Goal: Task Accomplishment & Management: Use online tool/utility

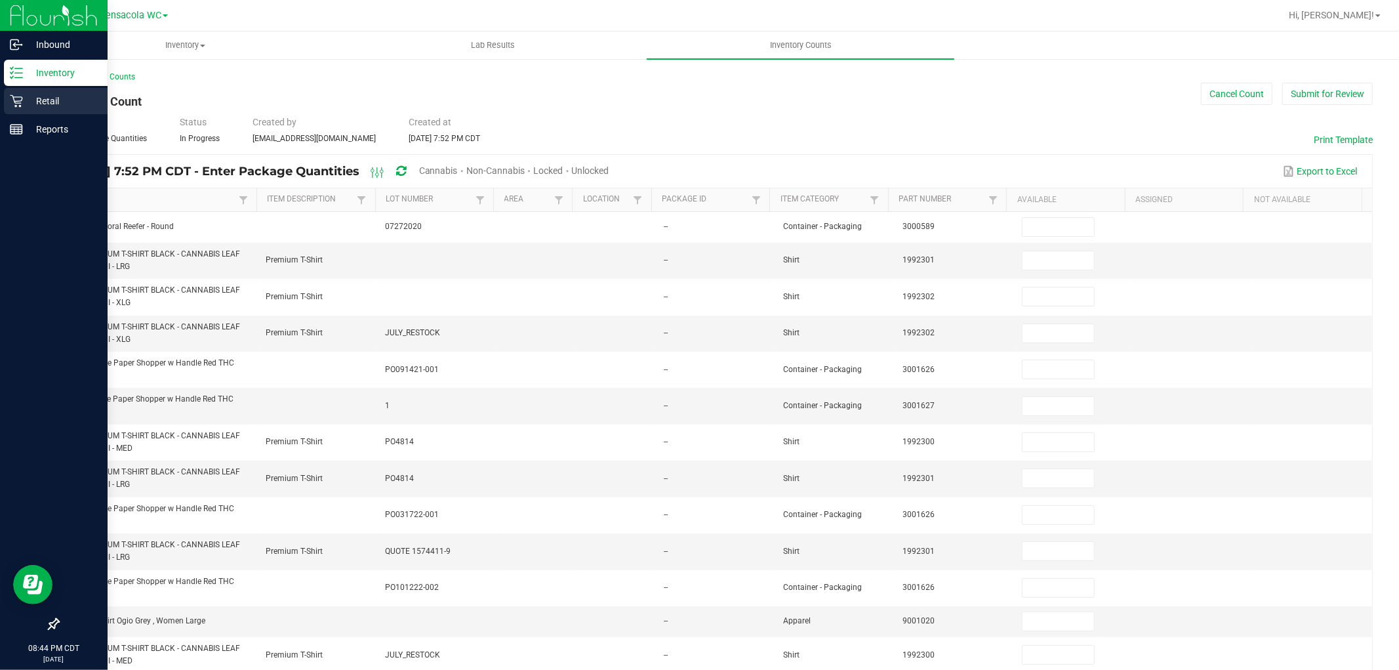
click at [52, 99] on p "Retail" at bounding box center [62, 101] width 79 height 16
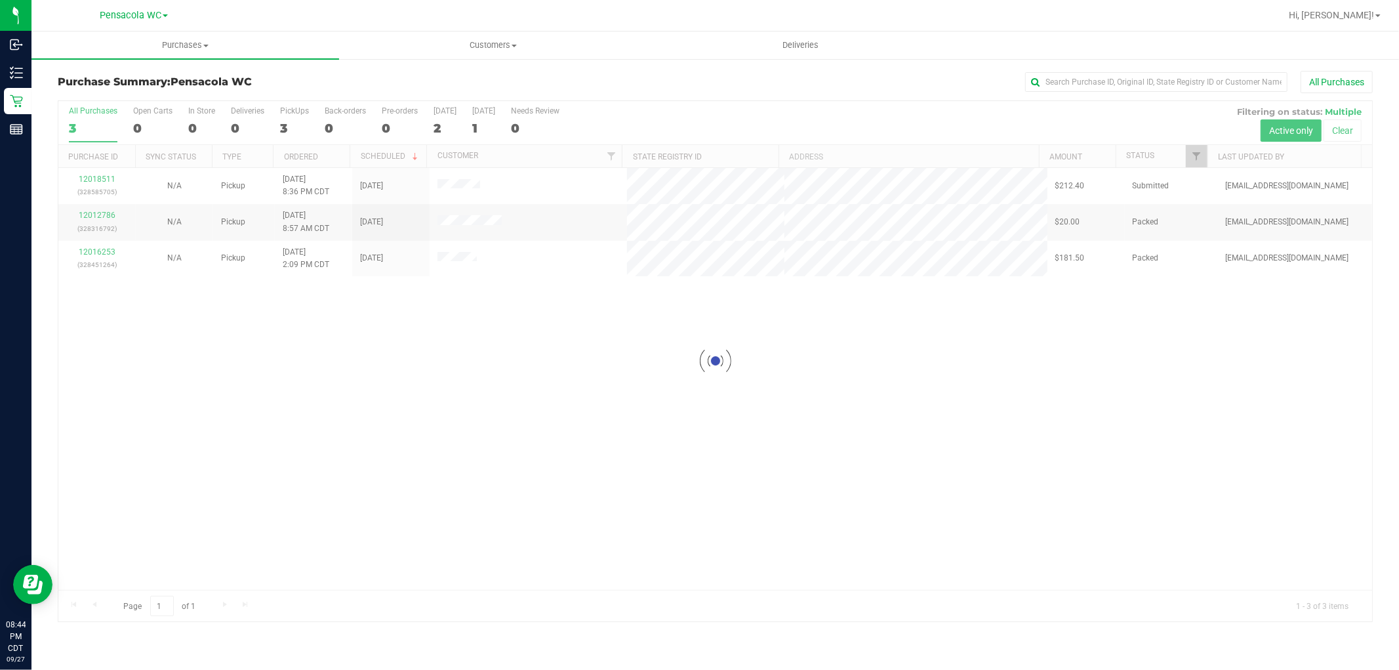
click at [1201, 163] on div at bounding box center [715, 361] width 1314 height 520
click at [1201, 163] on link "Filter" at bounding box center [1197, 156] width 22 height 22
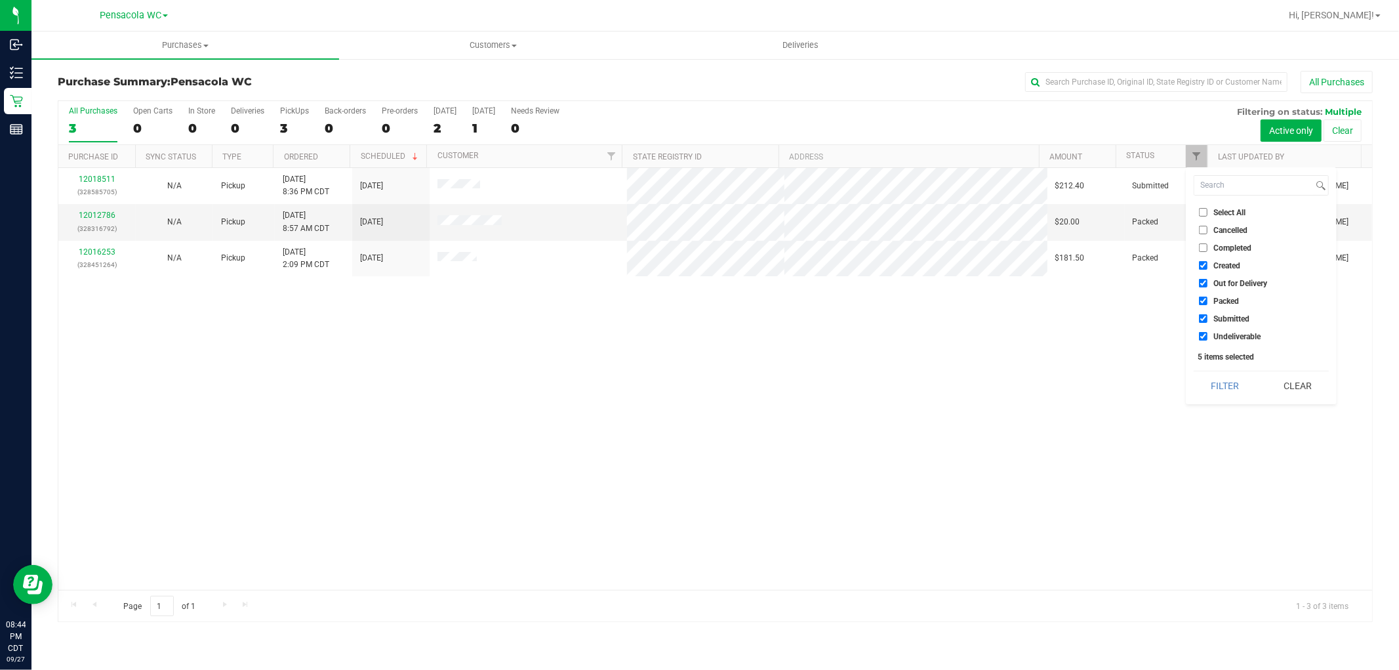
click at [1203, 211] on input "Select All" at bounding box center [1203, 212] width 9 height 9
checkbox input "true"
click at [1203, 212] on input "Select All" at bounding box center [1203, 212] width 9 height 9
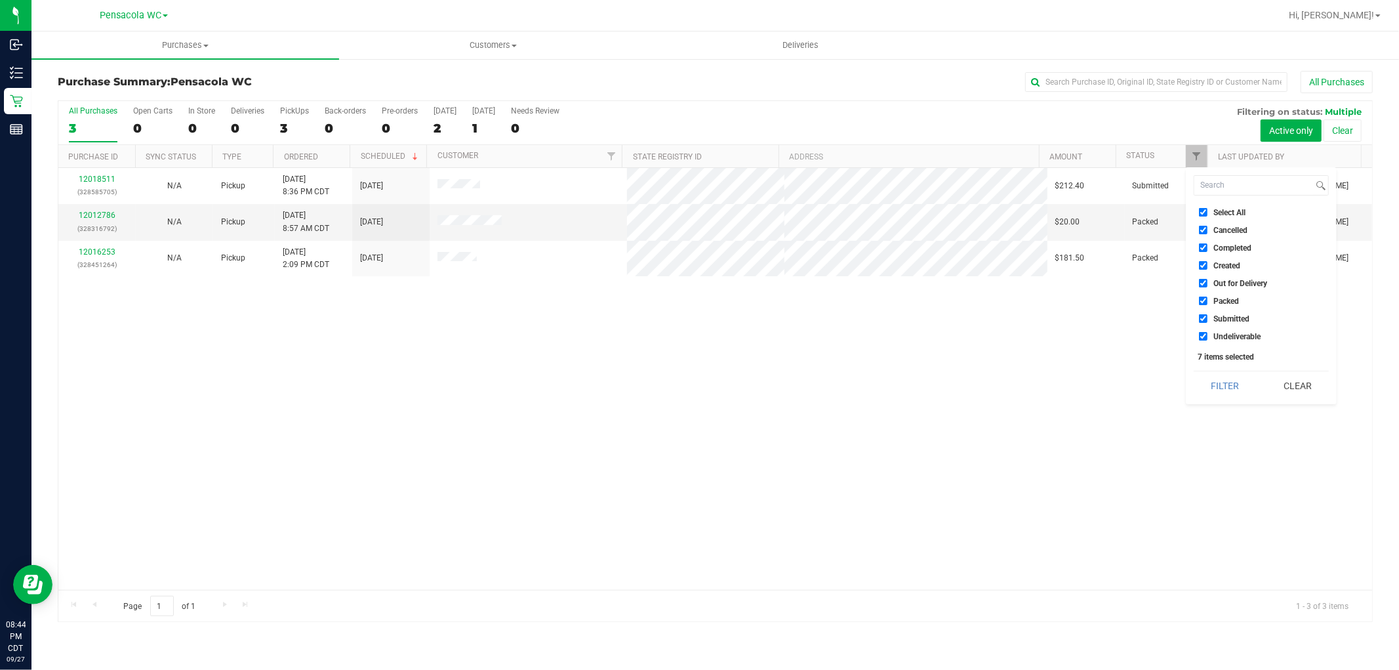
checkbox input "false"
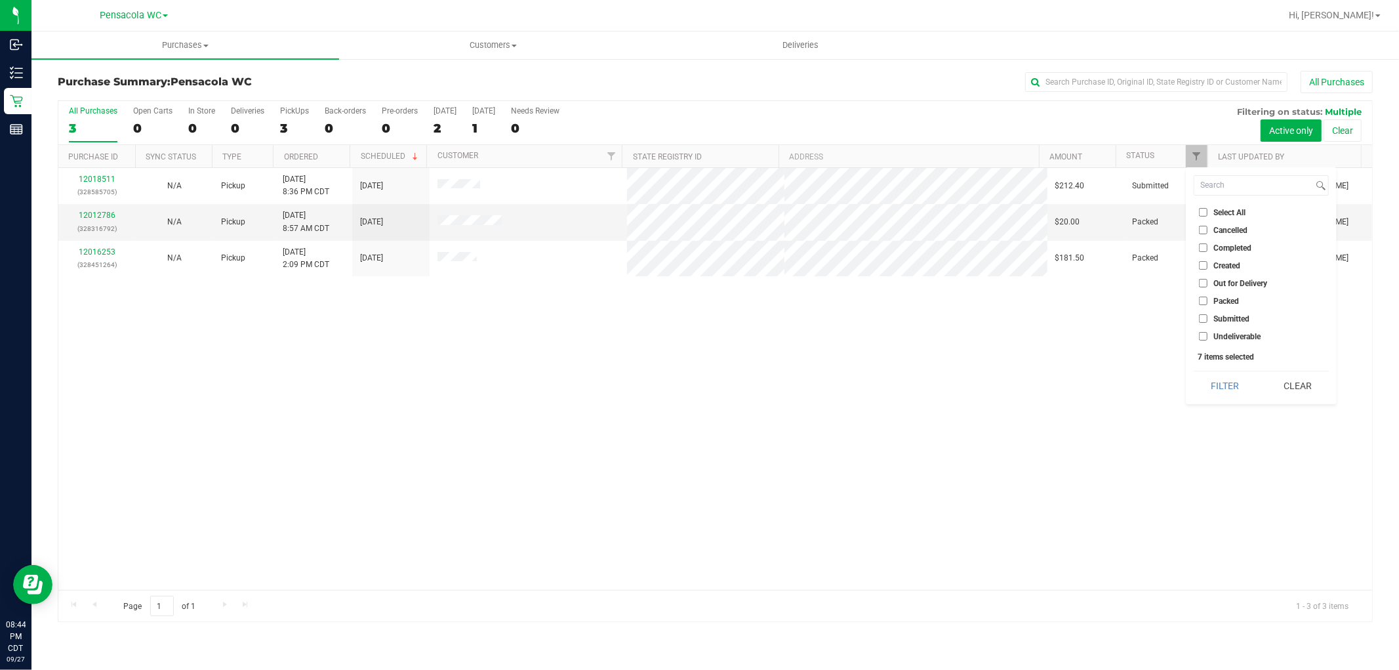
checkbox input "false"
click at [1205, 320] on input "Submitted" at bounding box center [1203, 318] width 9 height 9
click at [1236, 383] on button "Filter" at bounding box center [1225, 385] width 63 height 29
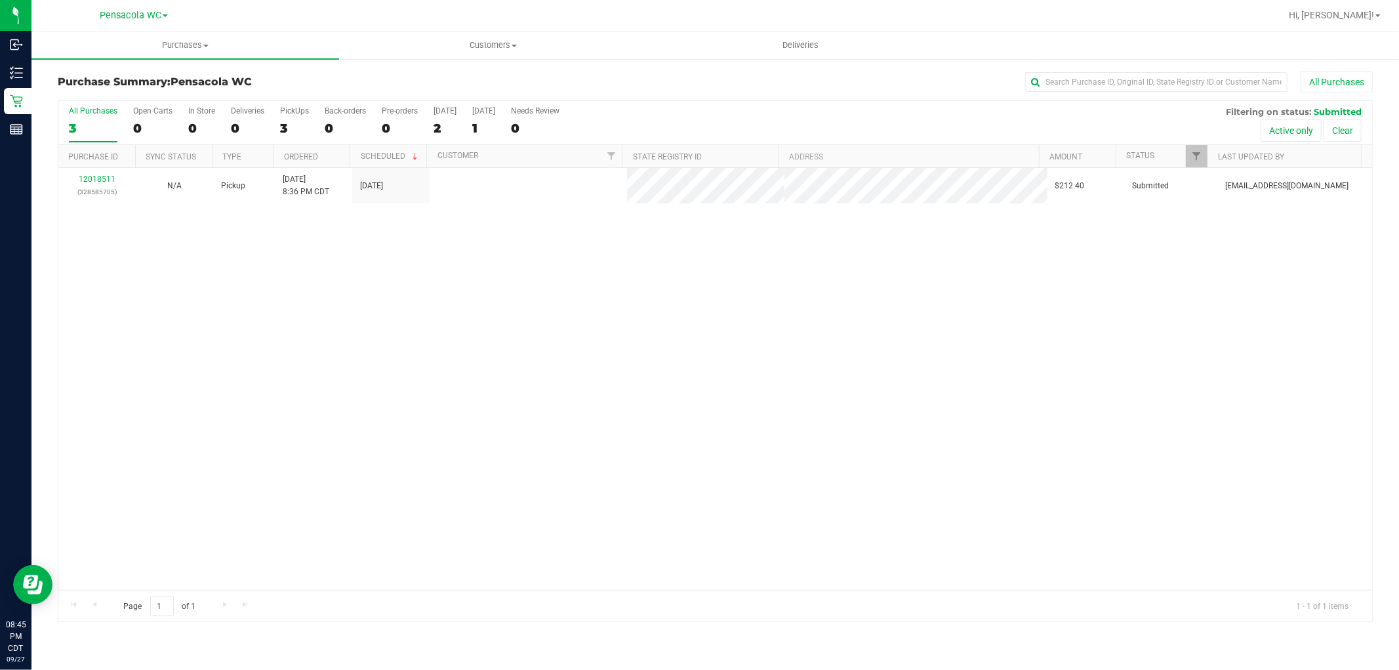
checkbox input "true"
click at [1201, 151] on span "Filter" at bounding box center [1197, 156] width 10 height 10
click at [1203, 209] on input "Select All" at bounding box center [1203, 212] width 9 height 9
checkbox input "true"
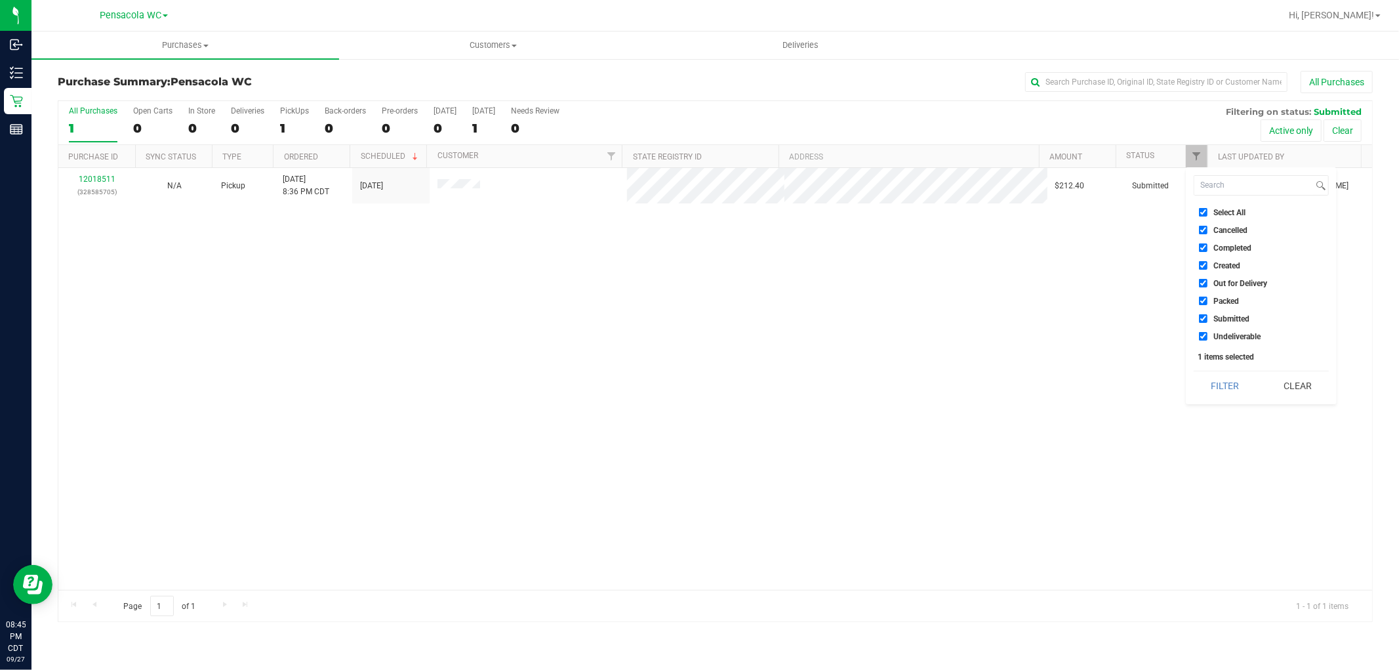
checkbox input "true"
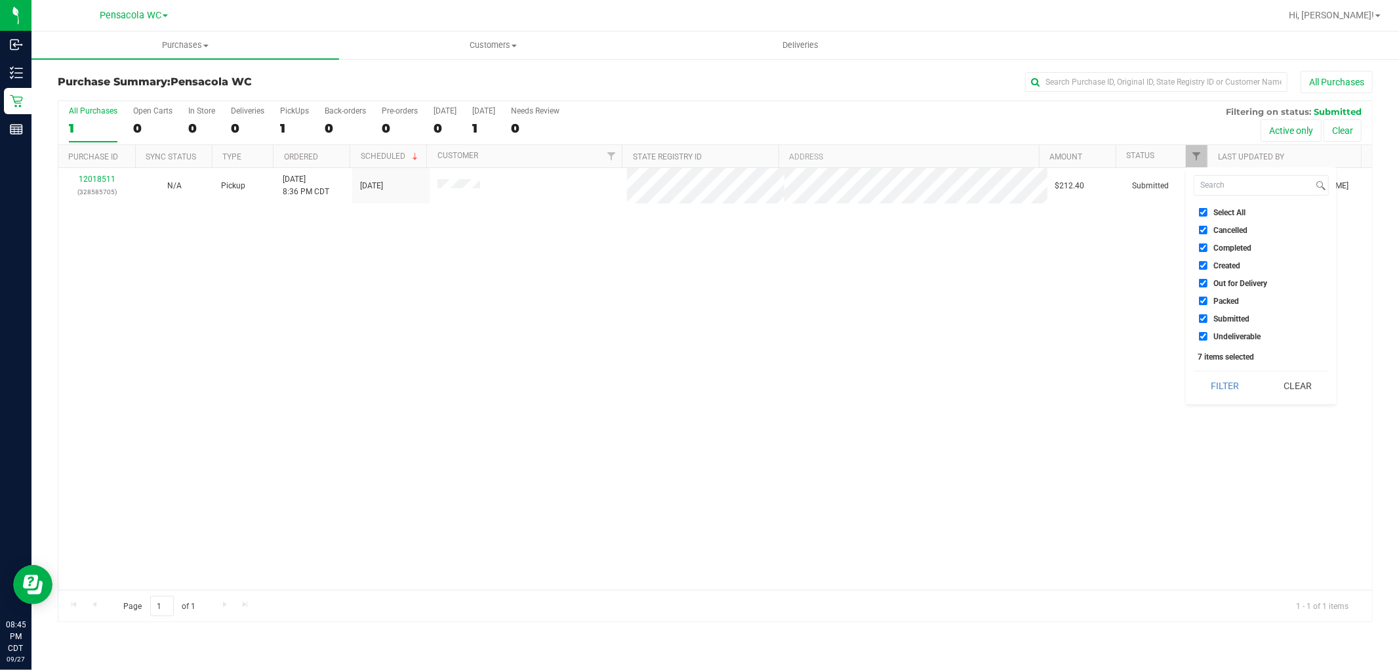
click at [1203, 208] on input "Select All" at bounding box center [1203, 212] width 9 height 9
checkbox input "false"
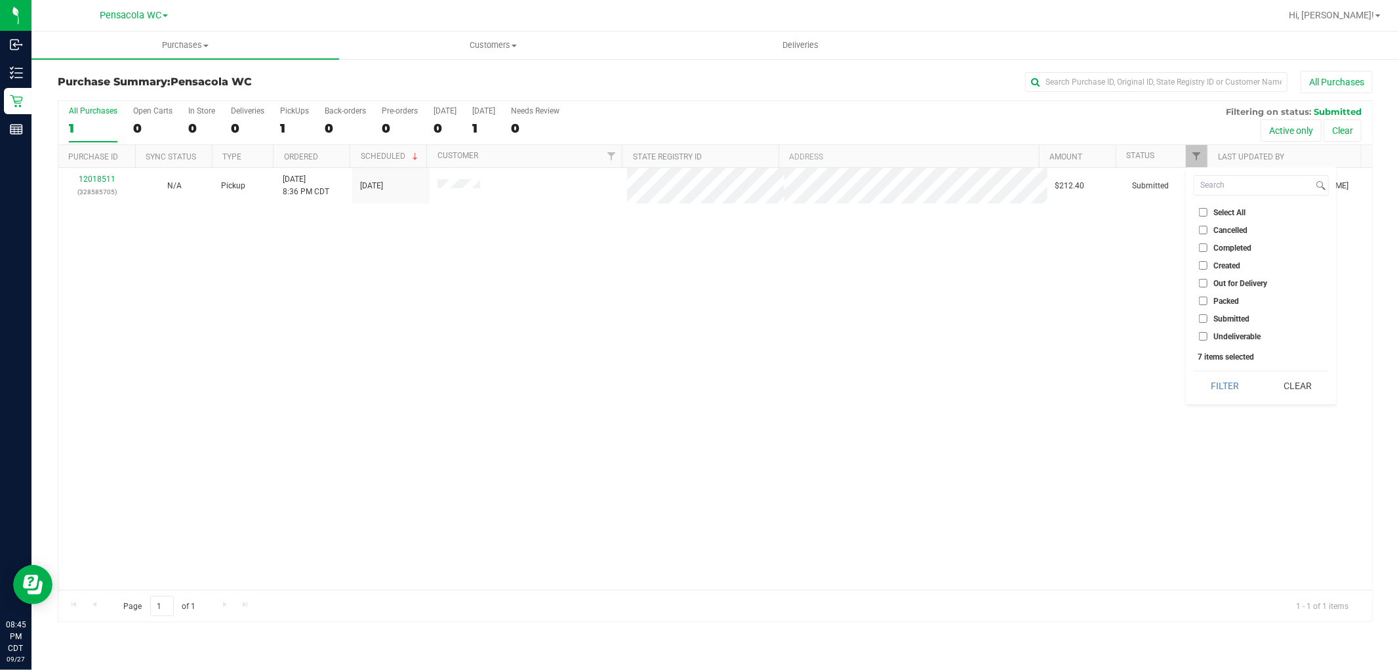
checkbox input "false"
click at [1204, 299] on input "Packed" at bounding box center [1203, 301] width 9 height 9
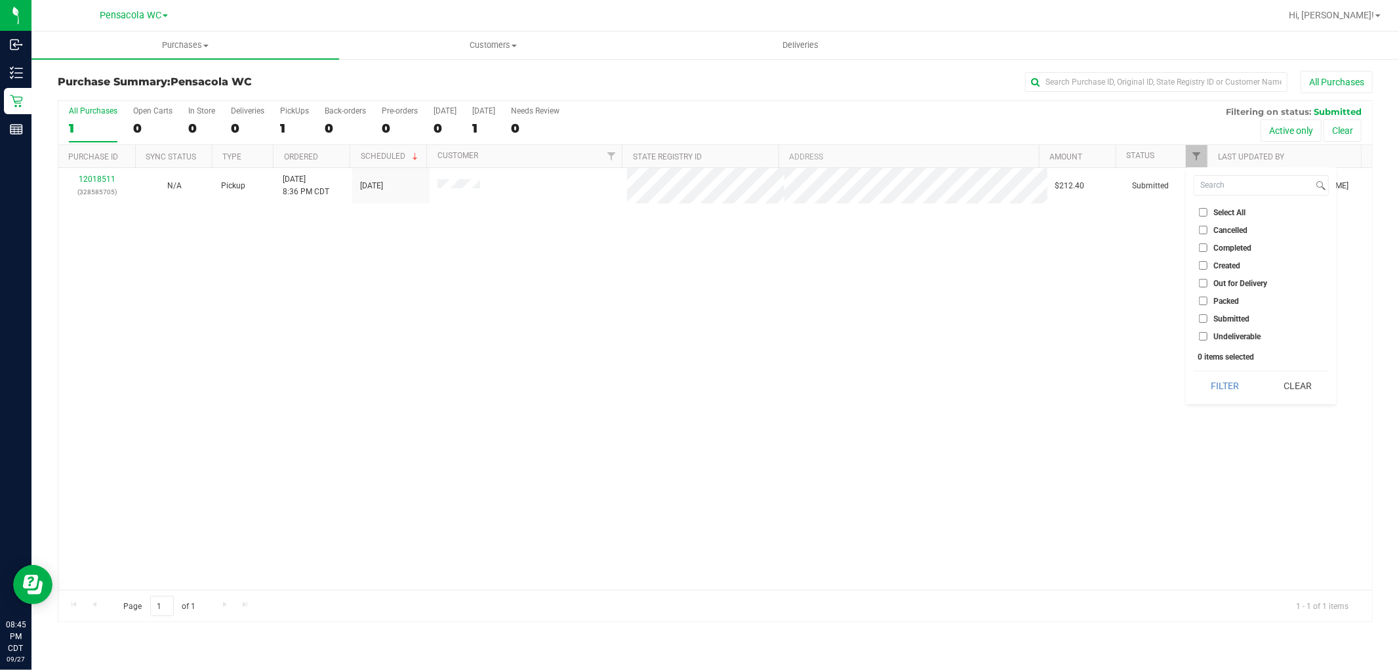
checkbox input "true"
click at [1211, 379] on button "Filter" at bounding box center [1225, 385] width 63 height 29
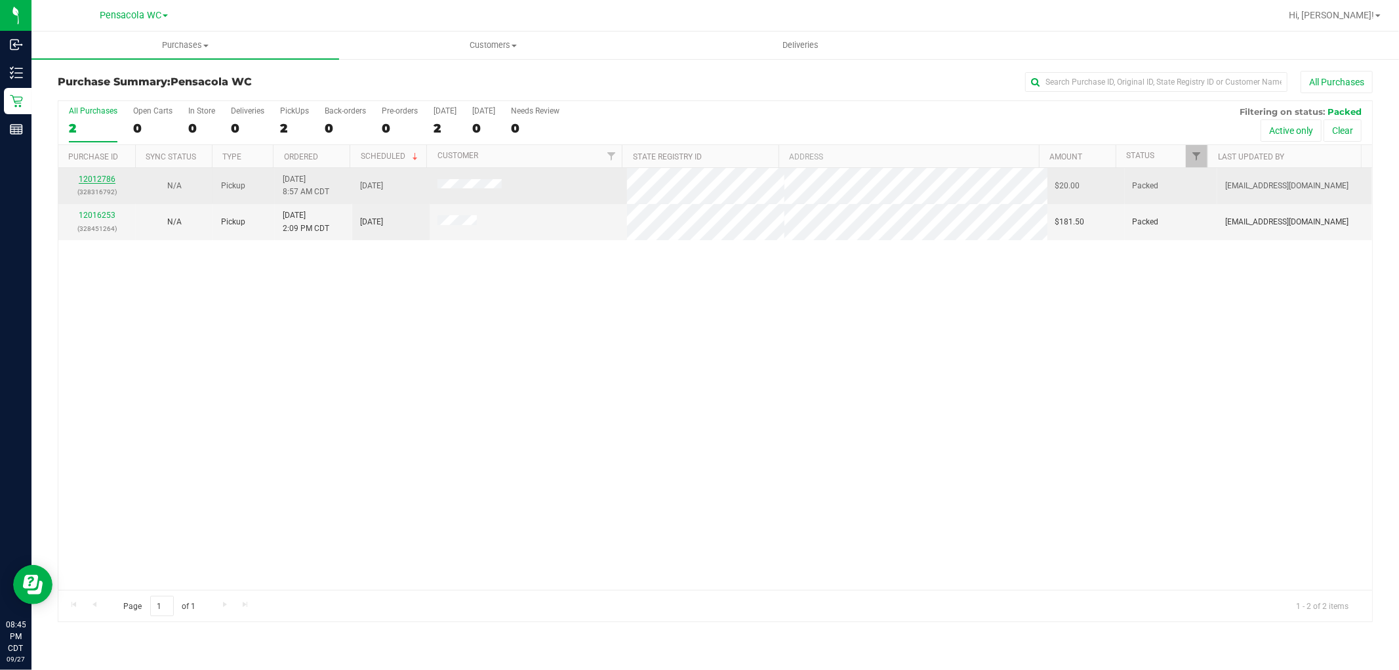
click at [109, 176] on link "12012786" at bounding box center [97, 179] width 37 height 9
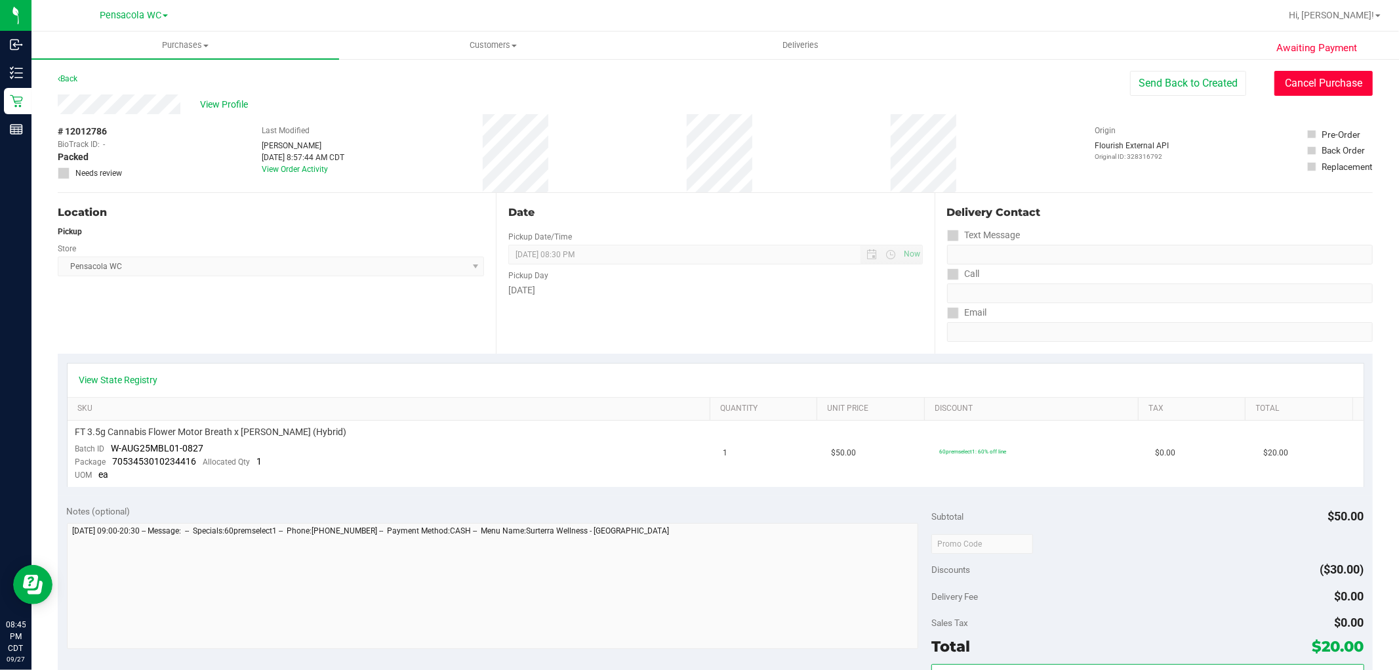
click at [1289, 75] on button "Cancel Purchase" at bounding box center [1324, 83] width 98 height 25
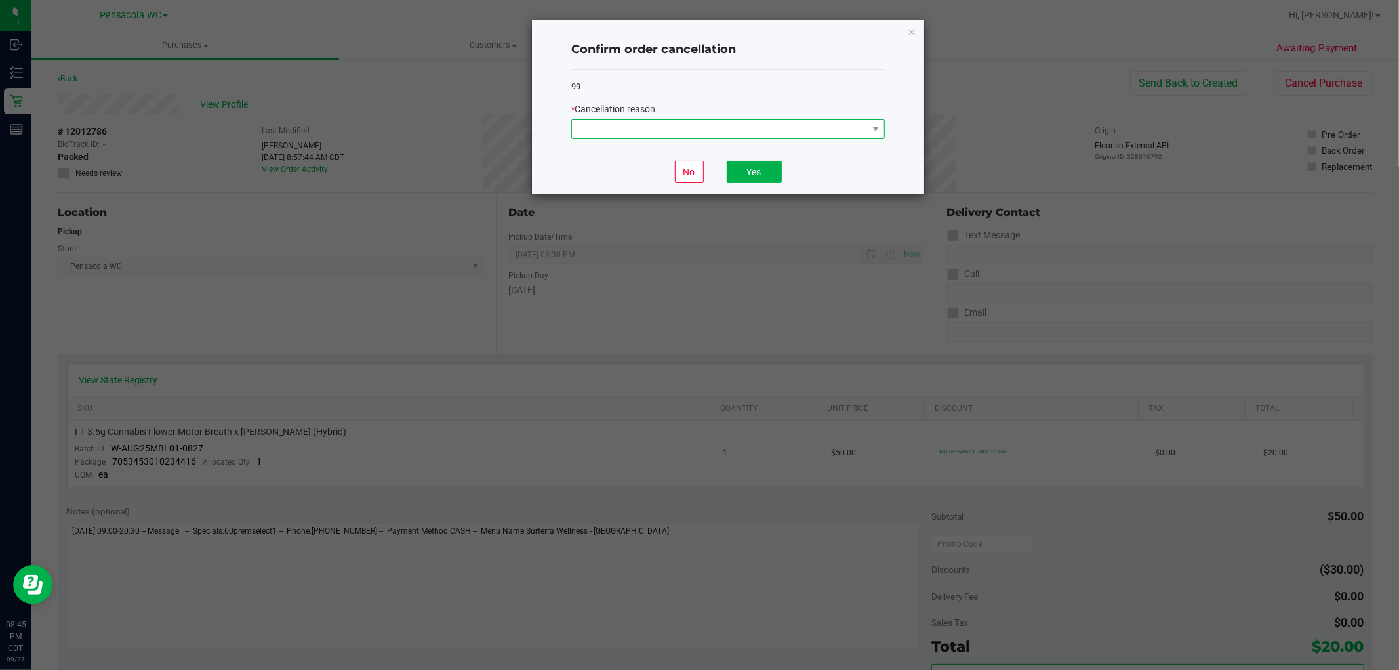
click at [745, 121] on span at bounding box center [720, 129] width 296 height 18
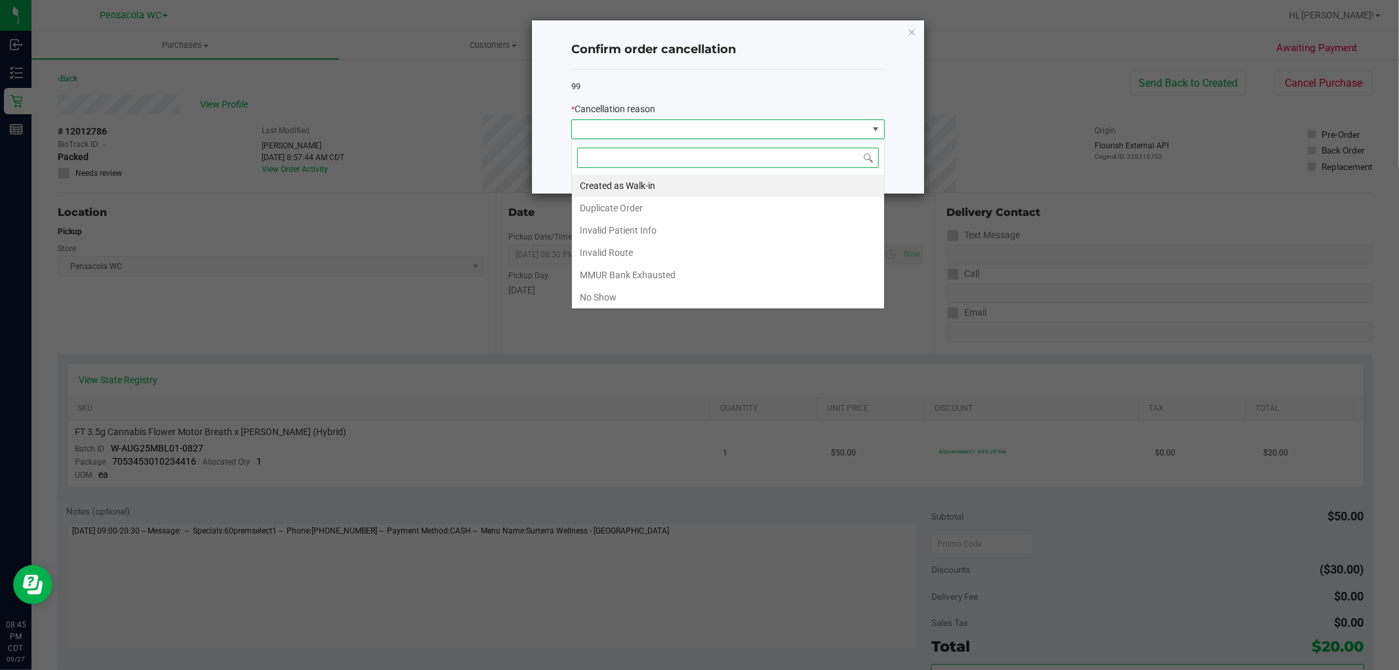
scroll to position [20, 313]
click at [732, 292] on li "No Show" at bounding box center [728, 297] width 312 height 22
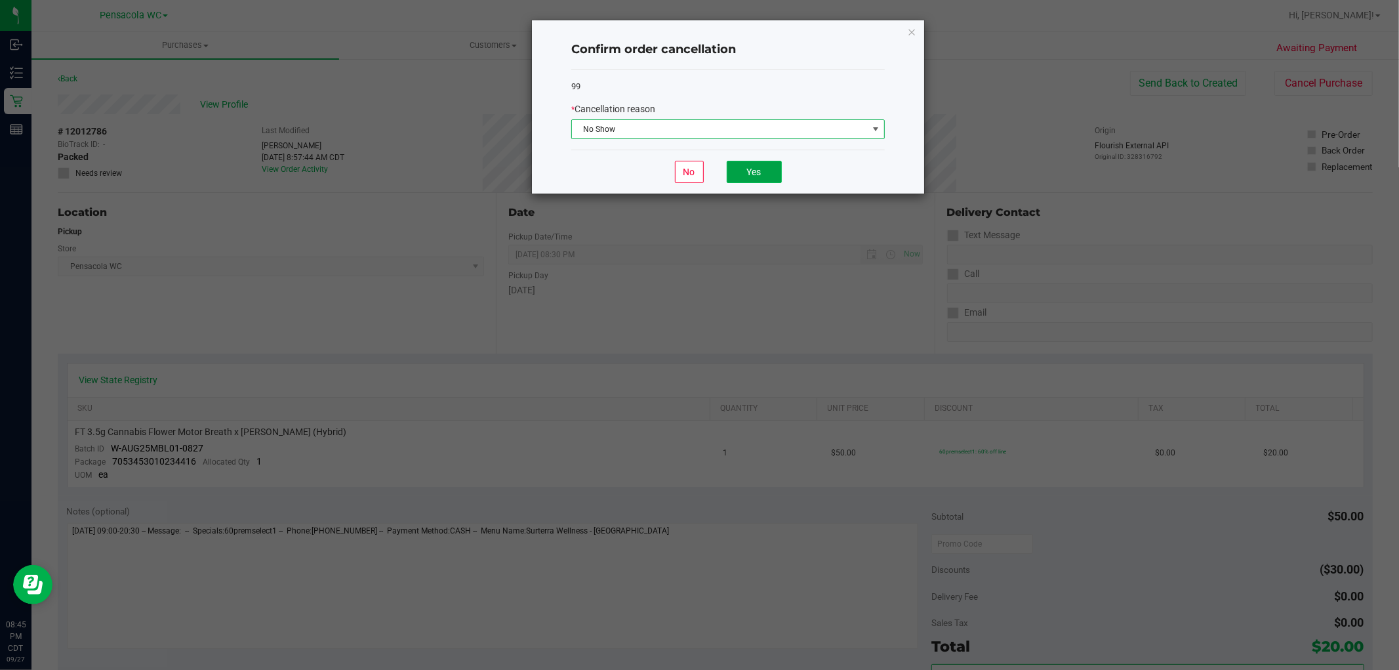
click at [760, 171] on button "Yes" at bounding box center [754, 172] width 55 height 22
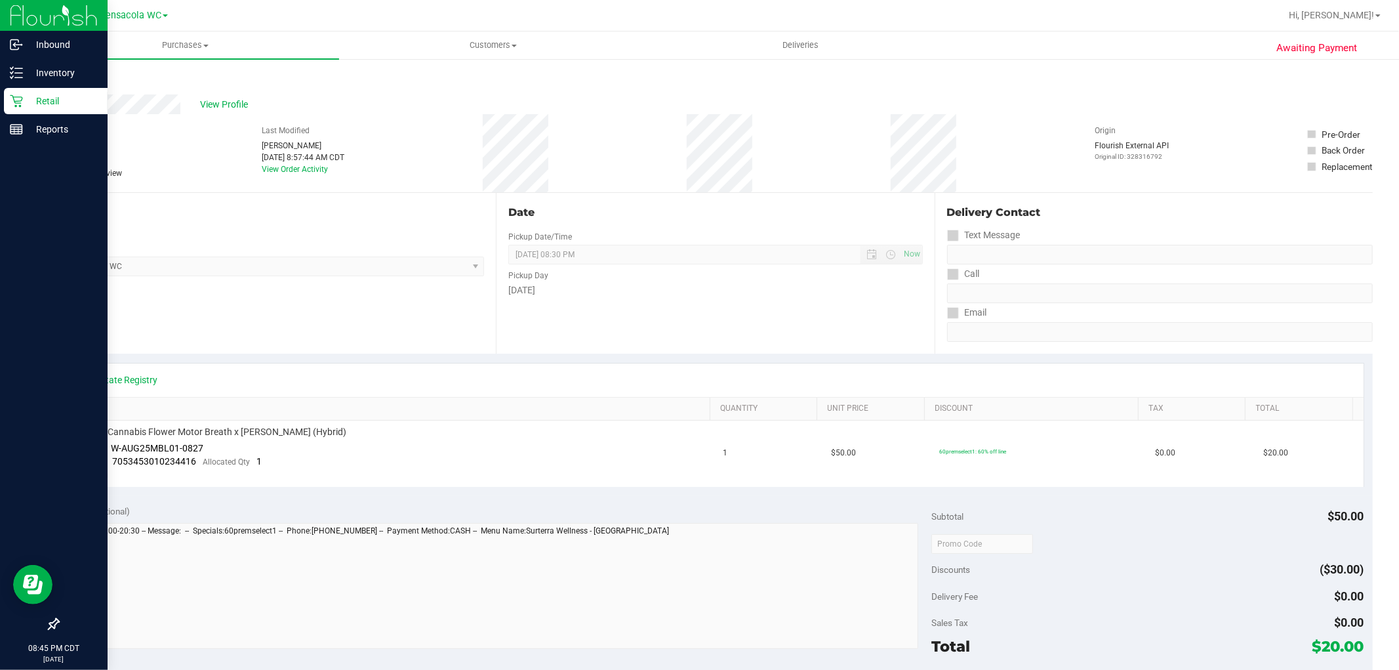
click at [60, 94] on p "Retail" at bounding box center [62, 101] width 79 height 16
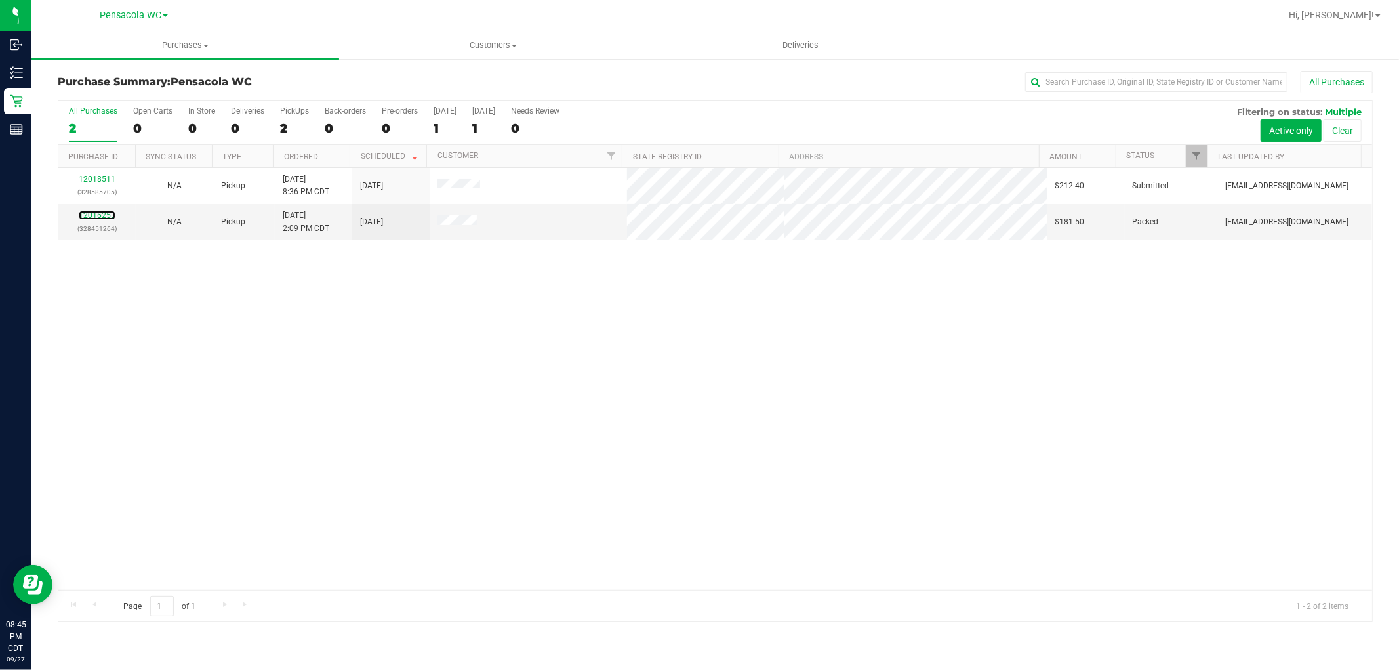
click at [95, 212] on link "12016253" at bounding box center [97, 215] width 37 height 9
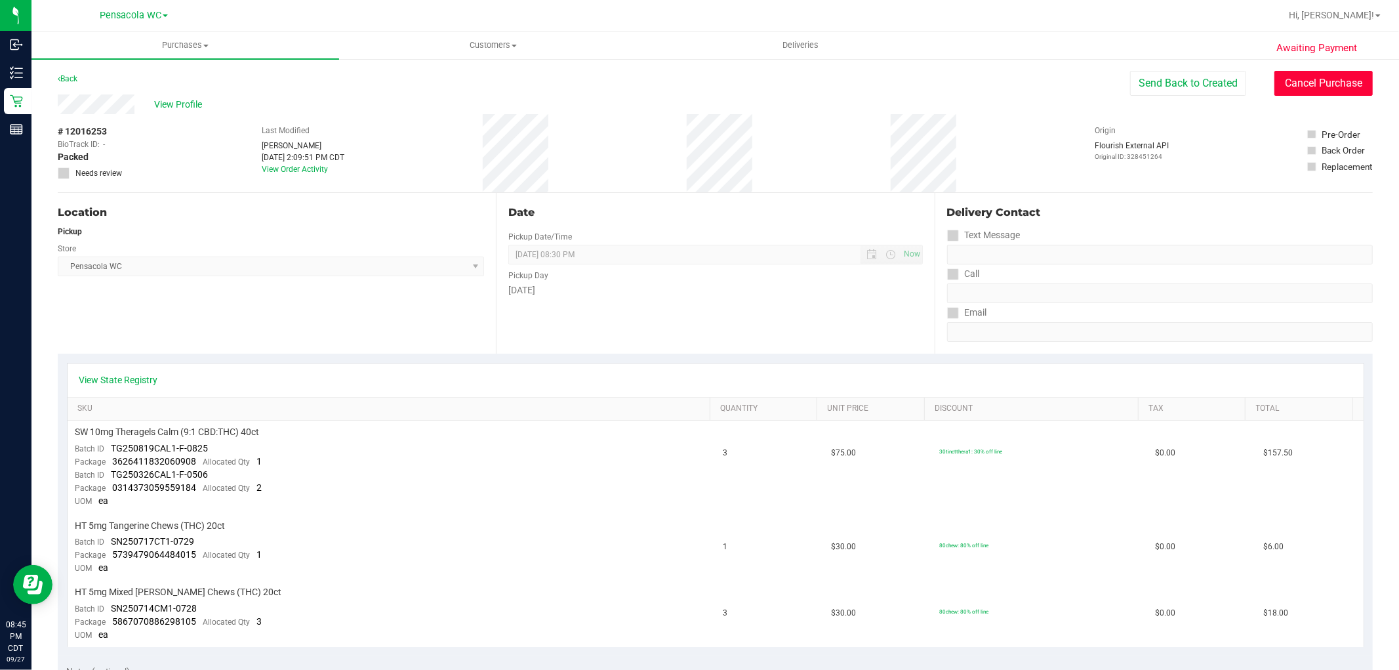
click at [1307, 90] on button "Cancel Purchase" at bounding box center [1324, 83] width 98 height 25
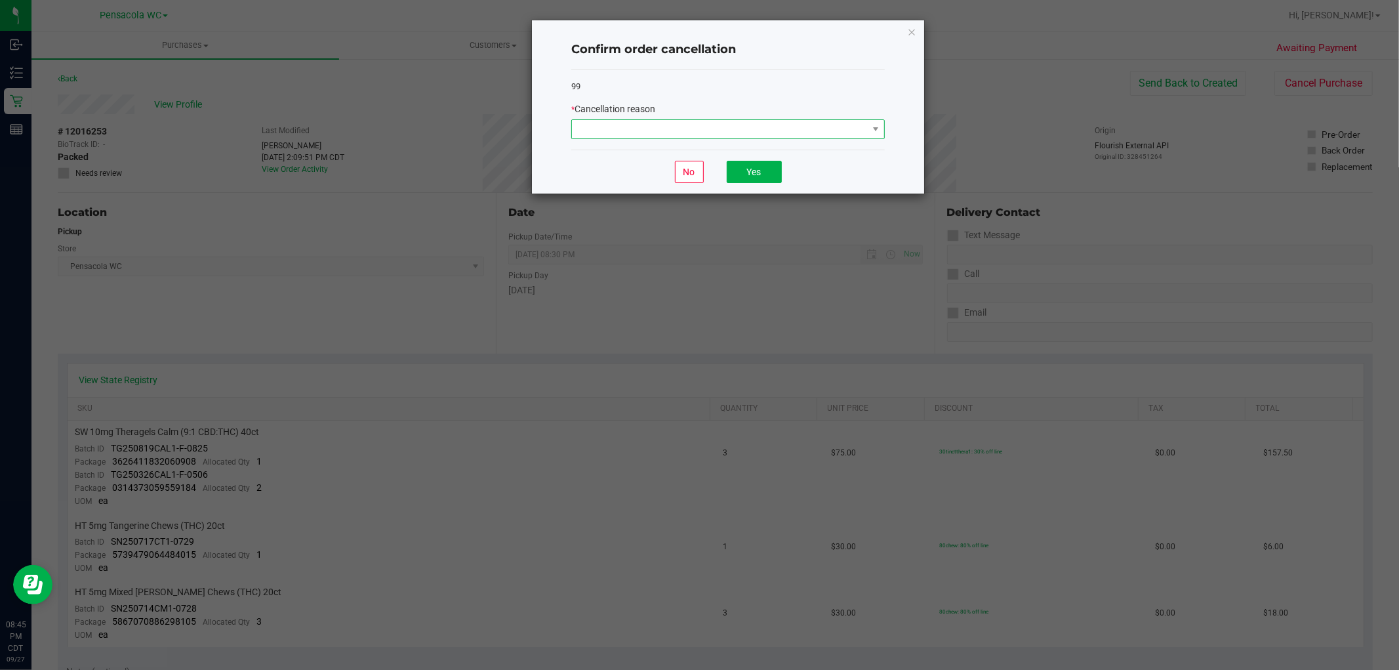
click at [818, 125] on span at bounding box center [720, 129] width 296 height 18
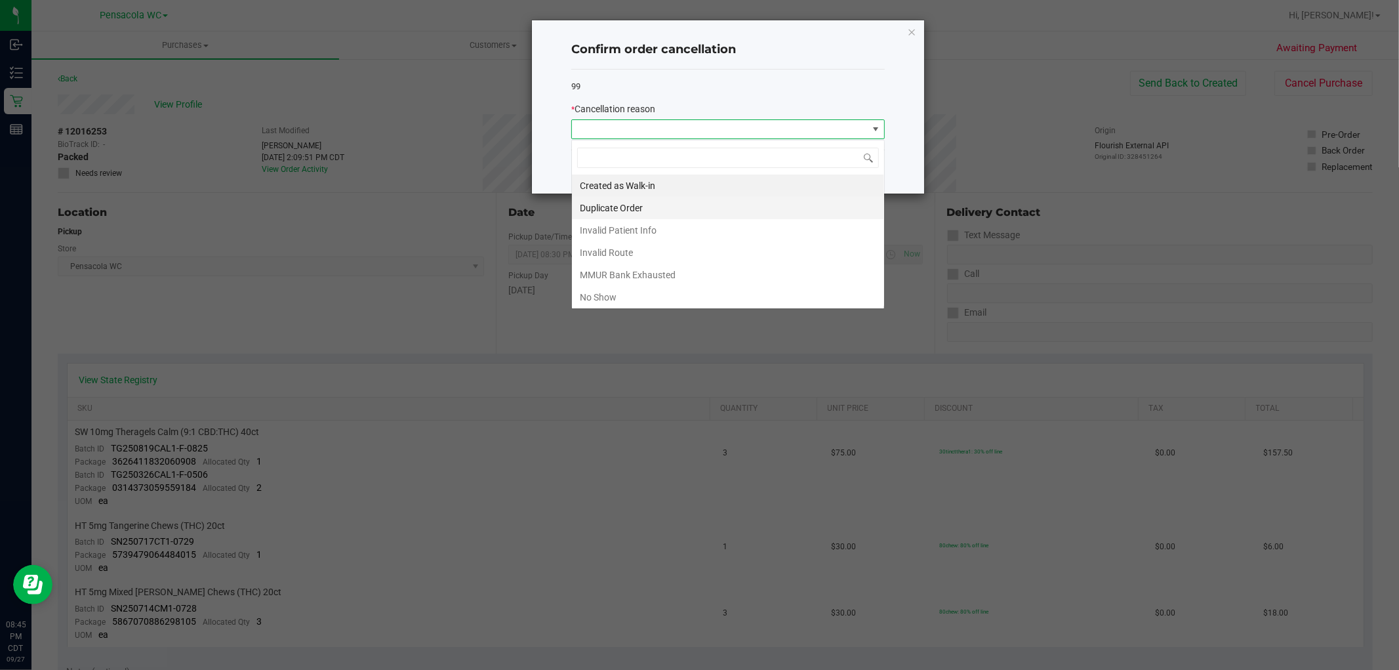
scroll to position [20, 313]
click at [599, 291] on li "No Show" at bounding box center [728, 297] width 312 height 22
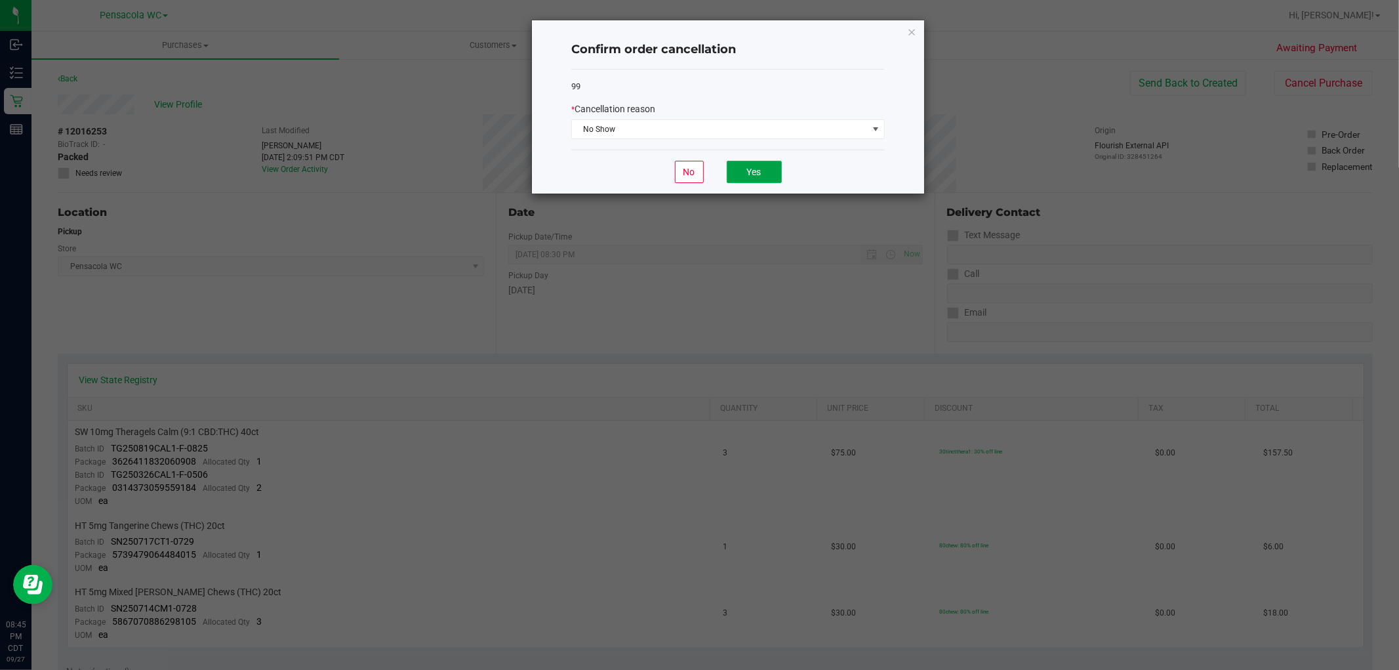
click at [775, 173] on button "Yes" at bounding box center [754, 172] width 55 height 22
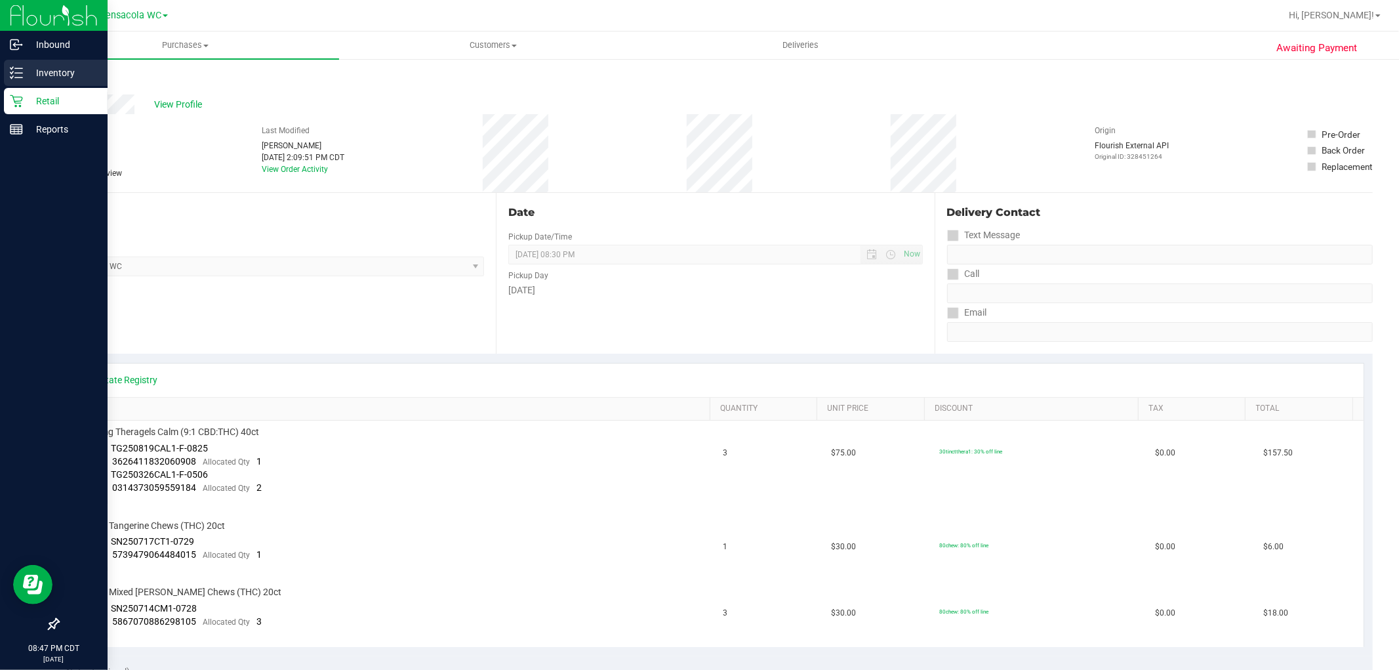
click at [56, 73] on p "Inventory" at bounding box center [62, 73] width 79 height 16
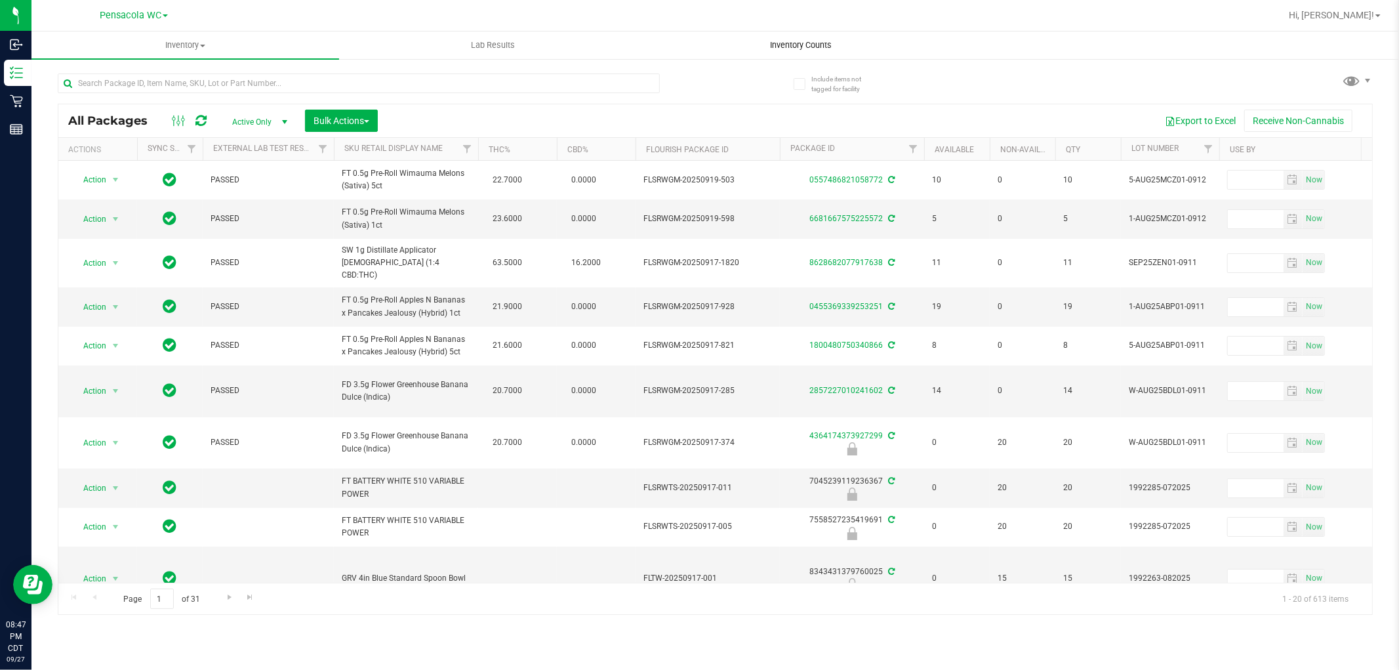
click at [792, 43] on span "Inventory Counts" at bounding box center [801, 45] width 97 height 12
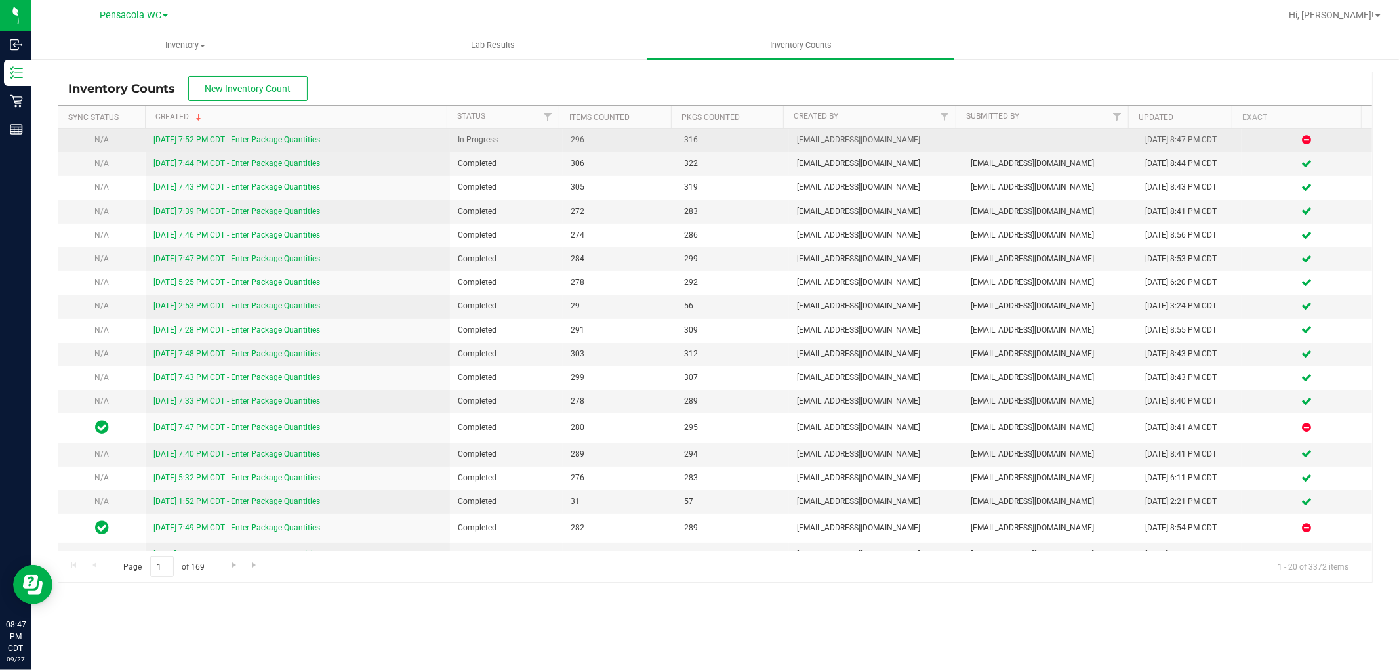
click at [289, 140] on link "[DATE] 7:52 PM CDT - Enter Package Quantities" at bounding box center [237, 139] width 167 height 9
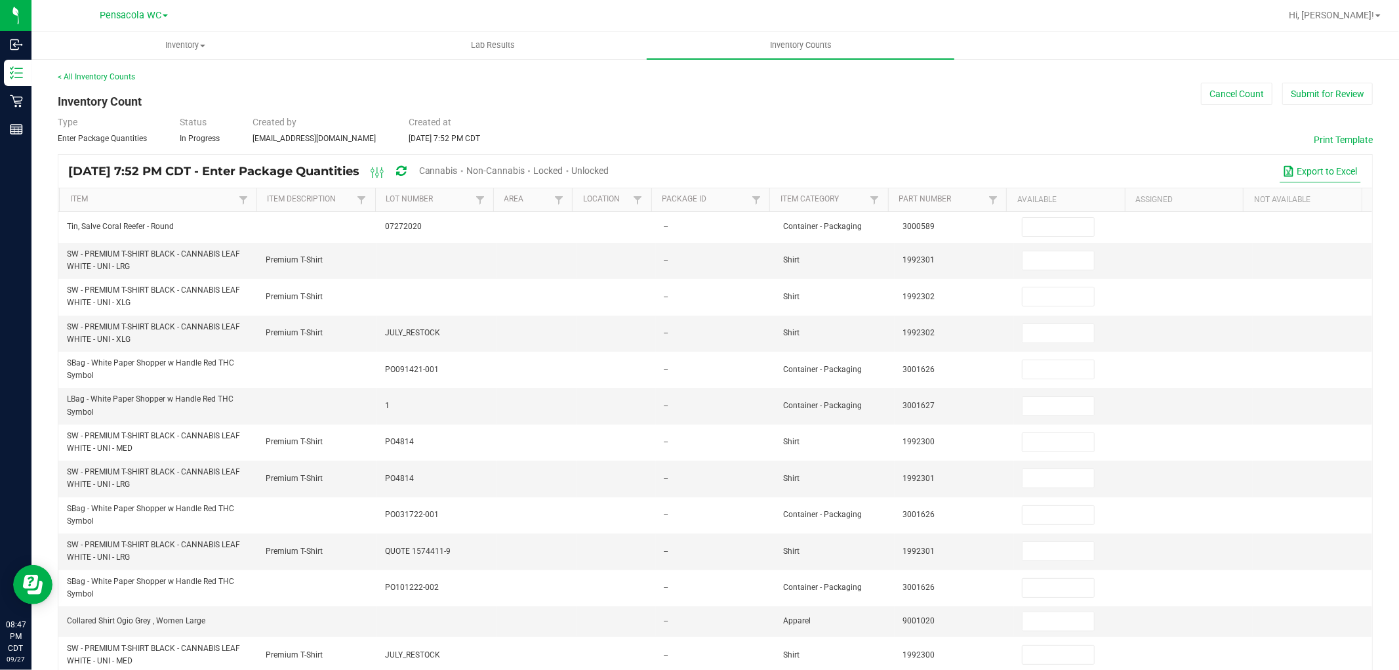
type input "14"
type input "12"
type input "3"
type input "4"
type input "12"
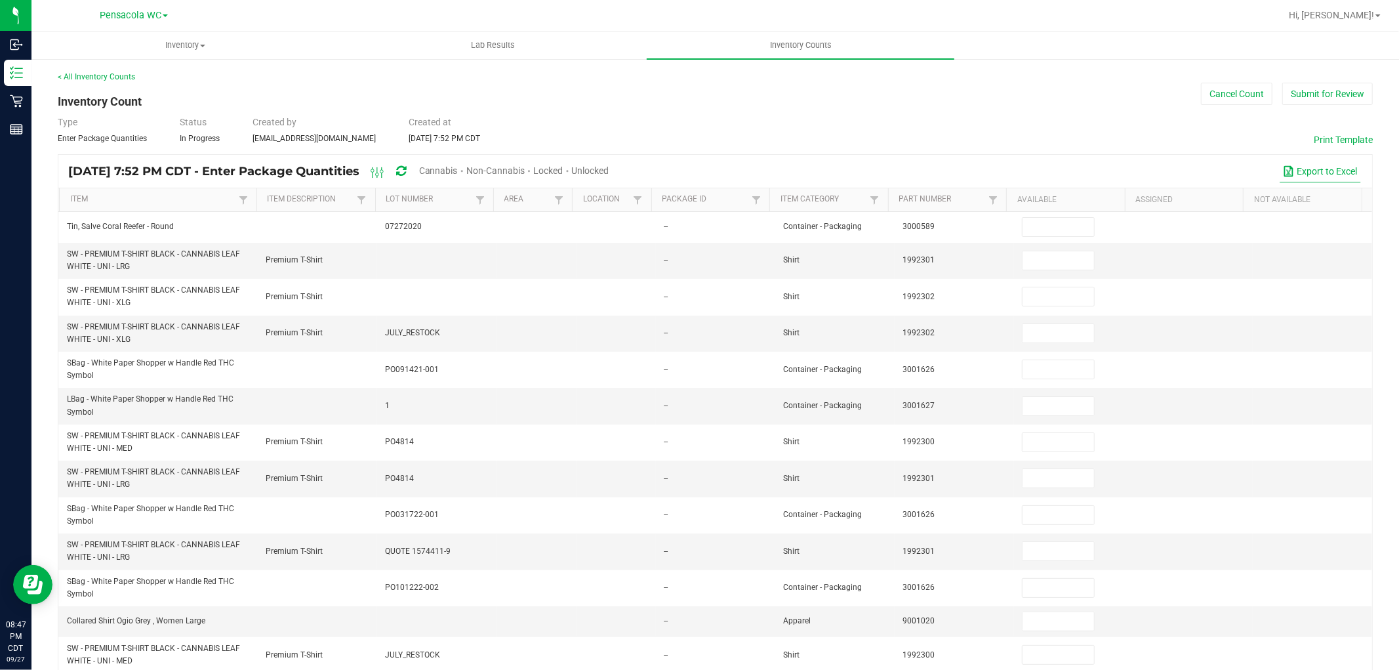
type input "7"
type input "2"
type input "5"
type input "10"
type input "18"
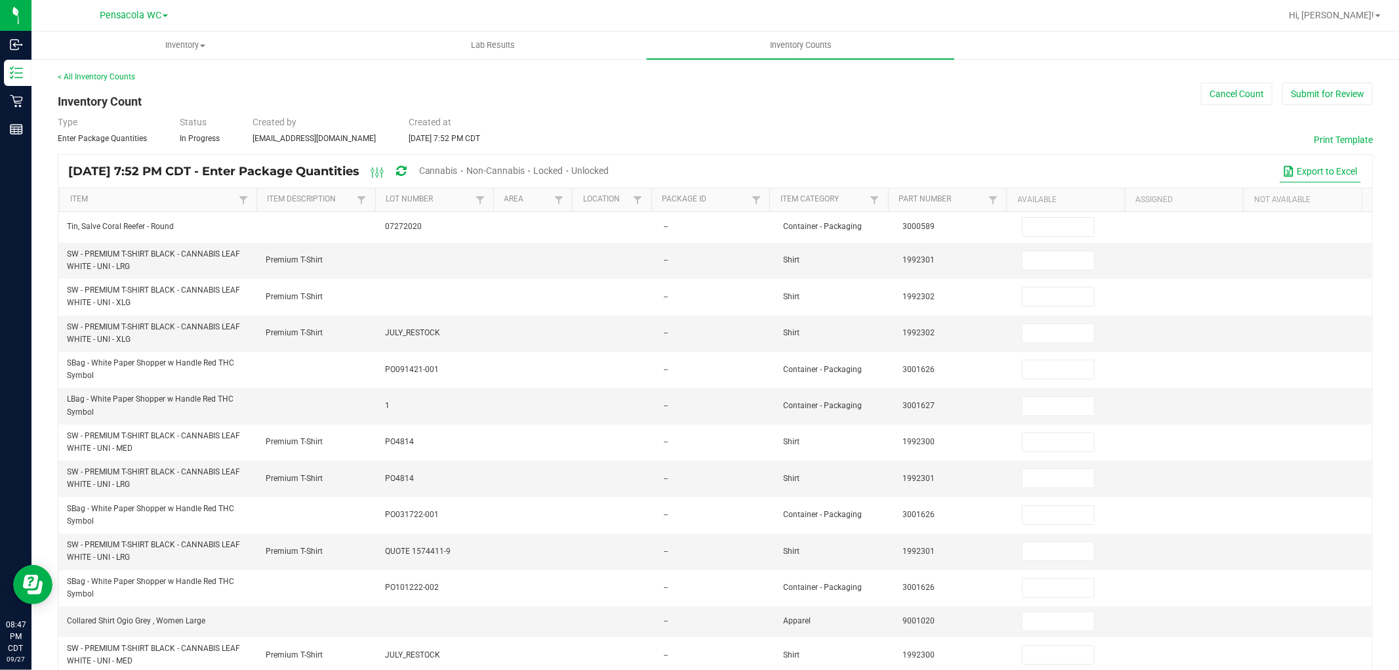
type input "3"
type input "4"
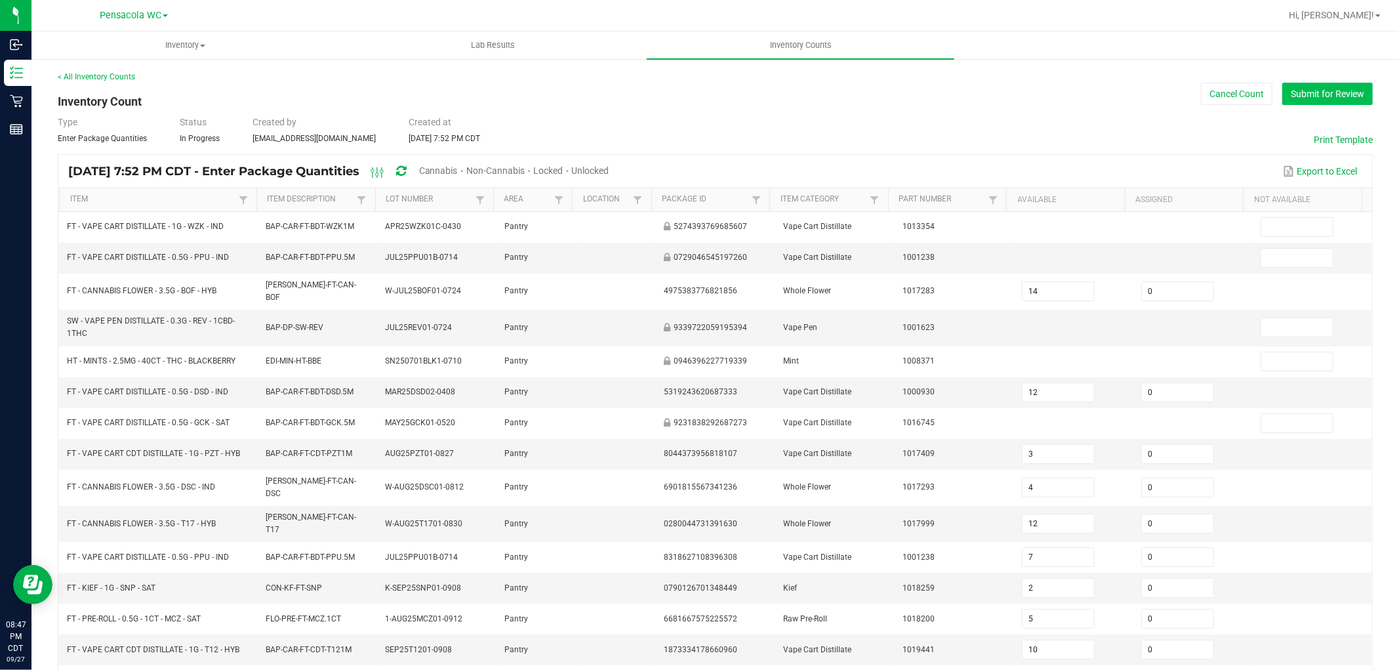
click at [1330, 96] on button "Submit for Review" at bounding box center [1328, 94] width 91 height 22
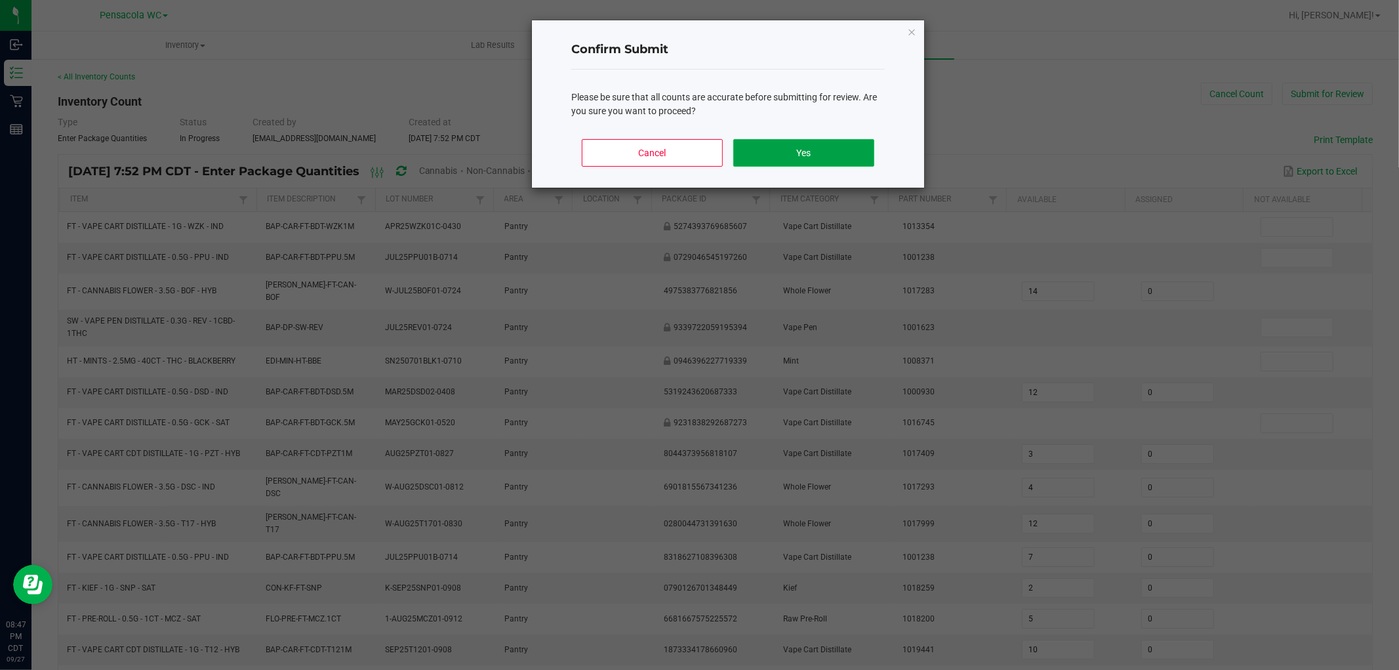
click at [802, 152] on button "Yes" at bounding box center [804, 153] width 141 height 28
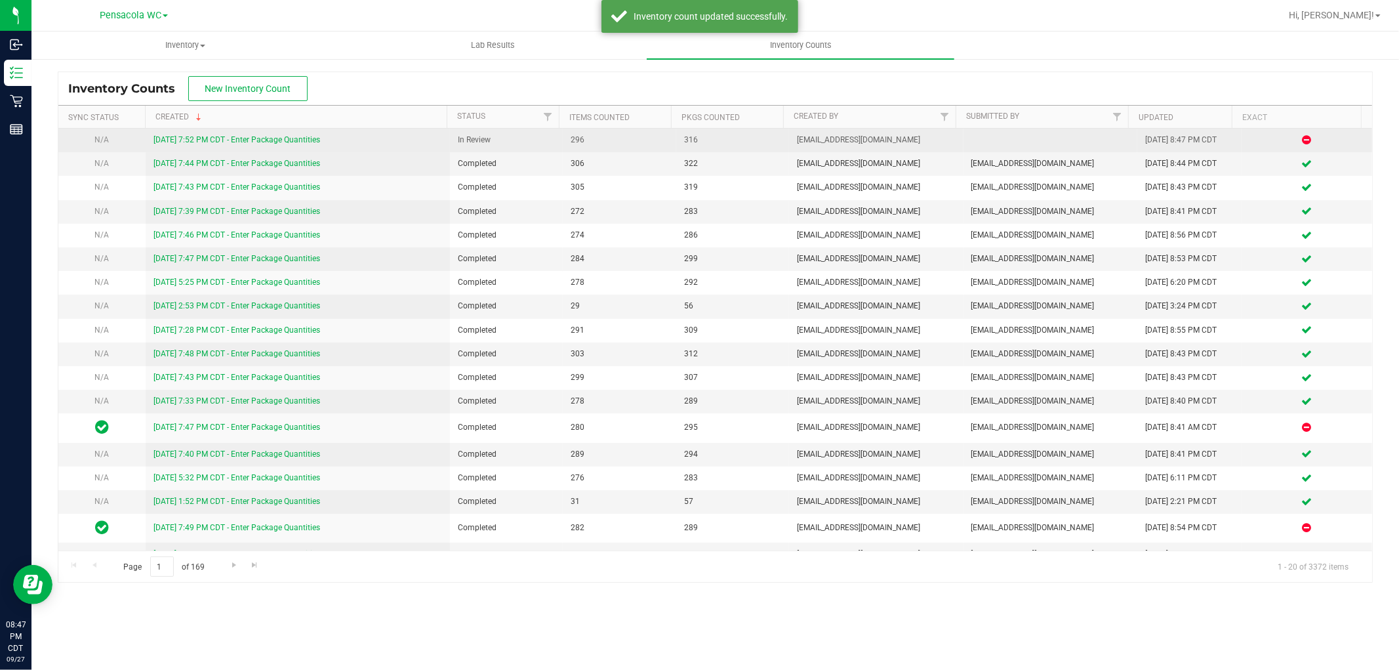
click at [296, 142] on link "[DATE] 7:52 PM CDT - Enter Package Quantities" at bounding box center [237, 139] width 167 height 9
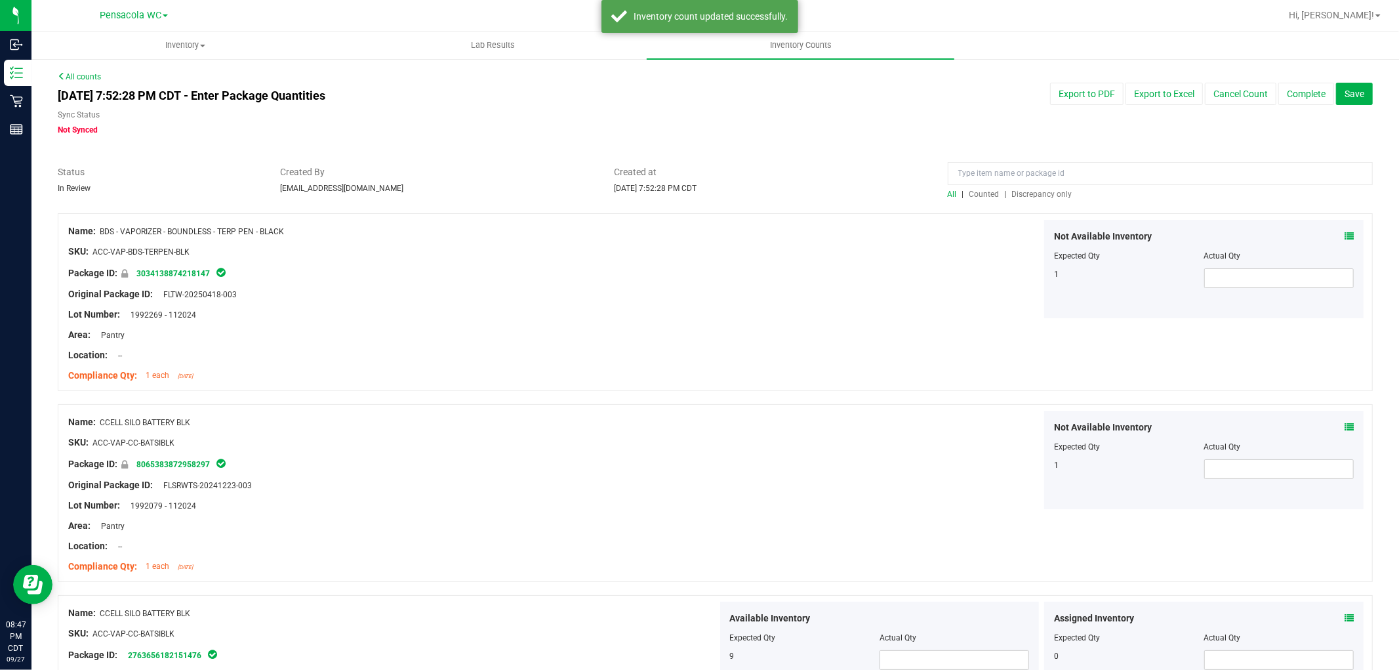
click at [1022, 199] on div "All | Counted | Discrepancy only" at bounding box center [1160, 194] width 425 height 12
click at [1022, 192] on span "Discrepancy only" at bounding box center [1042, 194] width 60 height 9
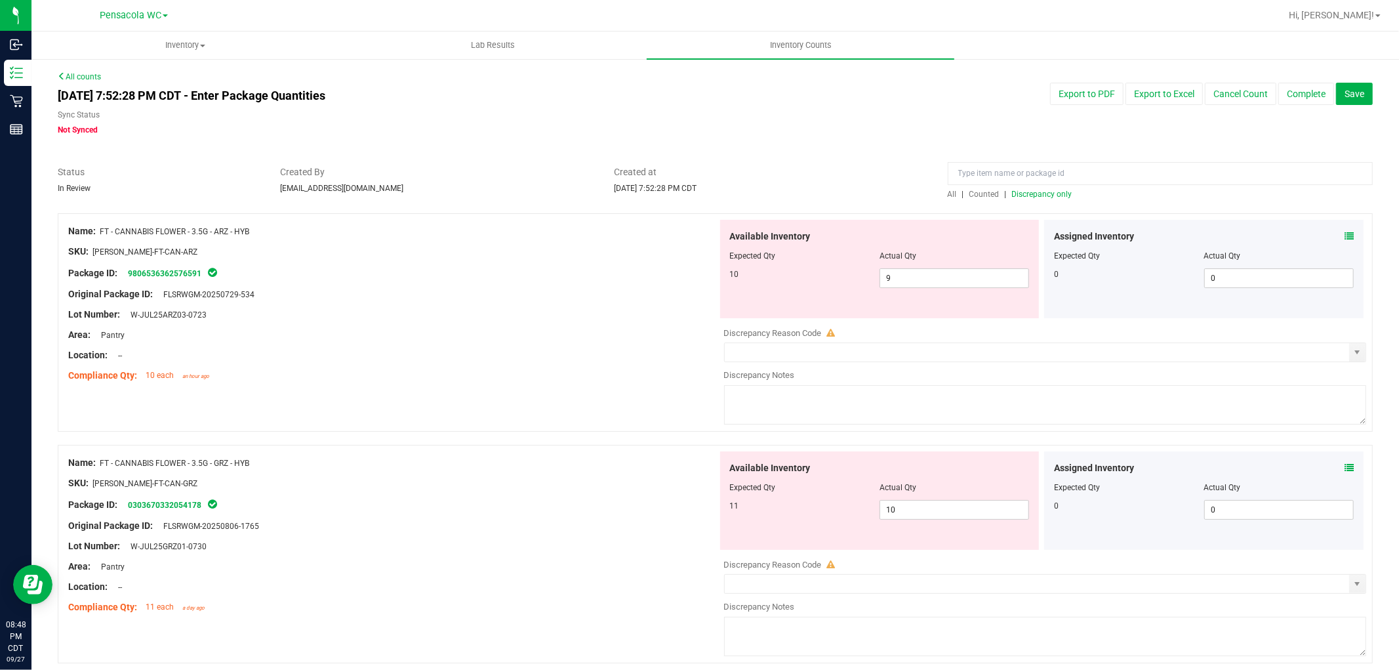
click at [1345, 234] on icon at bounding box center [1349, 236] width 9 height 9
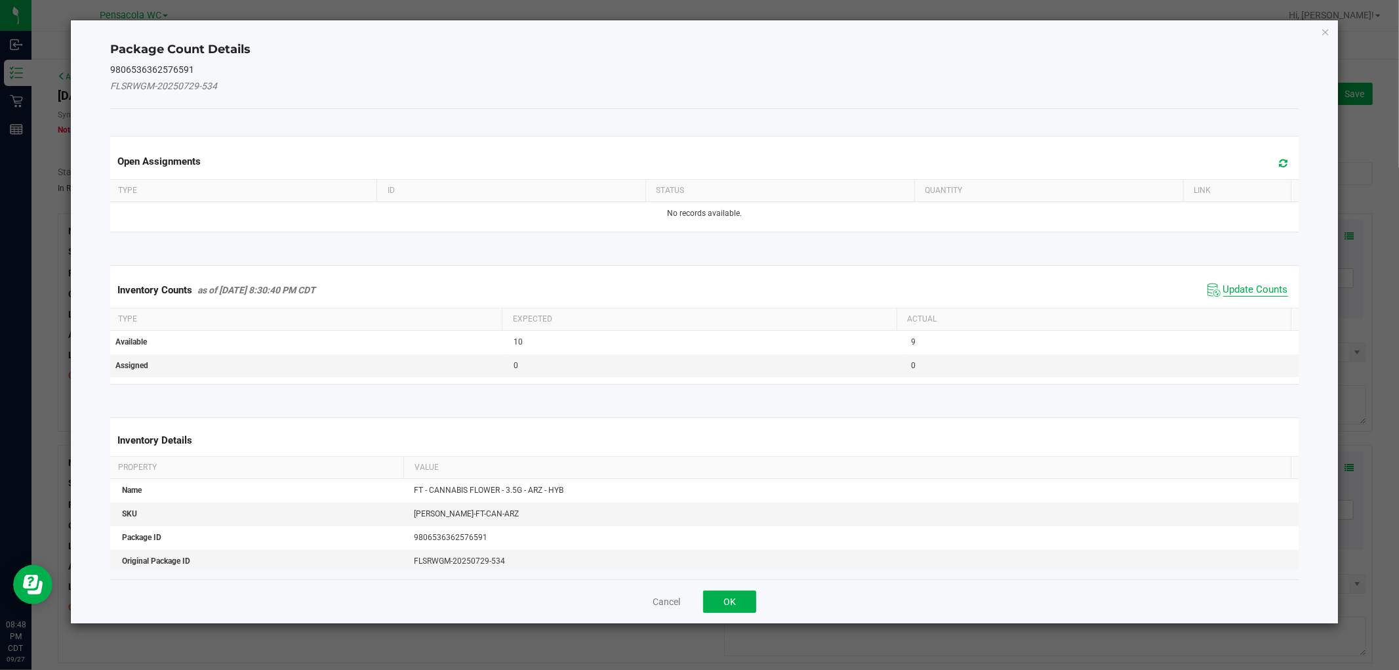
click at [1254, 283] on span "Update Counts" at bounding box center [1256, 289] width 65 height 13
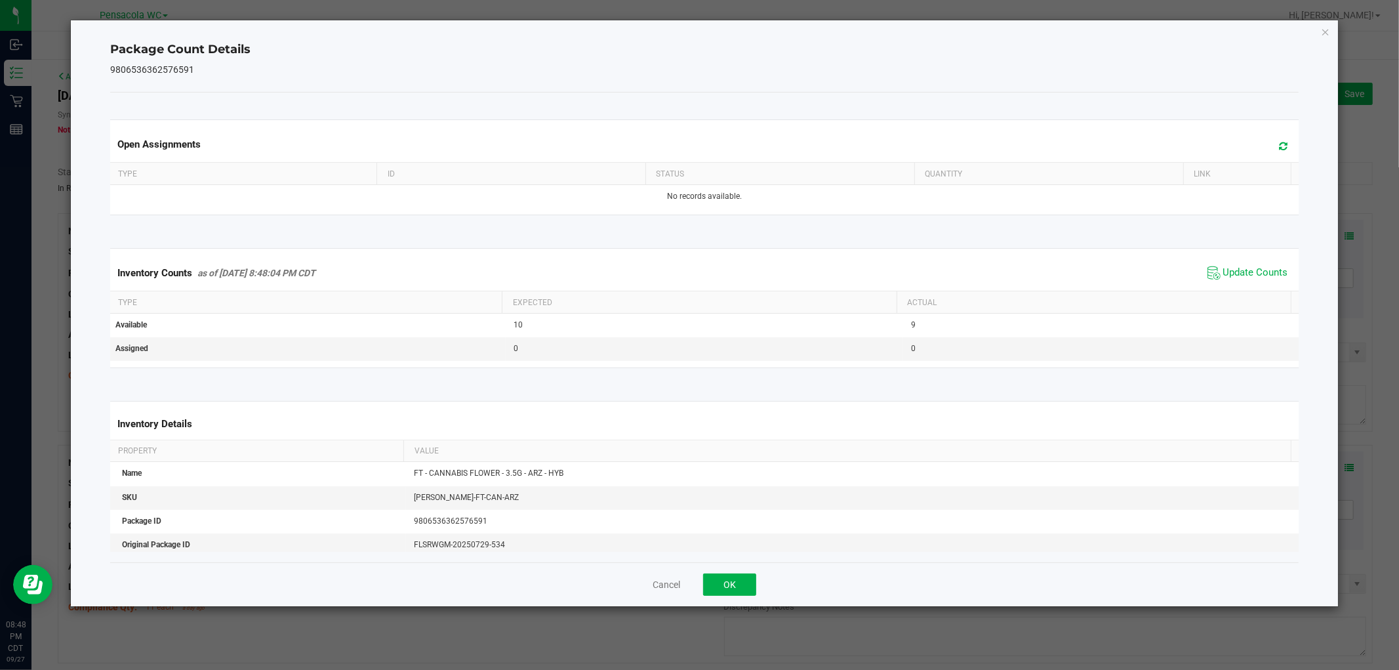
click at [737, 571] on div "Cancel OK" at bounding box center [704, 584] width 1188 height 44
click at [738, 579] on button "OK" at bounding box center [729, 584] width 53 height 22
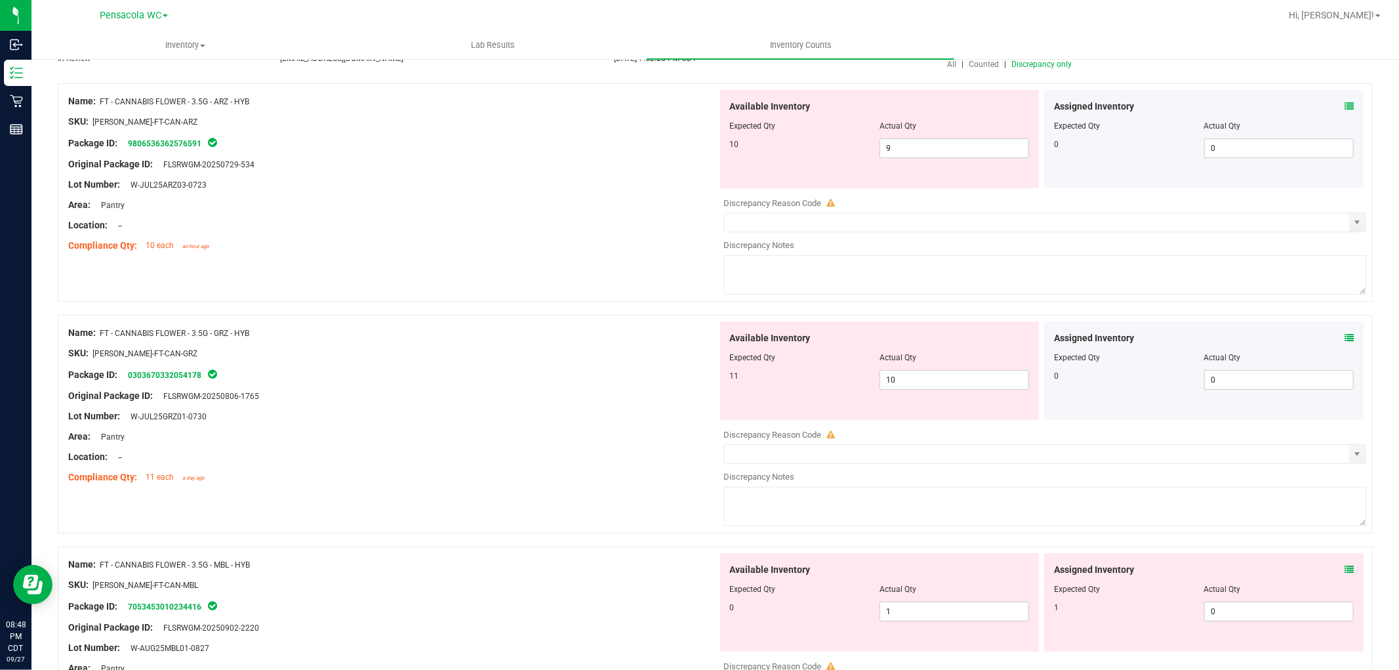
scroll to position [146, 0]
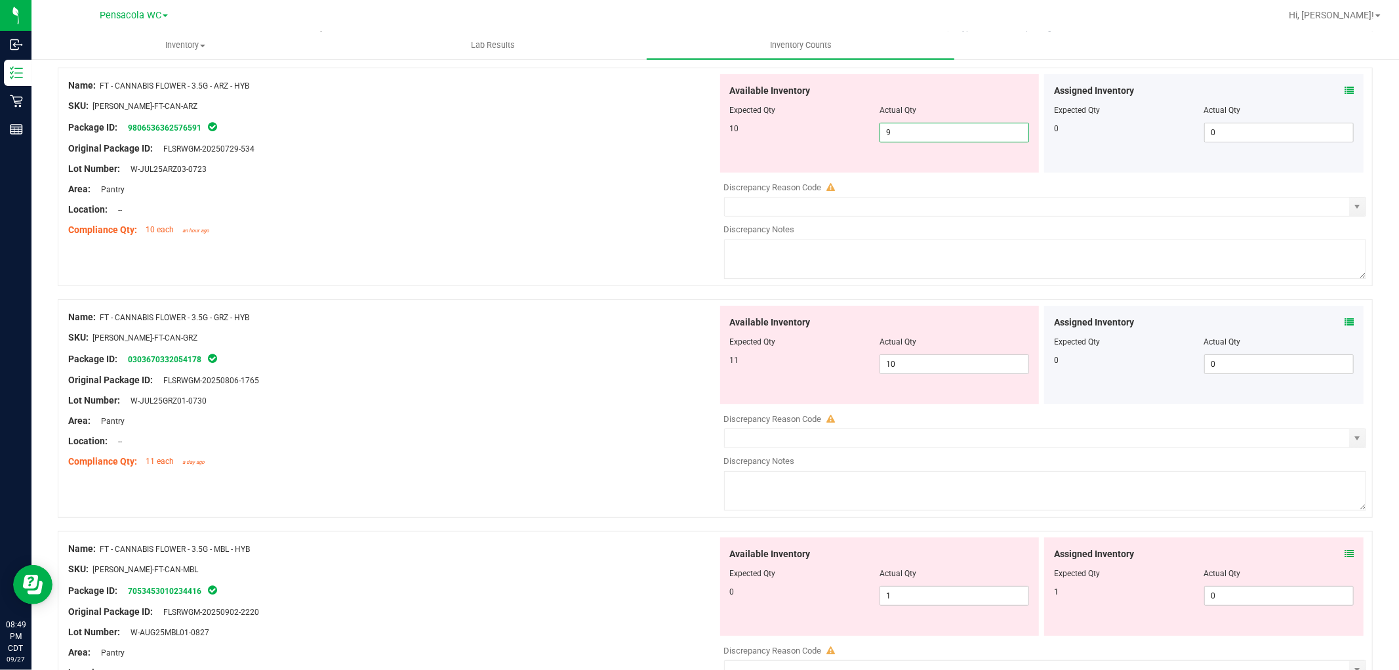
click at [972, 135] on span "9 9" at bounding box center [955, 133] width 150 height 20
type input "10"
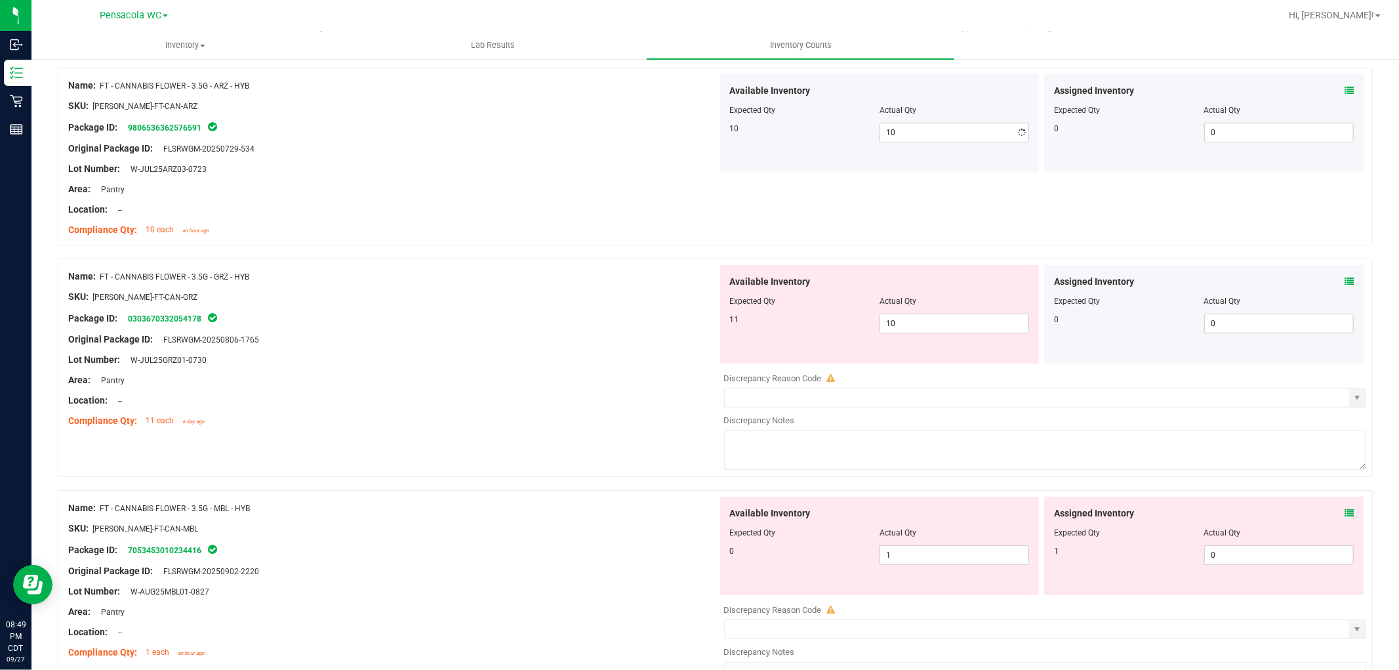
drag, startPoint x: 580, startPoint y: 253, endPoint x: 705, endPoint y: 243, distance: 125.0
click at [586, 252] on div "Name: FT - CANNABIS FLOWER - 3.5G - ARZ - HYB SKU: [PERSON_NAME]-FT-CAN-ARZ Pac…" at bounding box center [715, 163] width 1315 height 191
click at [1345, 278] on icon at bounding box center [1349, 281] width 9 height 9
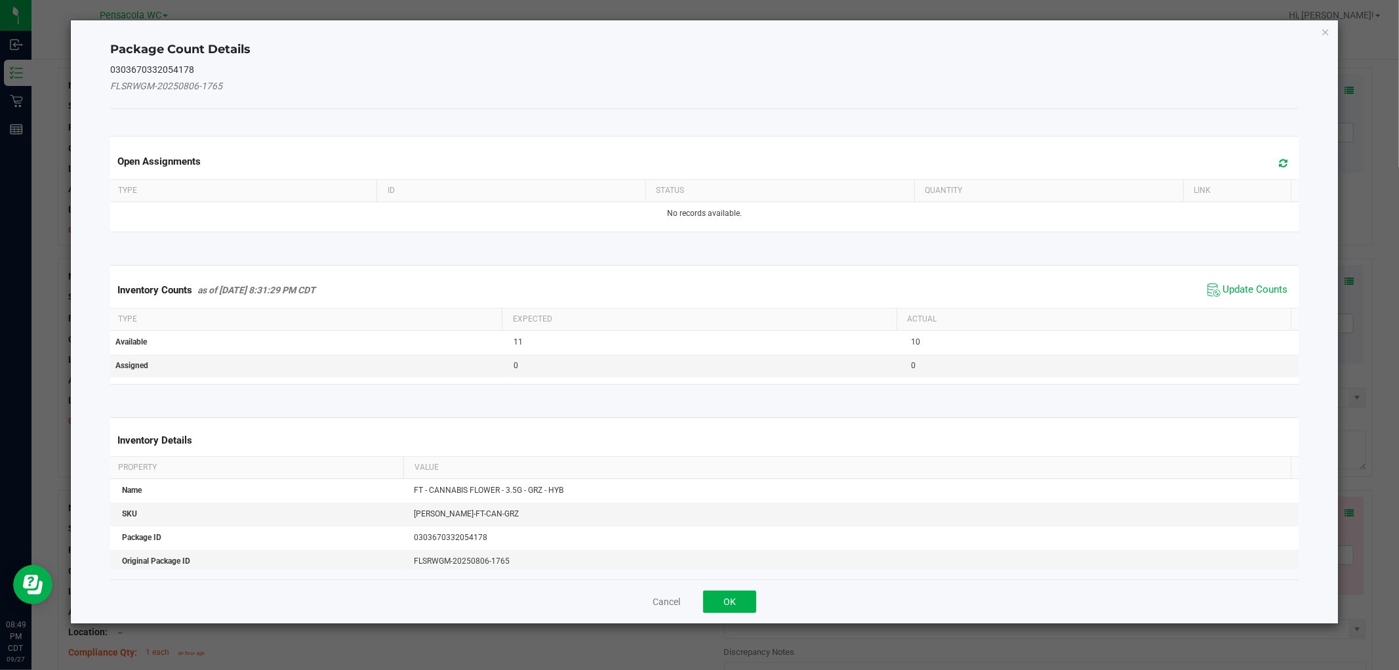
click at [1218, 299] on span "Update Counts" at bounding box center [1248, 290] width 87 height 20
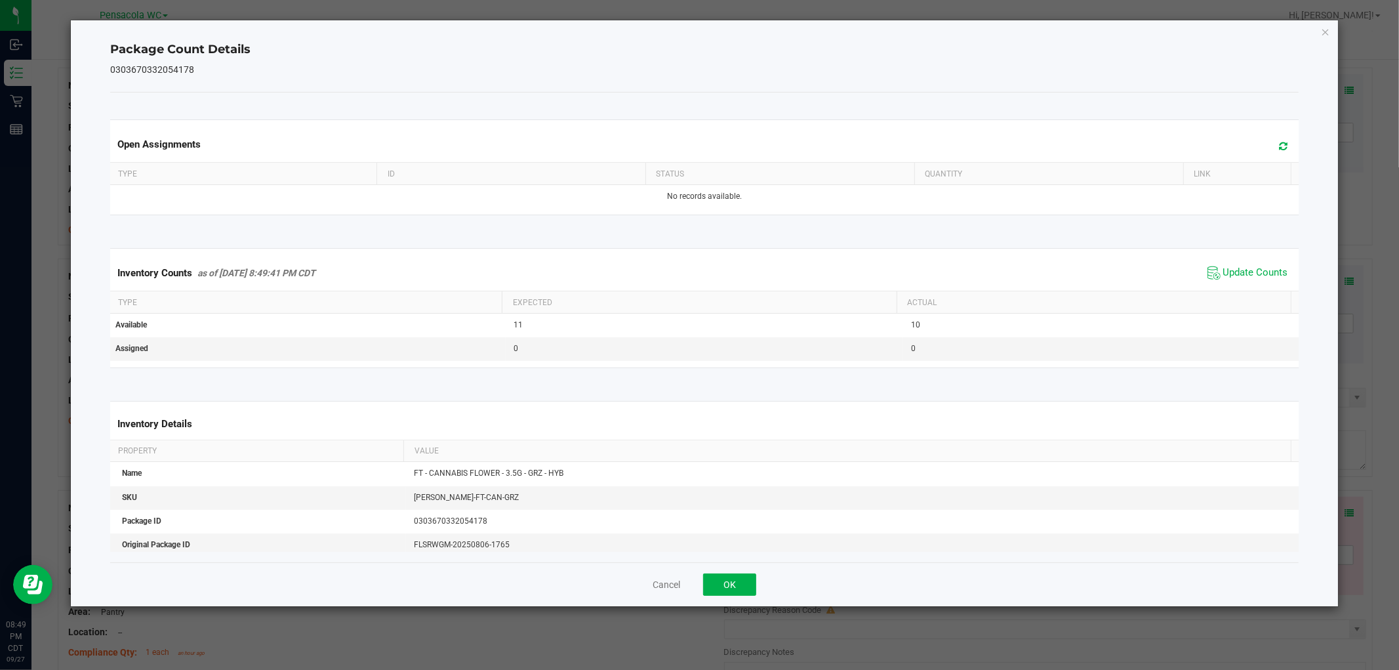
click at [1222, 294] on th "Actual" at bounding box center [1094, 302] width 394 height 22
click at [762, 587] on div "Cancel OK" at bounding box center [704, 584] width 1188 height 44
click at [720, 586] on button "OK" at bounding box center [729, 584] width 53 height 22
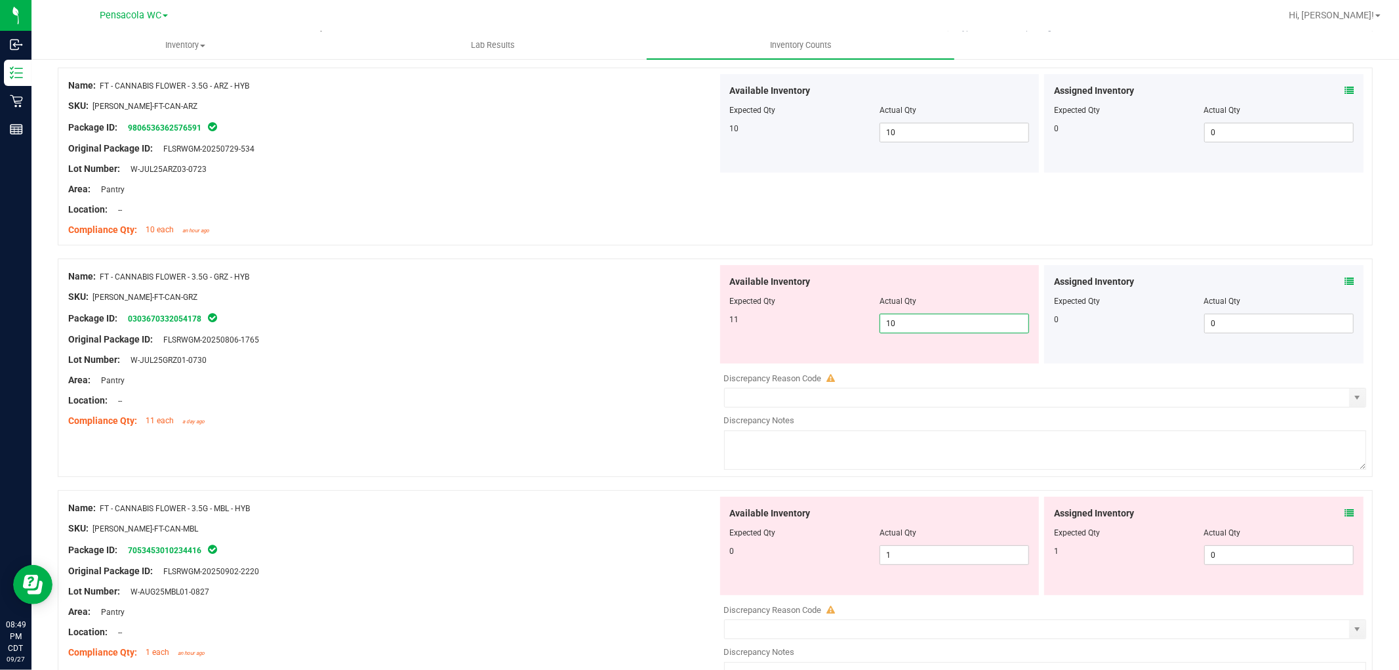
click at [959, 325] on span "10 10" at bounding box center [955, 324] width 150 height 20
type input "11"
click at [572, 338] on div "Original Package ID: FLSRWGM-20250806-1765" at bounding box center [393, 340] width 650 height 14
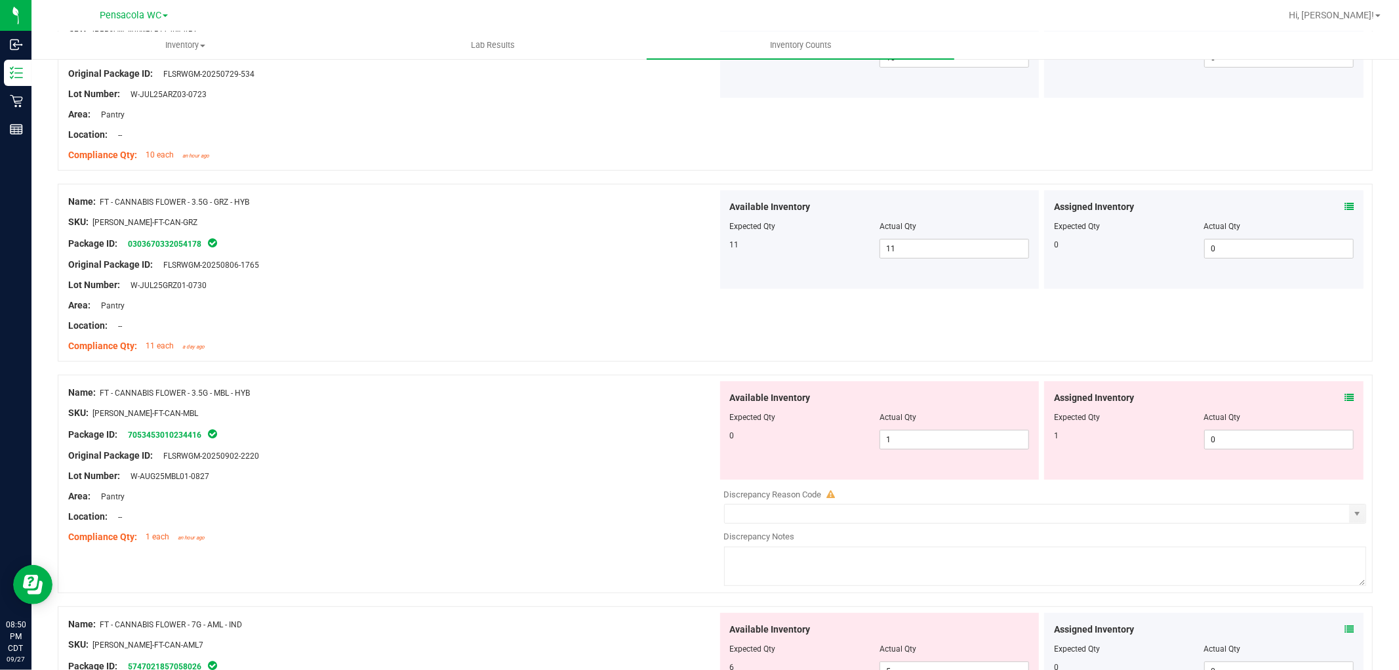
scroll to position [291, 0]
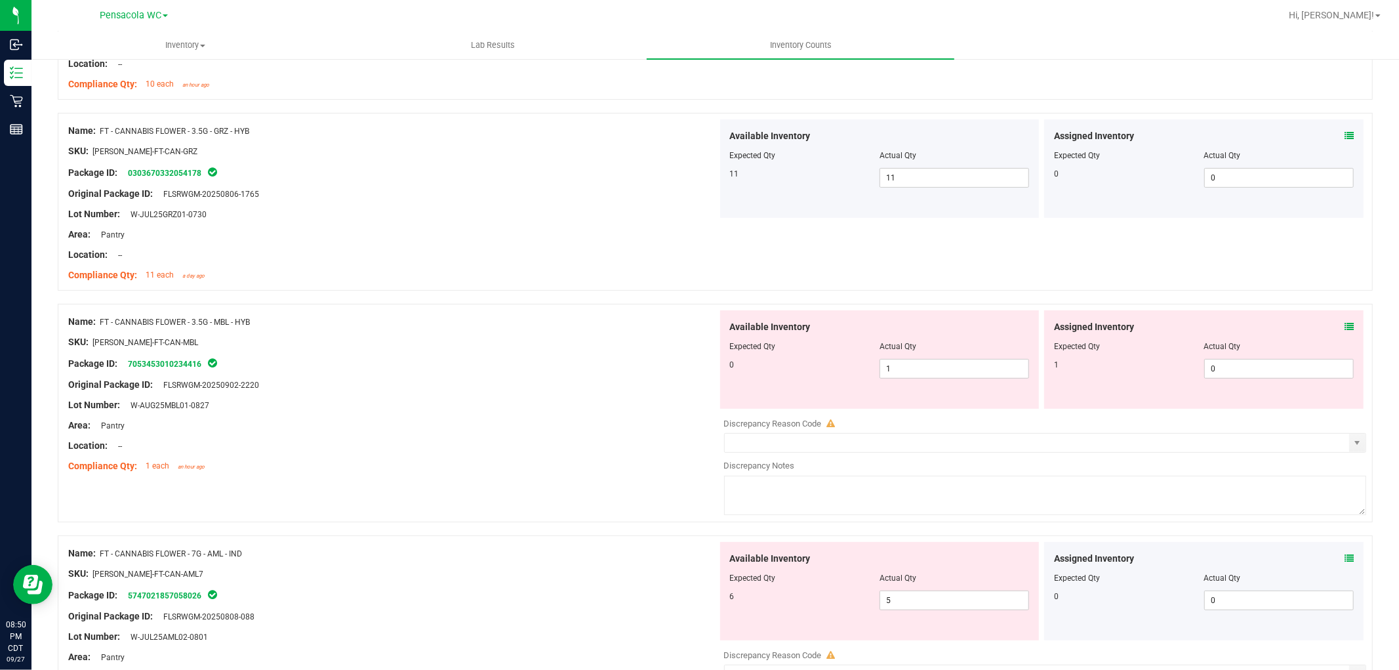
click at [1345, 326] on icon at bounding box center [1349, 326] width 9 height 9
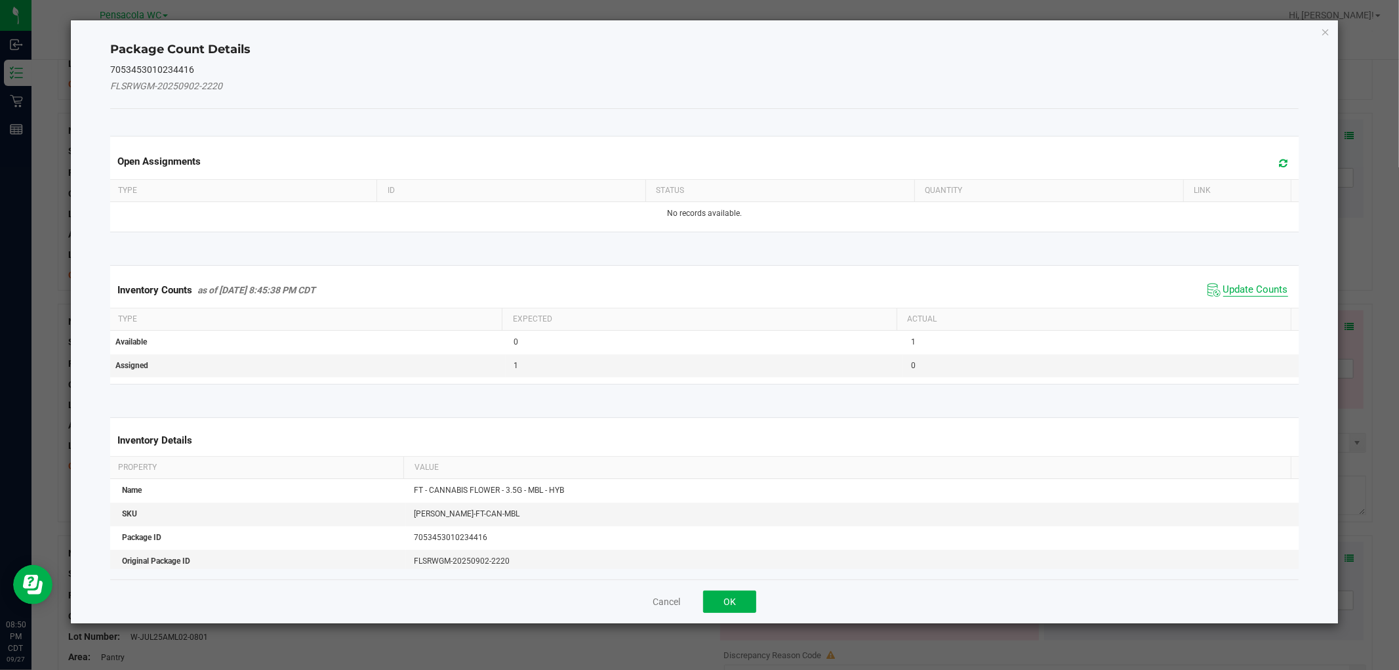
click at [1232, 283] on span "Update Counts" at bounding box center [1256, 289] width 65 height 13
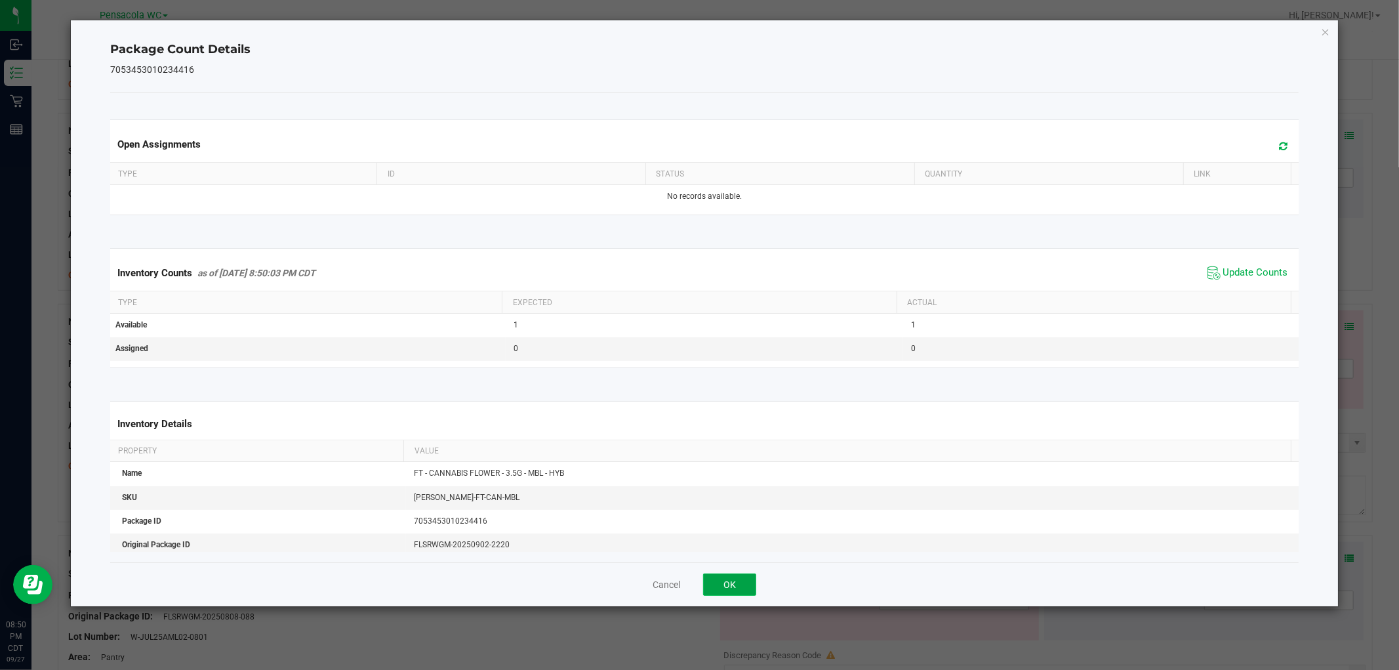
click at [726, 587] on button "OK" at bounding box center [729, 584] width 53 height 22
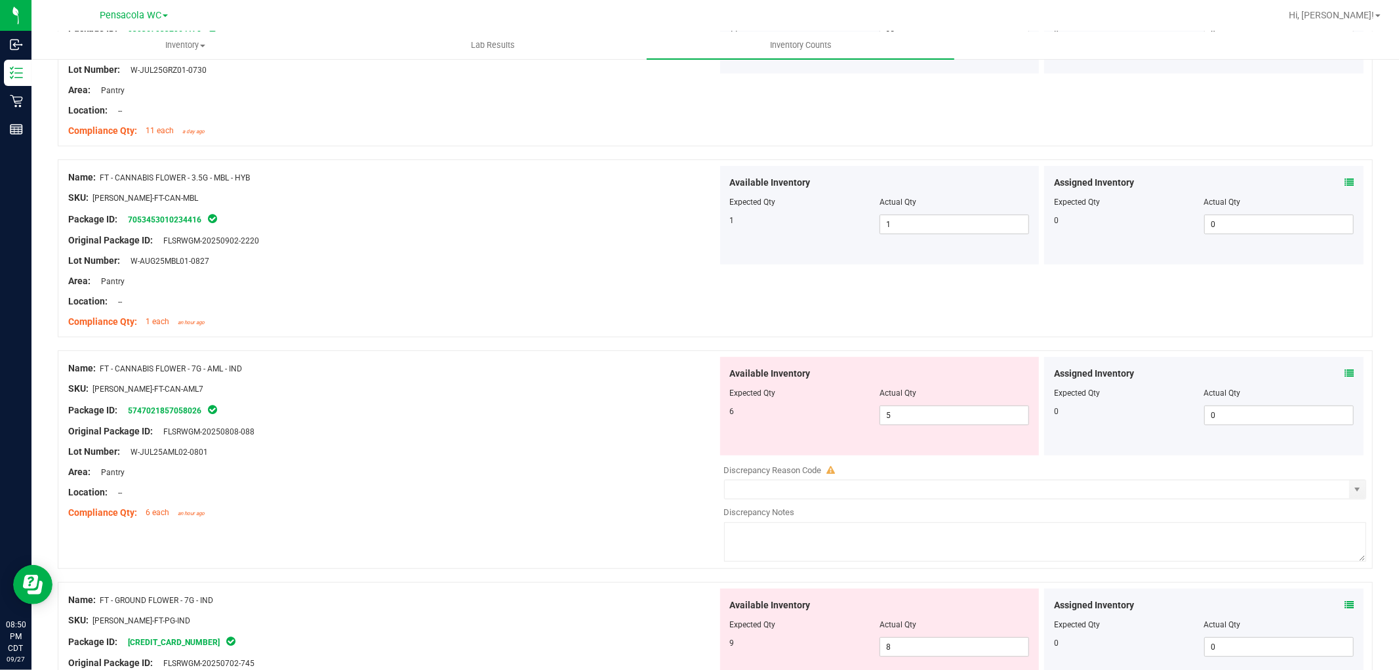
scroll to position [437, 0]
click at [1345, 365] on span at bounding box center [1349, 372] width 9 height 14
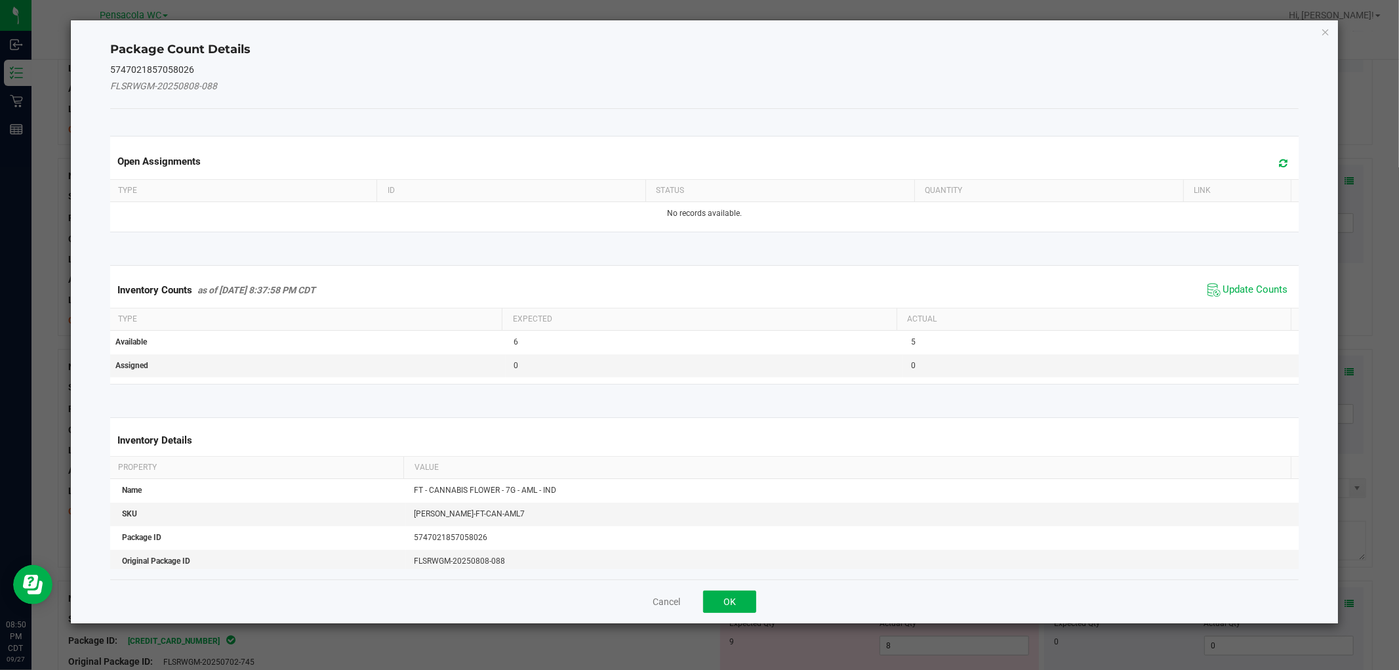
click at [1247, 281] on span "Update Counts" at bounding box center [1248, 290] width 87 height 20
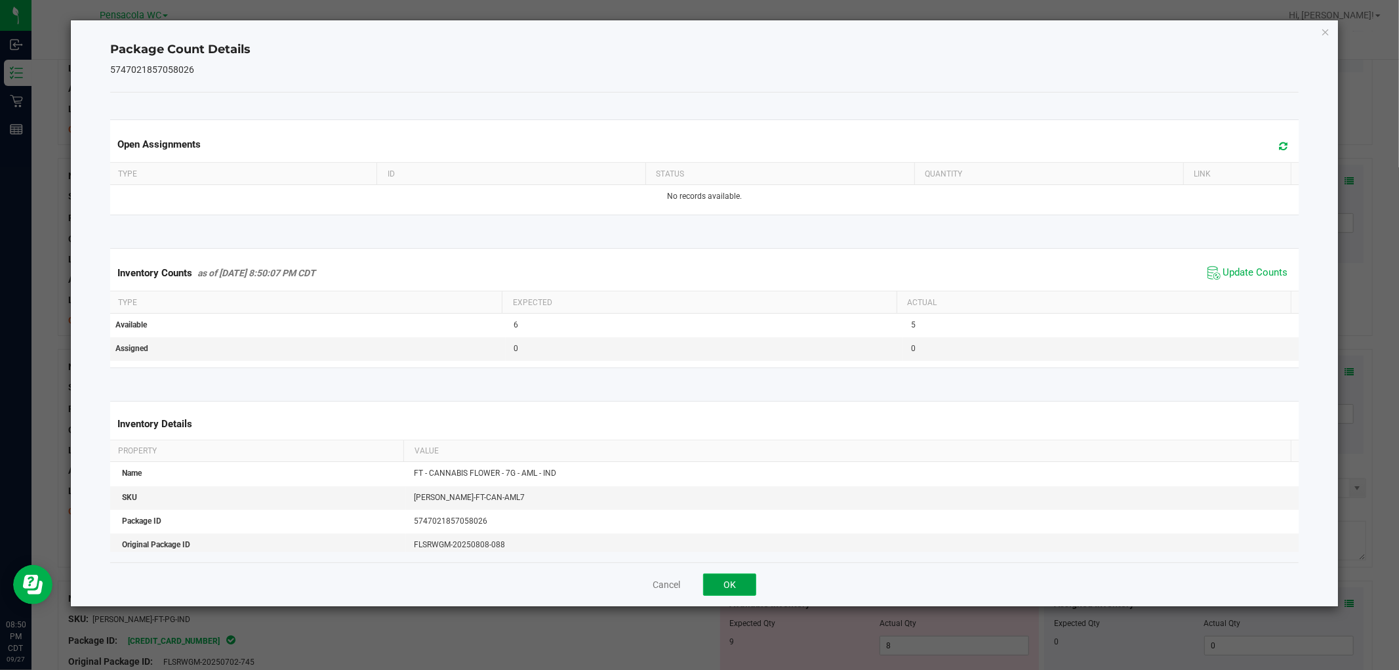
click at [726, 585] on button "OK" at bounding box center [729, 584] width 53 height 22
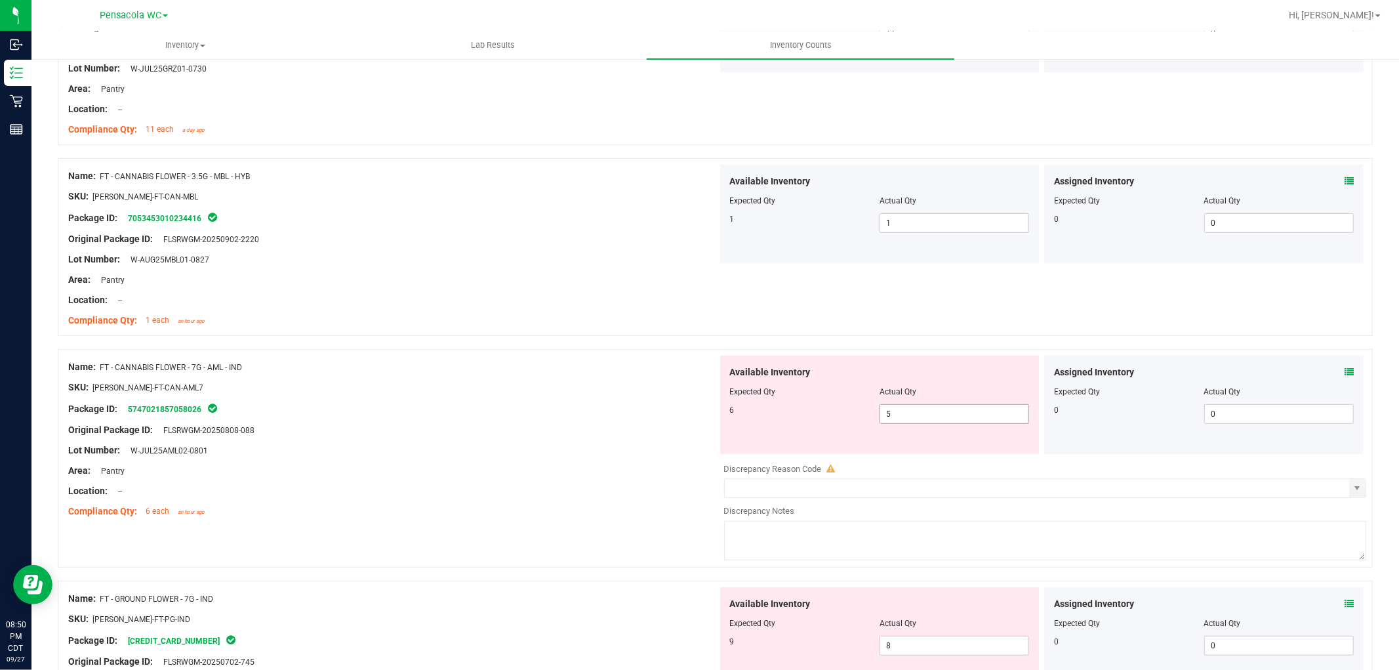
click at [1001, 407] on span "5 5" at bounding box center [955, 414] width 150 height 20
type input "6"
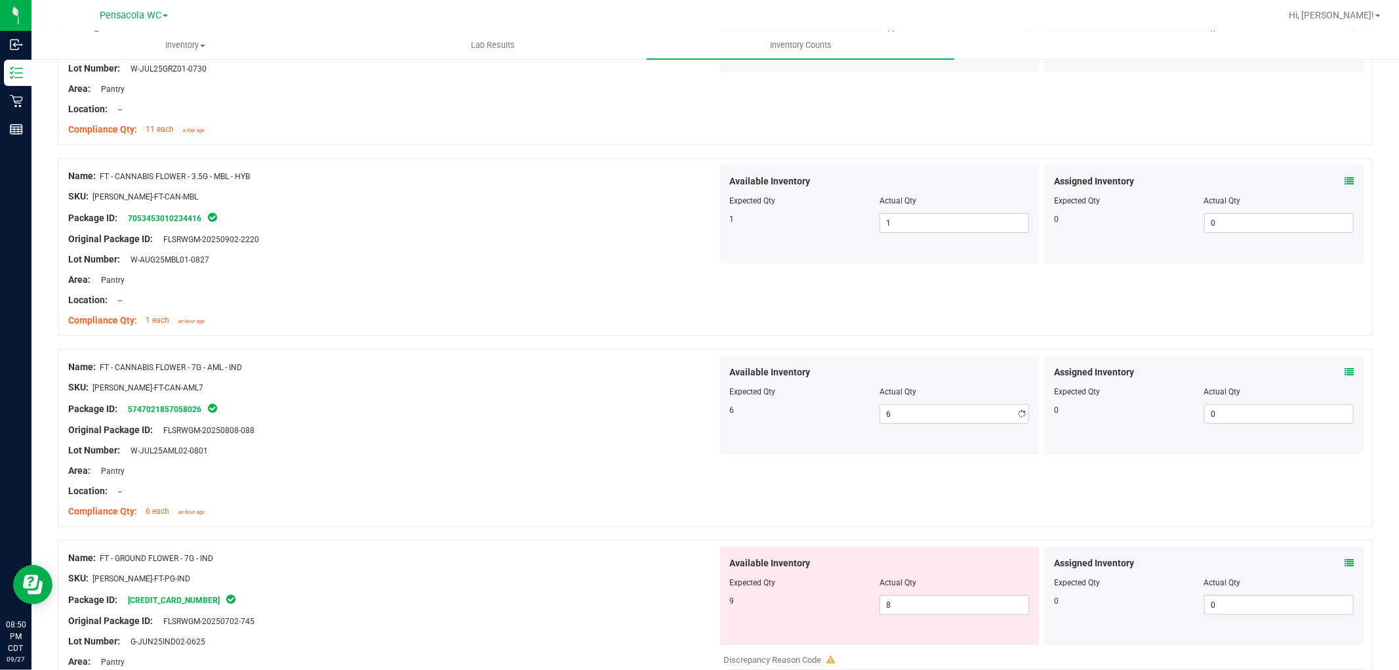
click at [493, 436] on div "Original Package ID: FLSRWGM-20250808-088" at bounding box center [393, 430] width 650 height 14
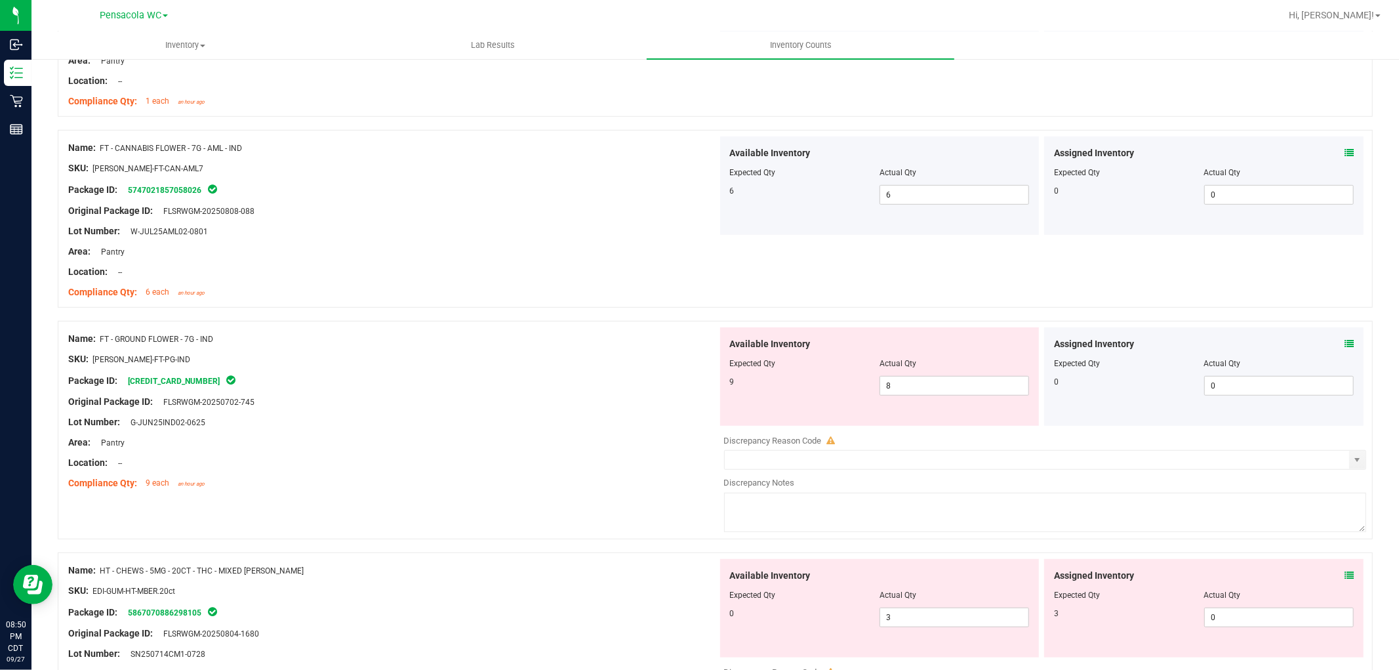
click at [1345, 346] on icon at bounding box center [1349, 343] width 9 height 9
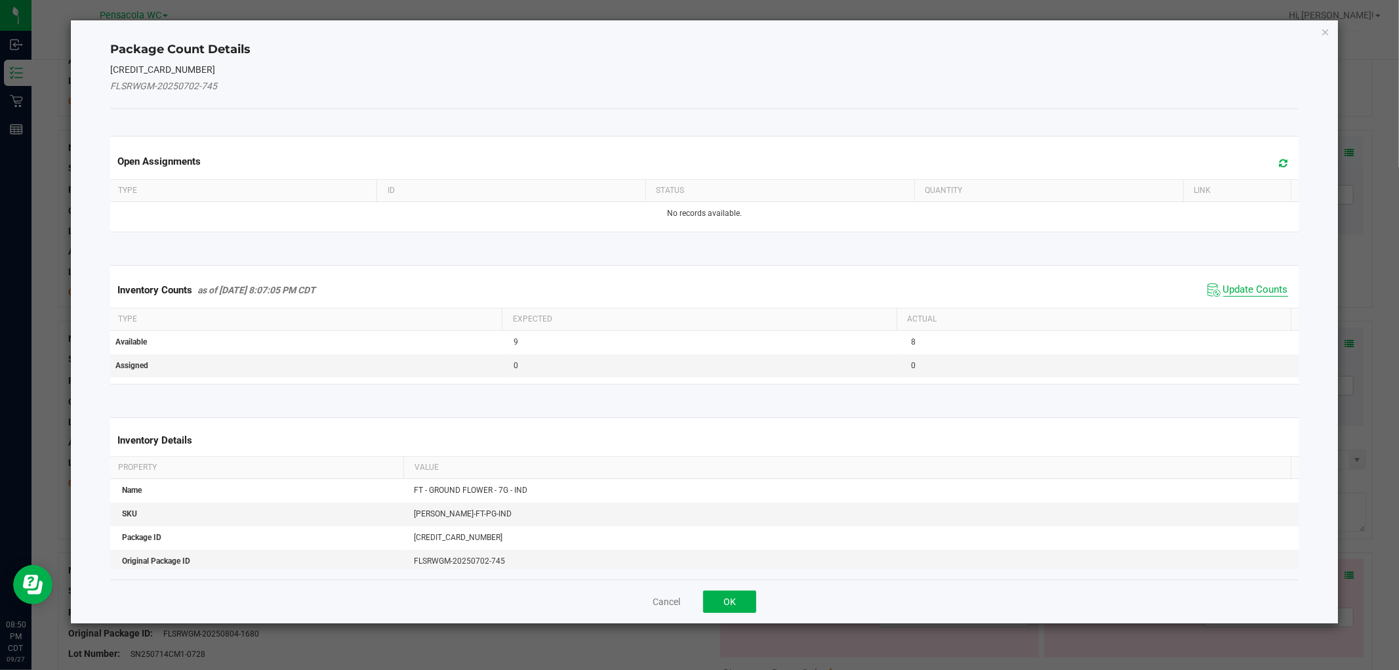
click at [1230, 286] on span "Update Counts" at bounding box center [1256, 289] width 65 height 13
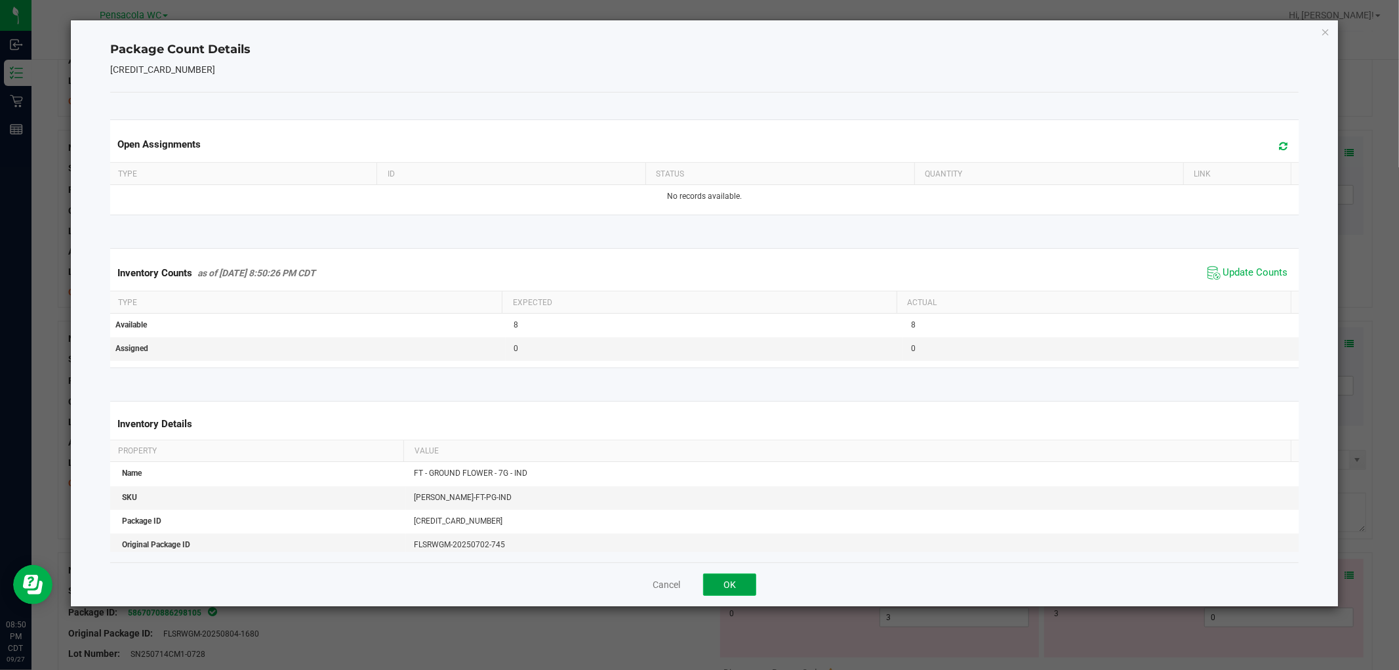
click at [728, 589] on button "OK" at bounding box center [729, 584] width 53 height 22
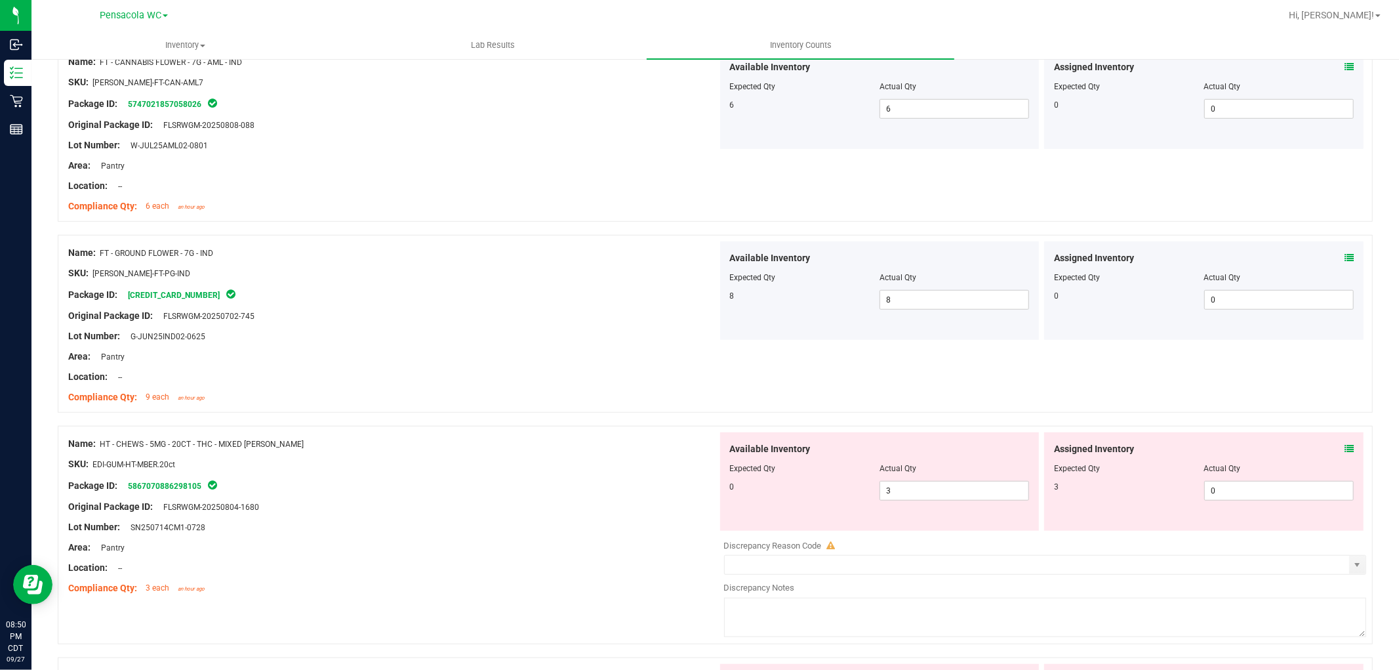
scroll to position [875, 0]
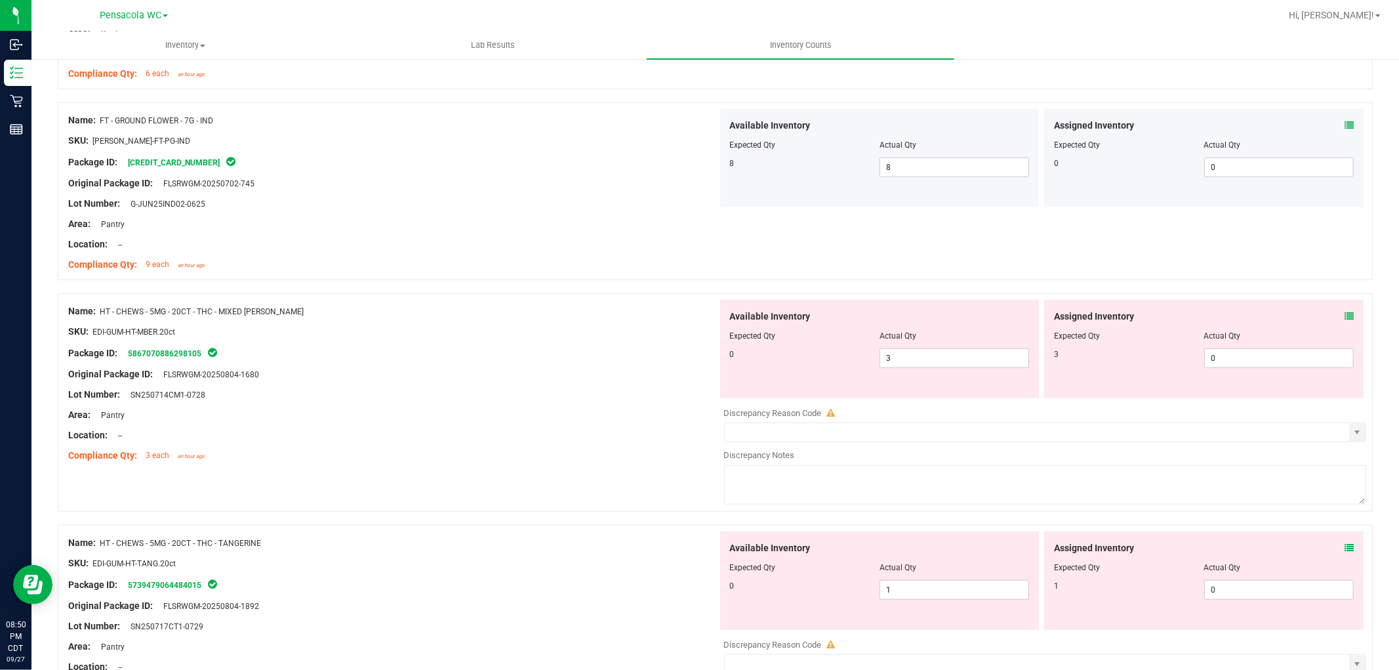
click at [1332, 314] on div "Assigned Inventory" at bounding box center [1204, 317] width 300 height 14
click at [1345, 312] on icon at bounding box center [1349, 316] width 9 height 9
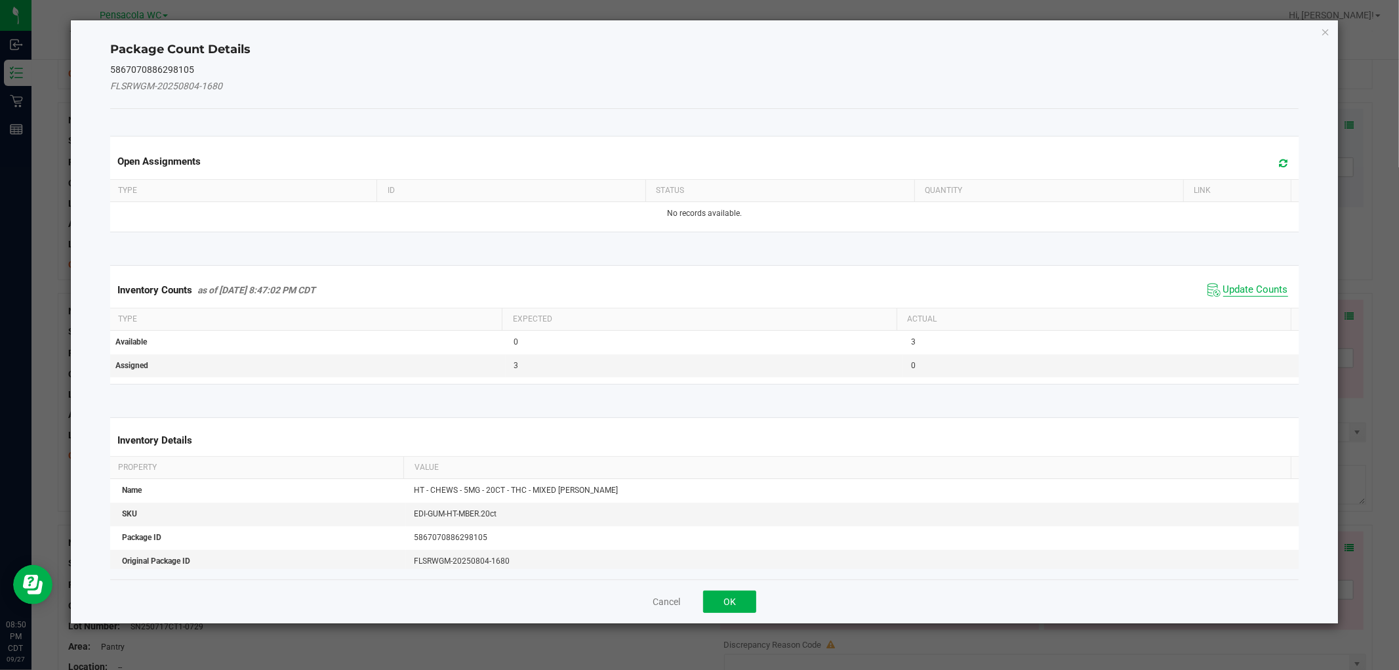
click at [1238, 293] on span "Update Counts" at bounding box center [1256, 289] width 65 height 13
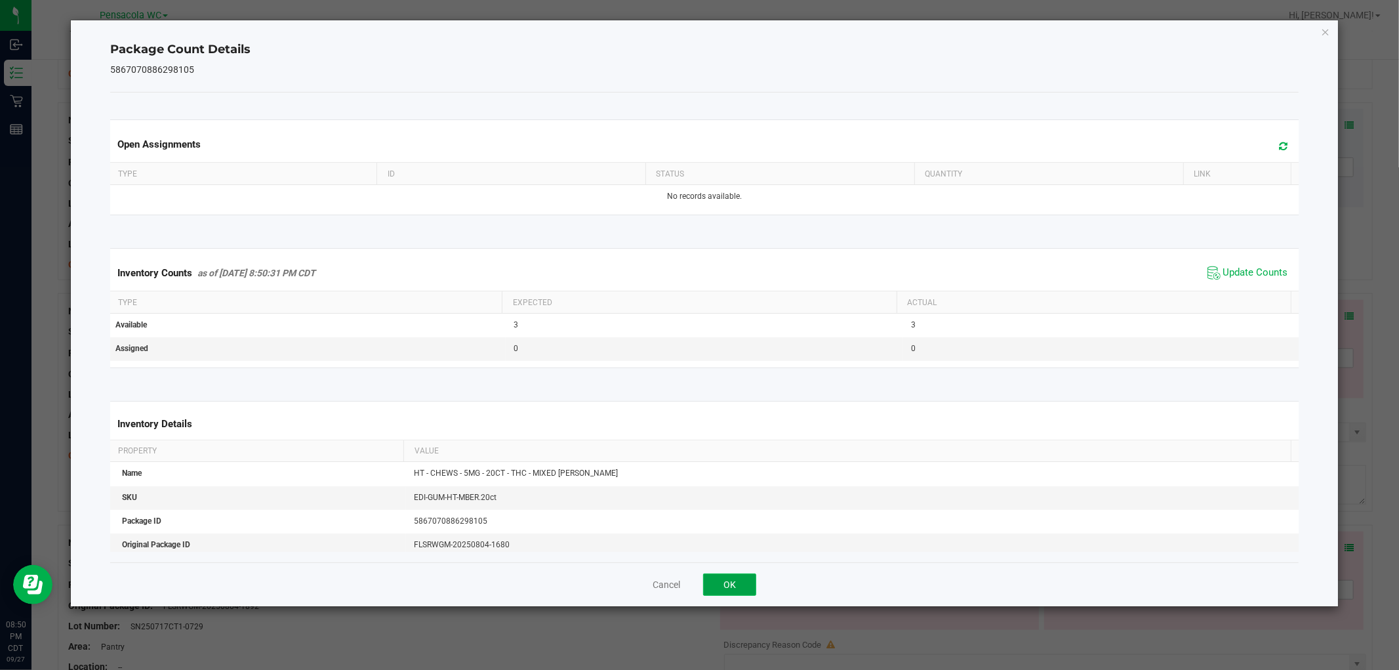
click at [739, 584] on button "OK" at bounding box center [729, 584] width 53 height 22
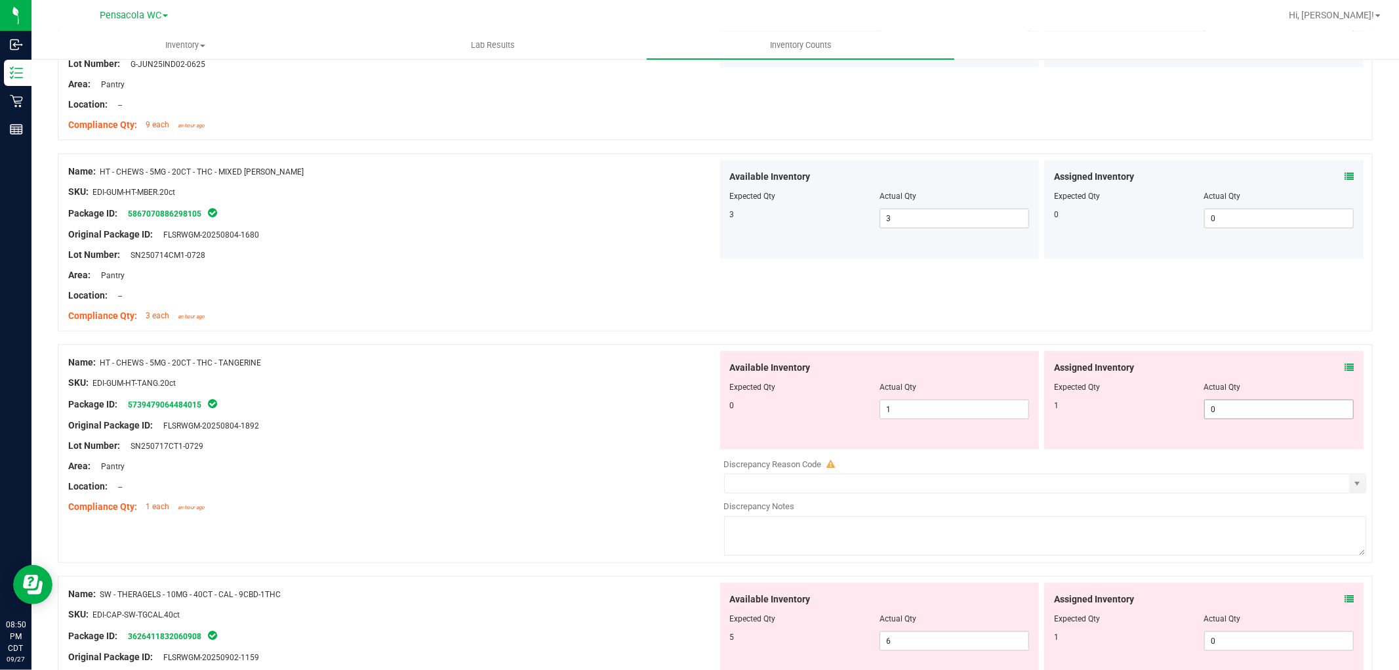
scroll to position [1020, 0]
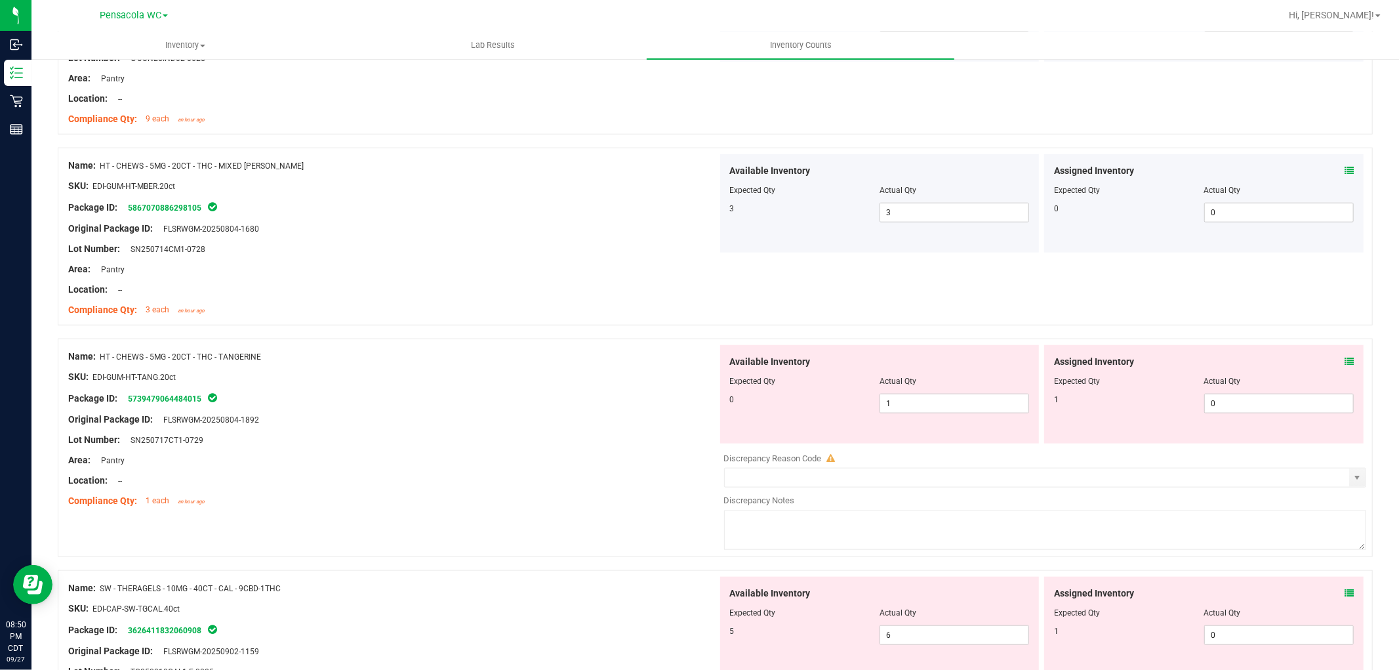
click at [1345, 358] on icon at bounding box center [1349, 361] width 9 height 9
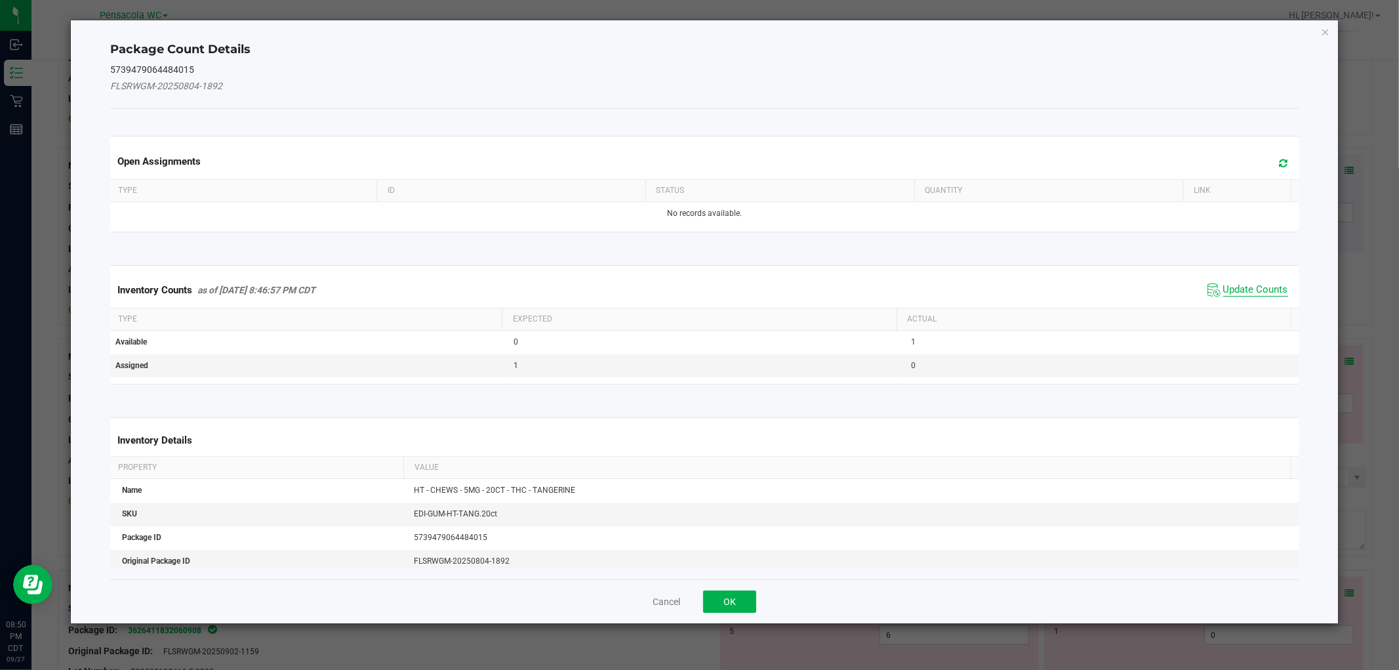
click at [1252, 285] on span "Update Counts" at bounding box center [1256, 289] width 65 height 13
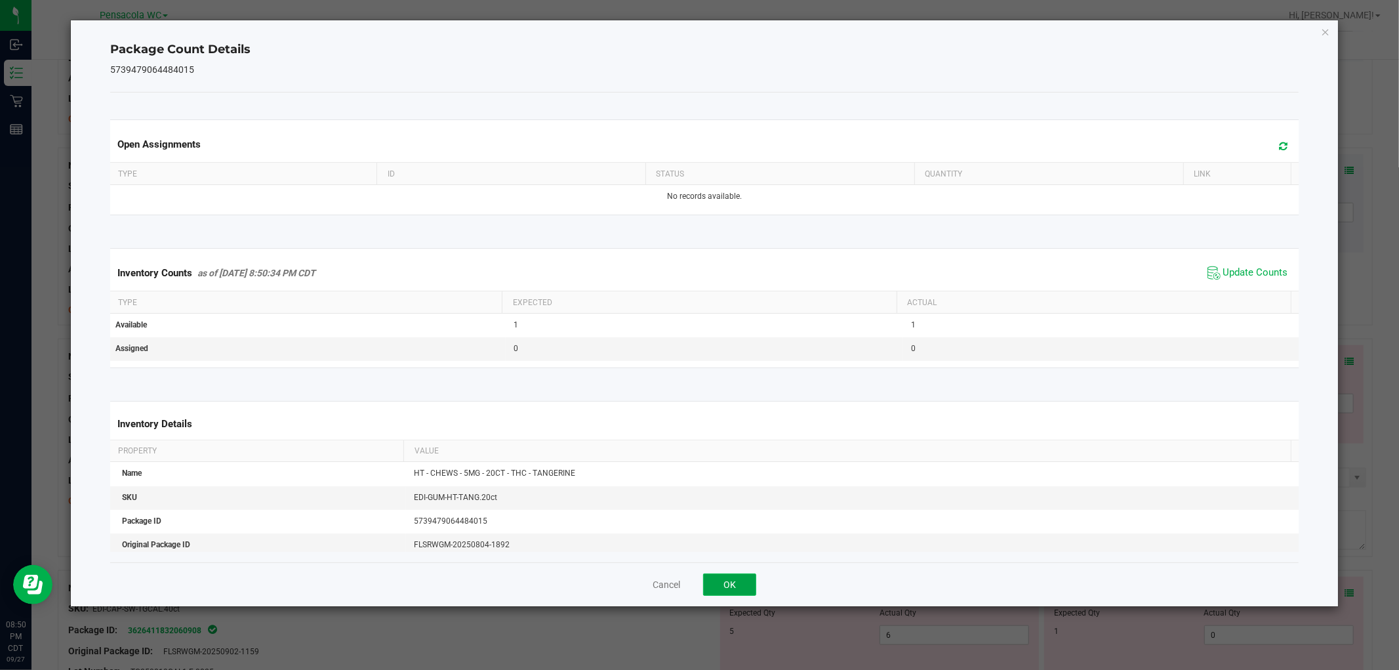
click at [720, 593] on button "OK" at bounding box center [729, 584] width 53 height 22
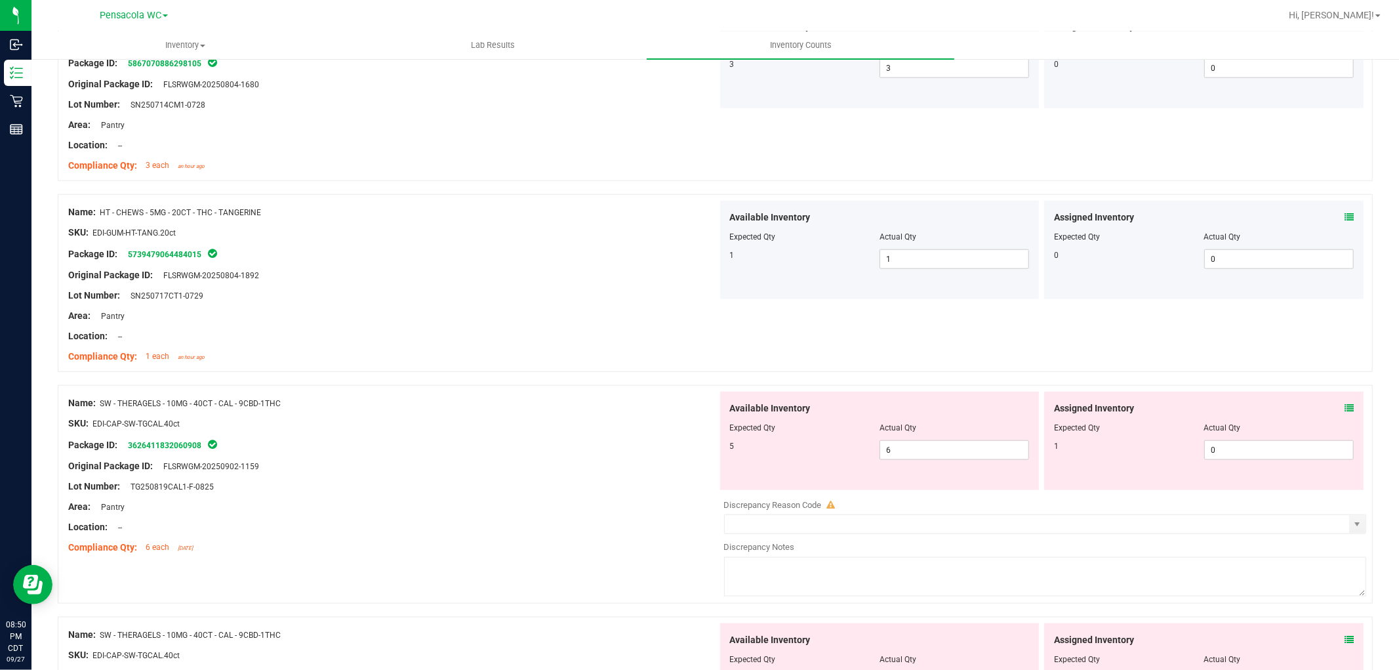
scroll to position [1166, 0]
click at [1345, 402] on icon at bounding box center [1349, 406] width 9 height 9
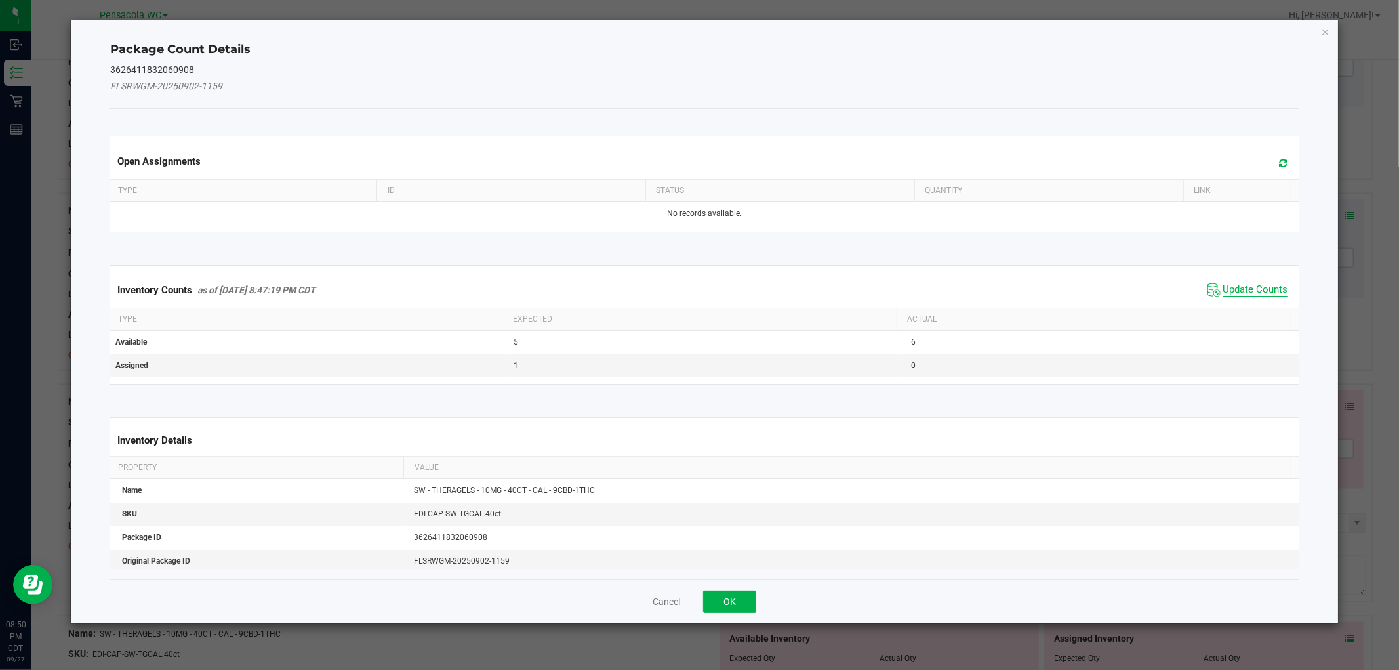
click at [1252, 285] on span "Update Counts" at bounding box center [1256, 289] width 65 height 13
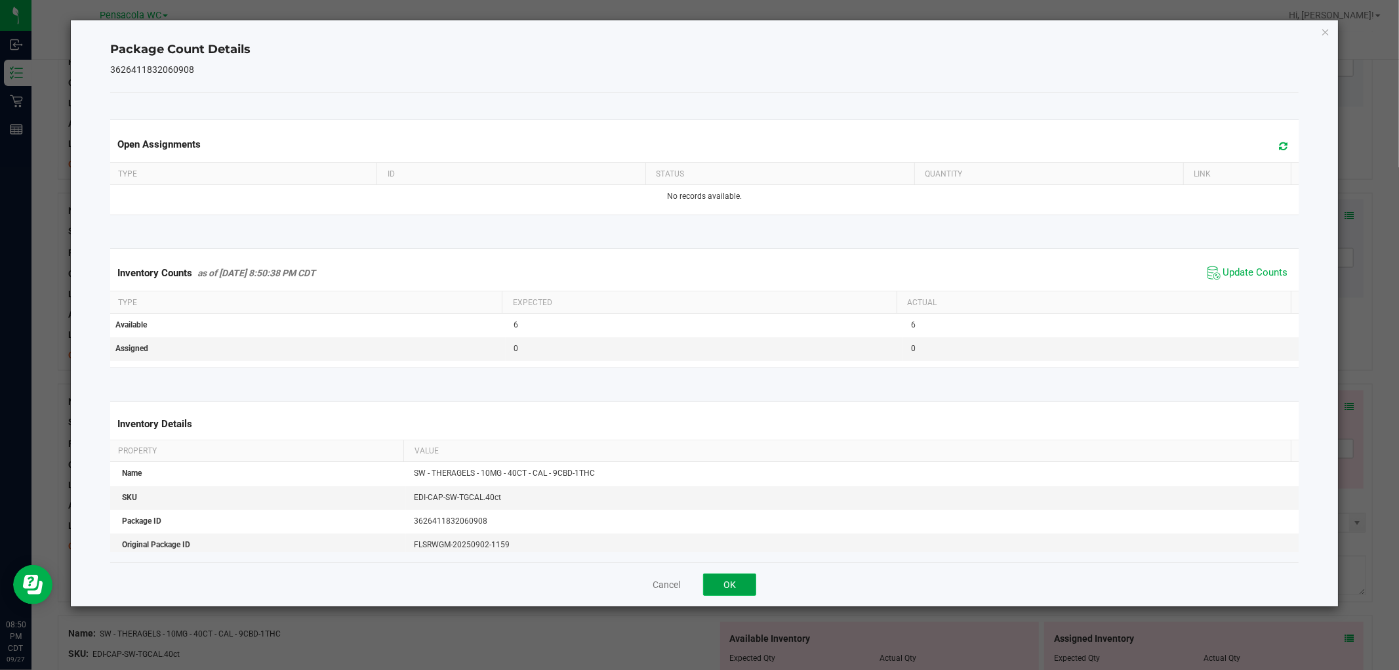
click at [732, 587] on button "OK" at bounding box center [729, 584] width 53 height 22
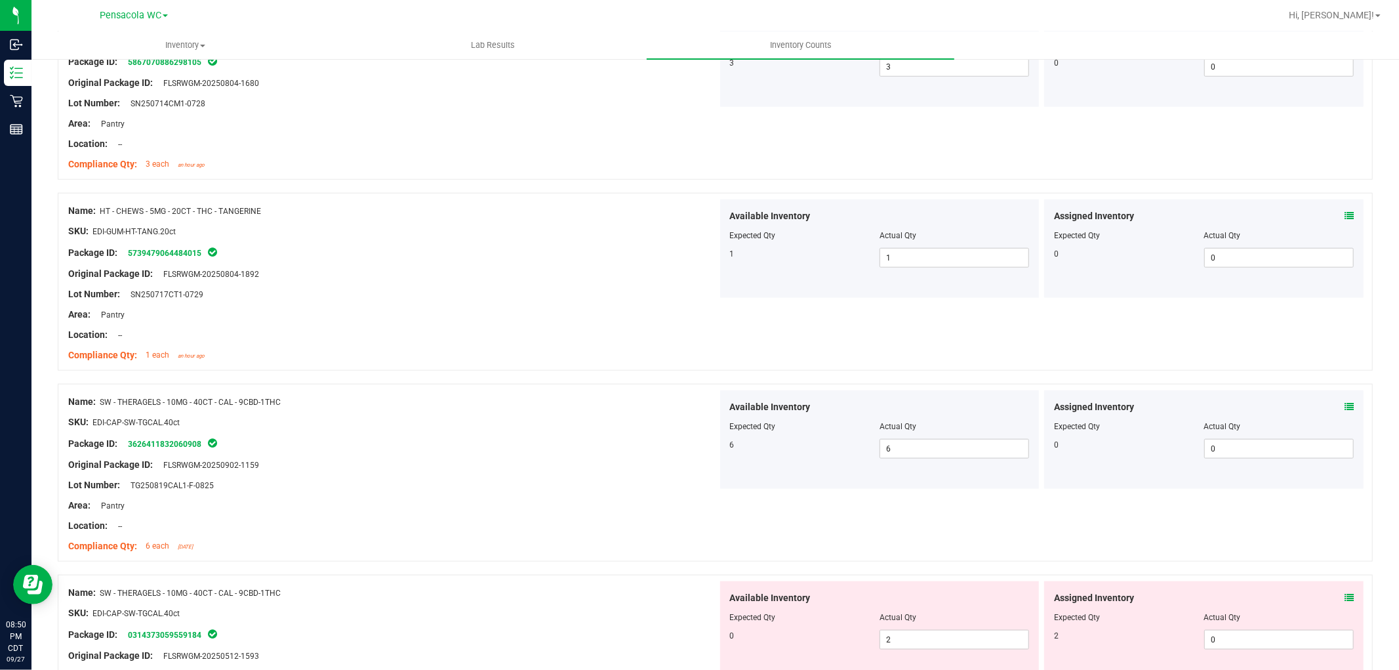
scroll to position [1385, 0]
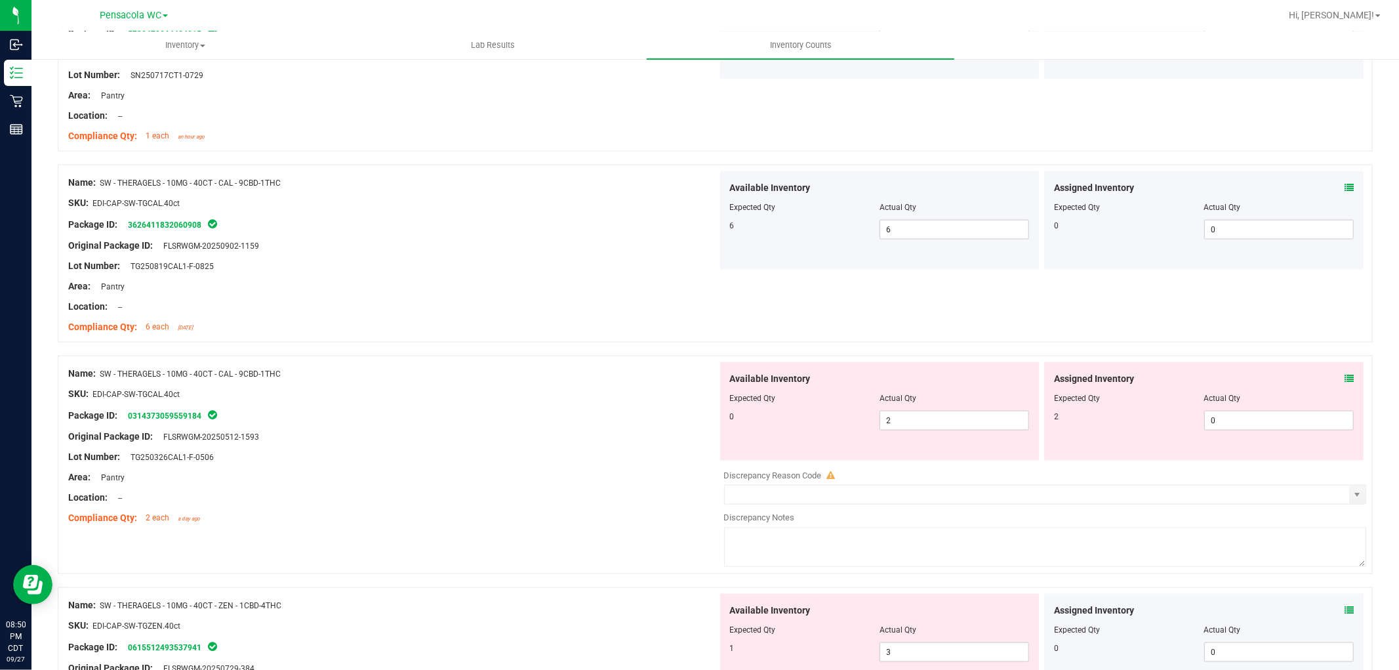
click at [1345, 376] on icon at bounding box center [1349, 378] width 9 height 9
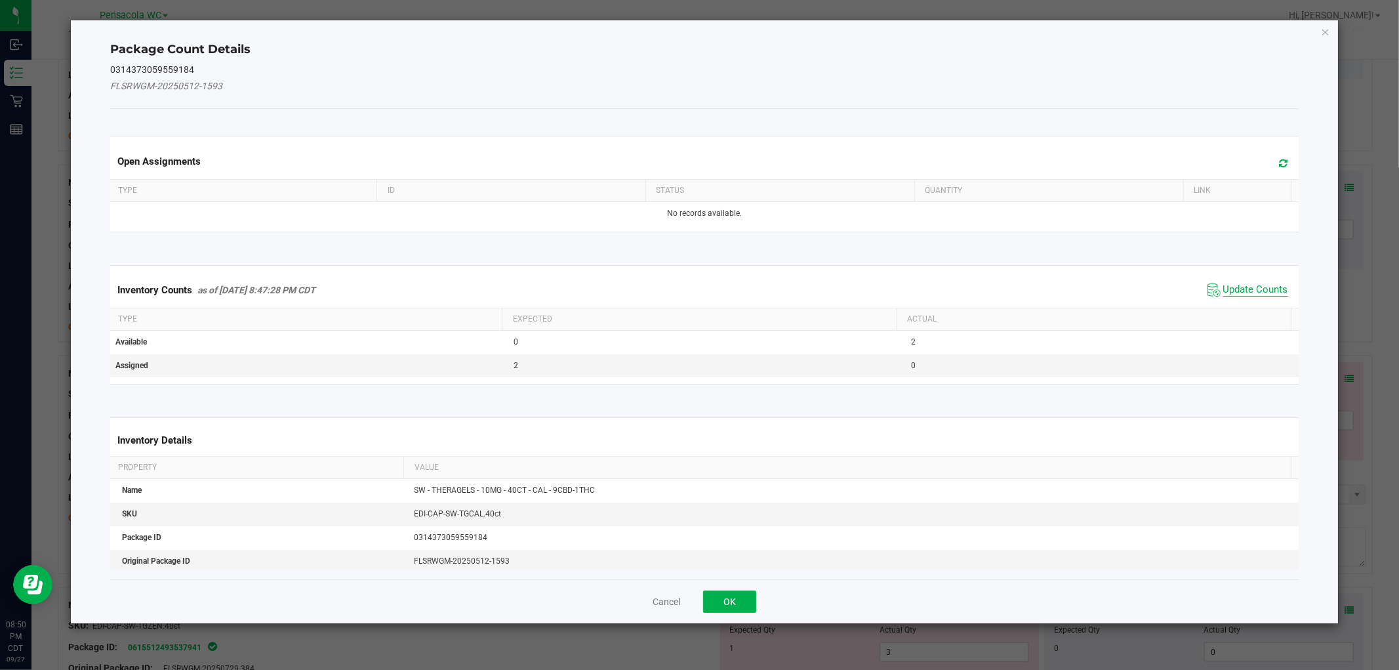
click at [1228, 295] on span "Update Counts" at bounding box center [1256, 289] width 65 height 13
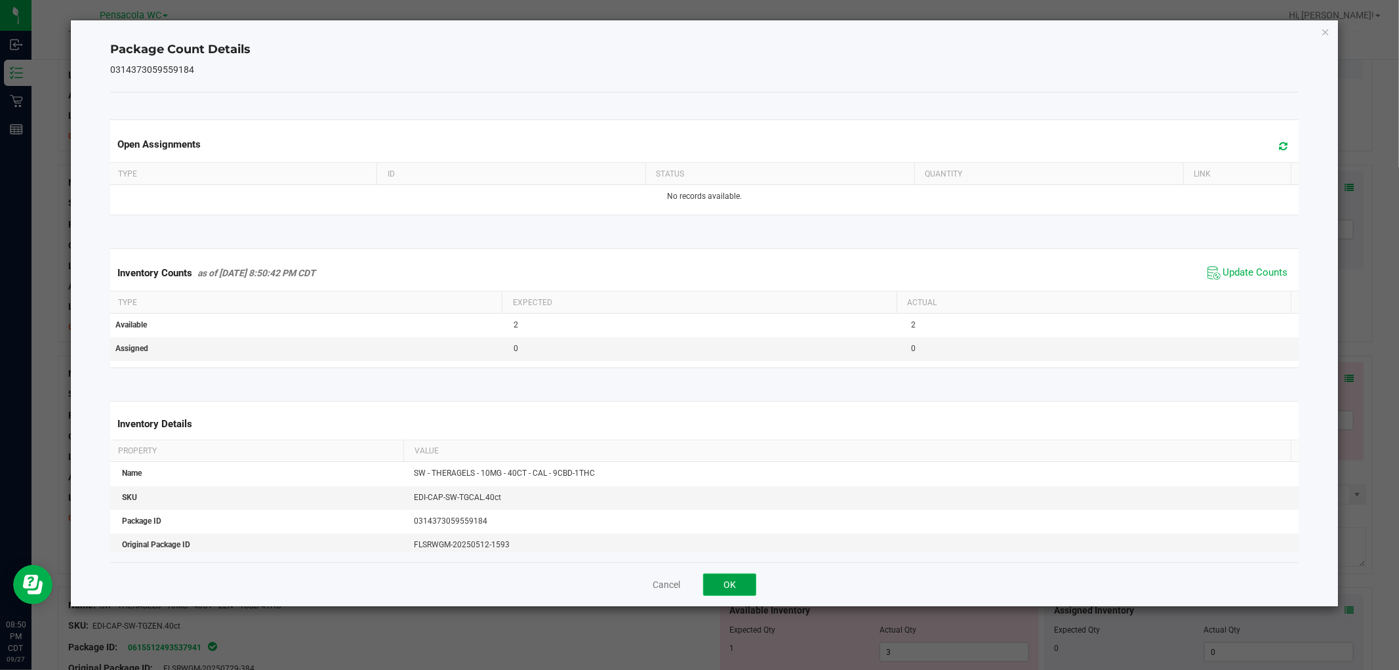
click at [742, 577] on button "OK" at bounding box center [729, 584] width 53 height 22
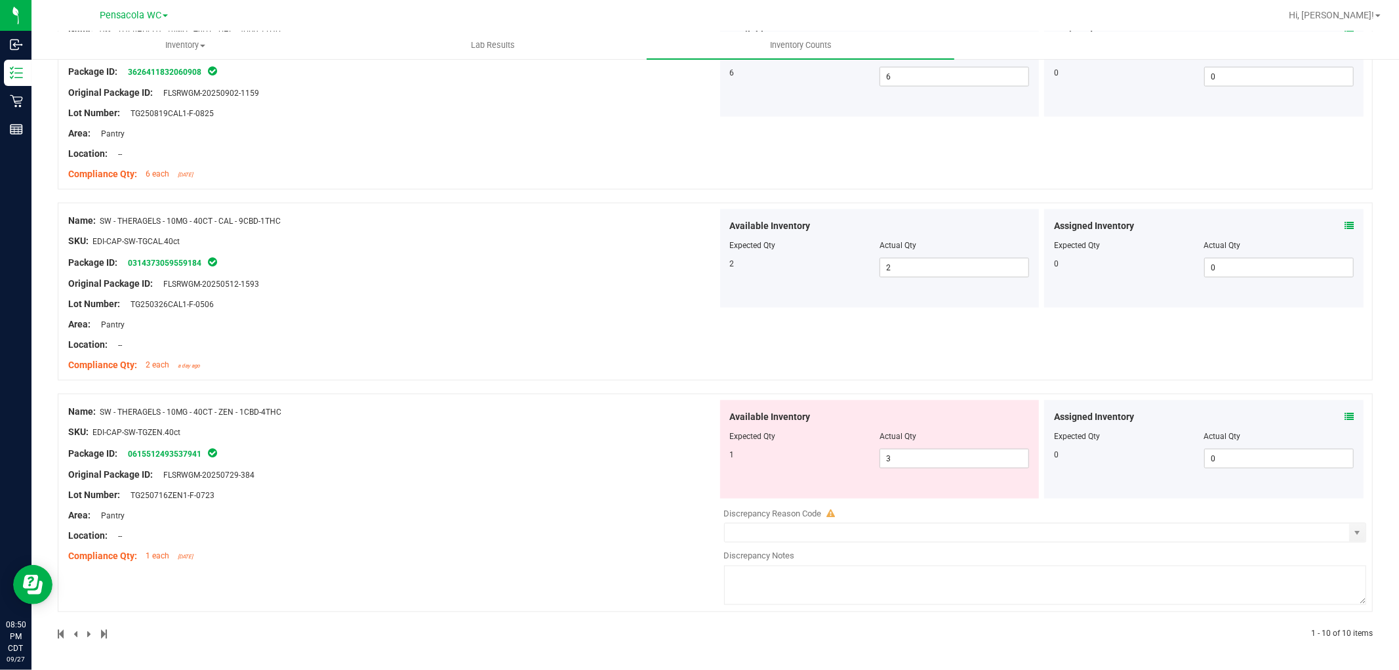
scroll to position [1539, 0]
click at [1345, 412] on icon at bounding box center [1349, 416] width 9 height 9
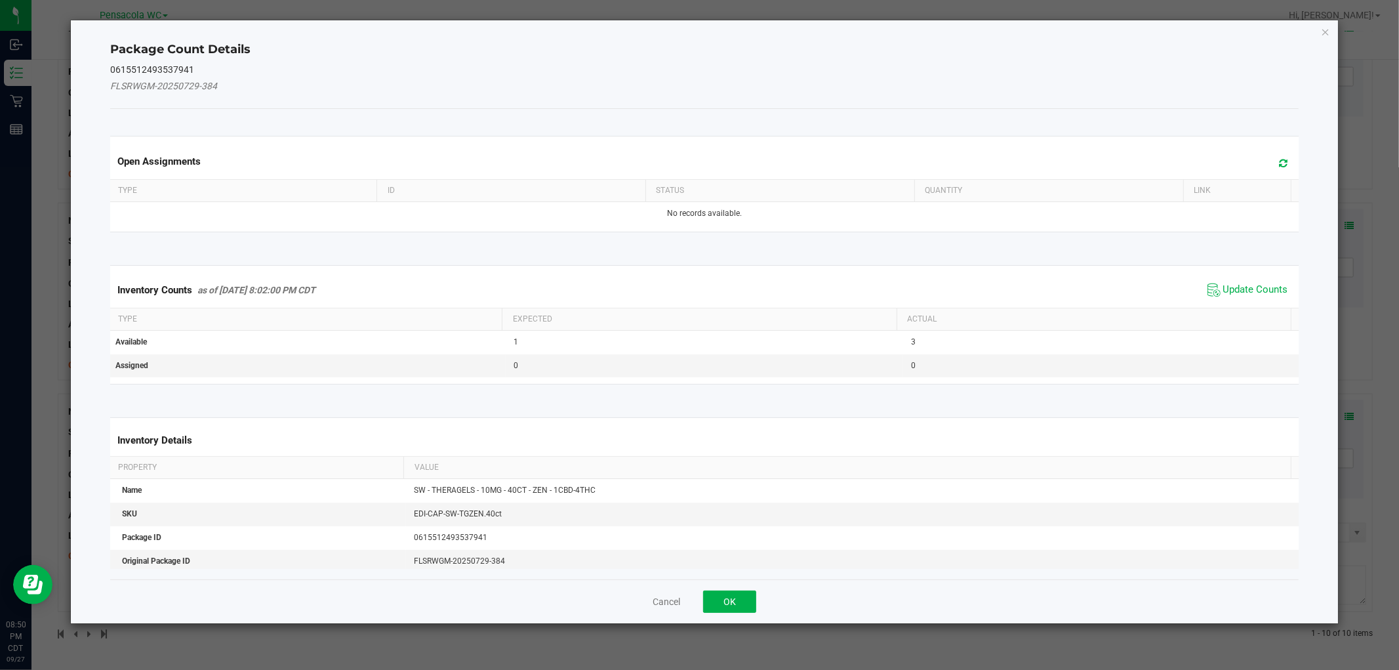
click at [1242, 280] on span "Update Counts" at bounding box center [1248, 290] width 87 height 20
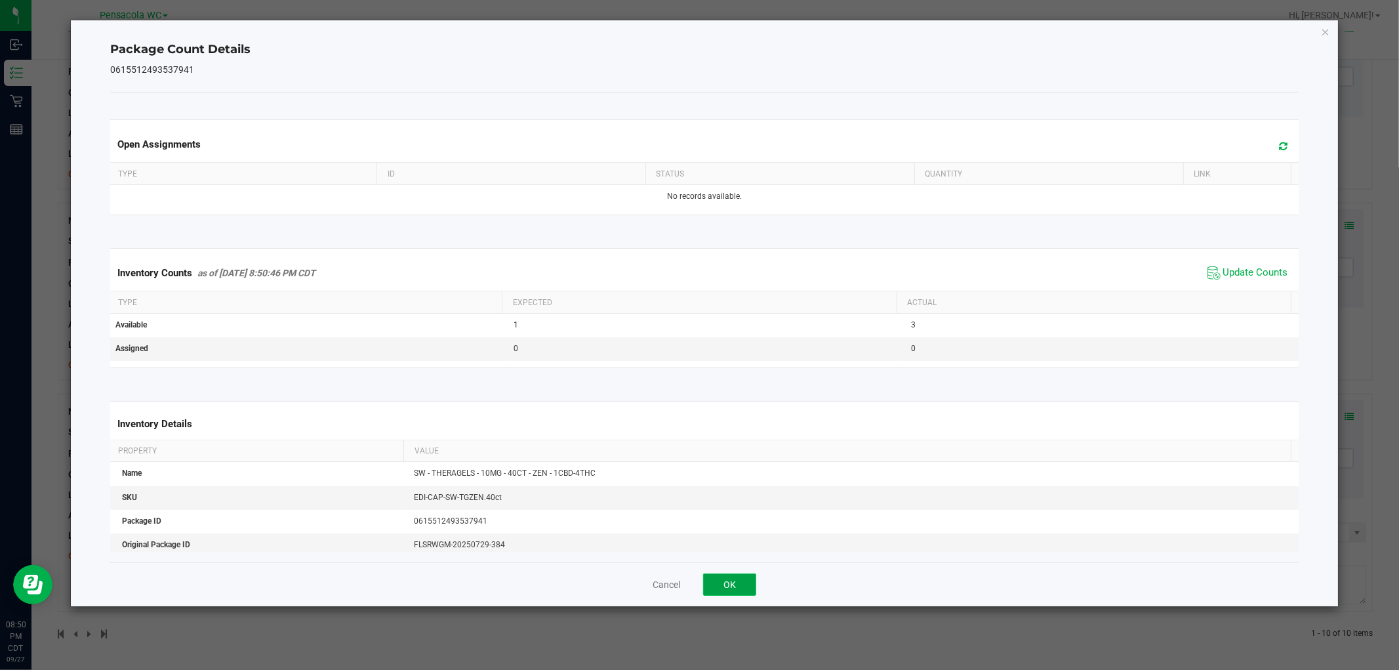
click at [724, 581] on button "OK" at bounding box center [729, 584] width 53 height 22
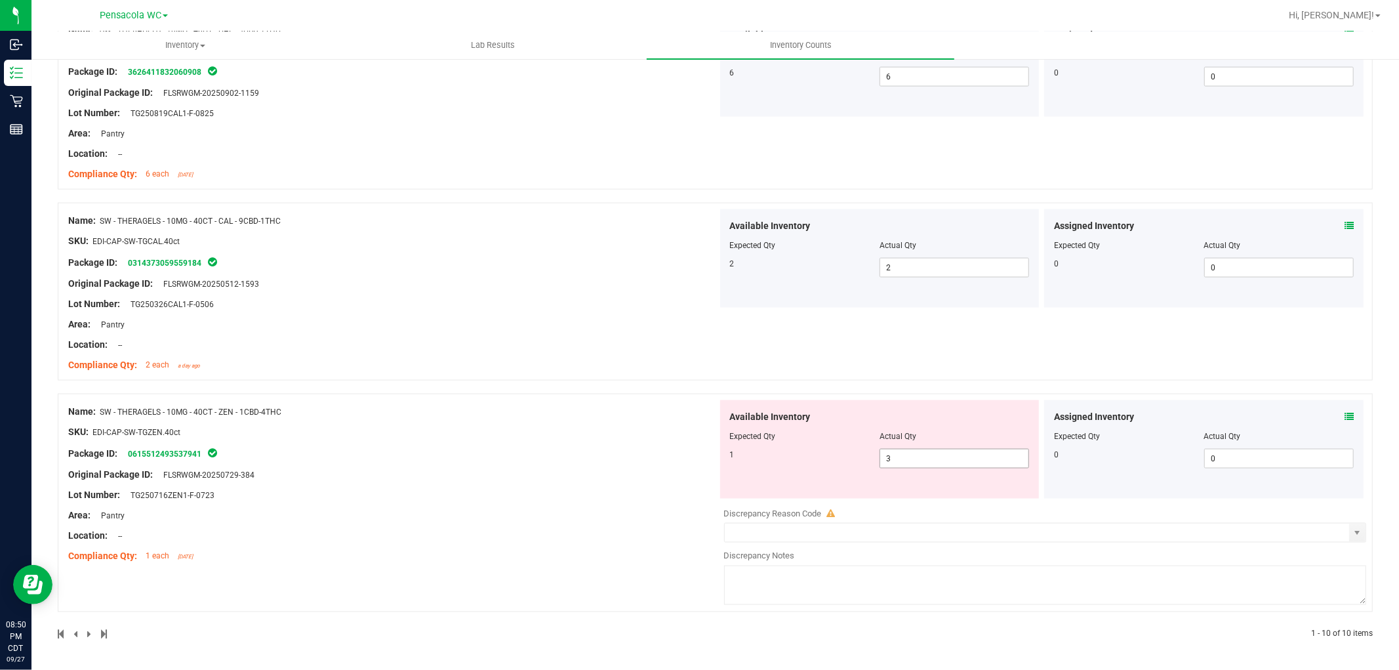
click at [891, 455] on span "3 3" at bounding box center [955, 459] width 150 height 20
type input "1"
click at [653, 488] on div "Name: SW - THERAGELS - 10MG - 40CT - ZEN - 1CBD-4THC SKU: EDI-CAP-SW-TGZEN.40ct…" at bounding box center [393, 483] width 650 height 167
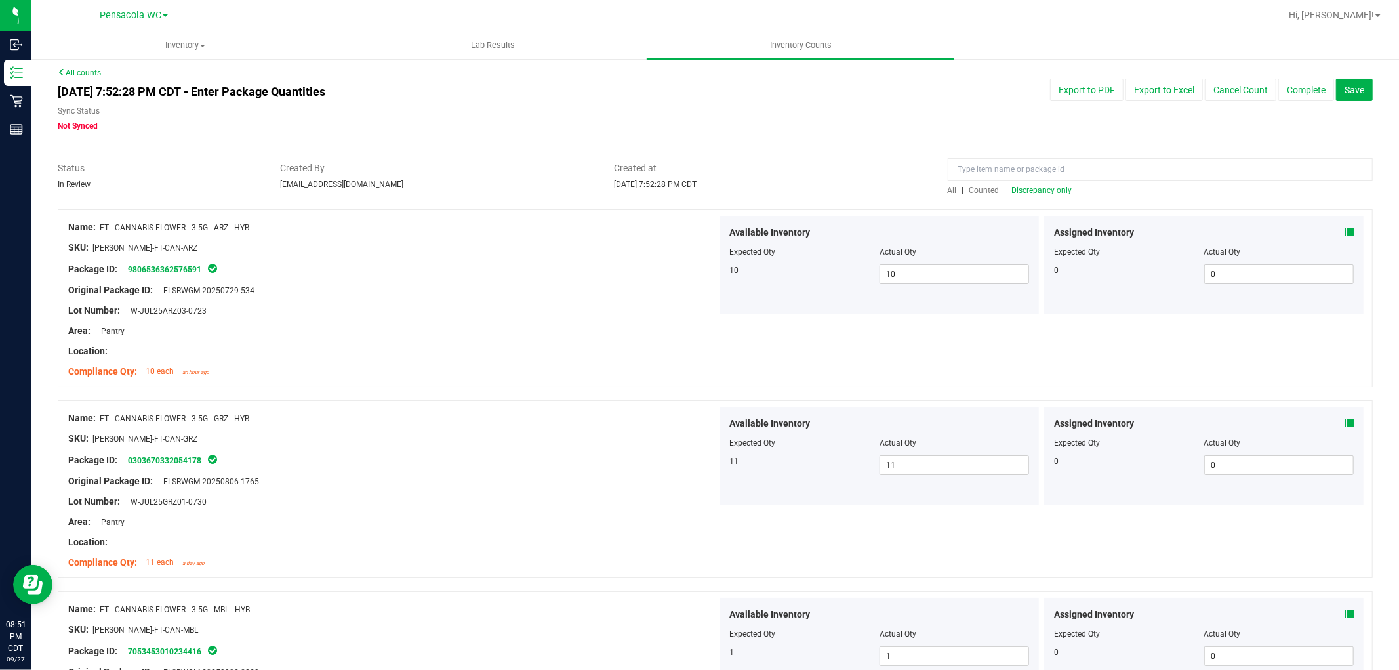
scroll to position [0, 0]
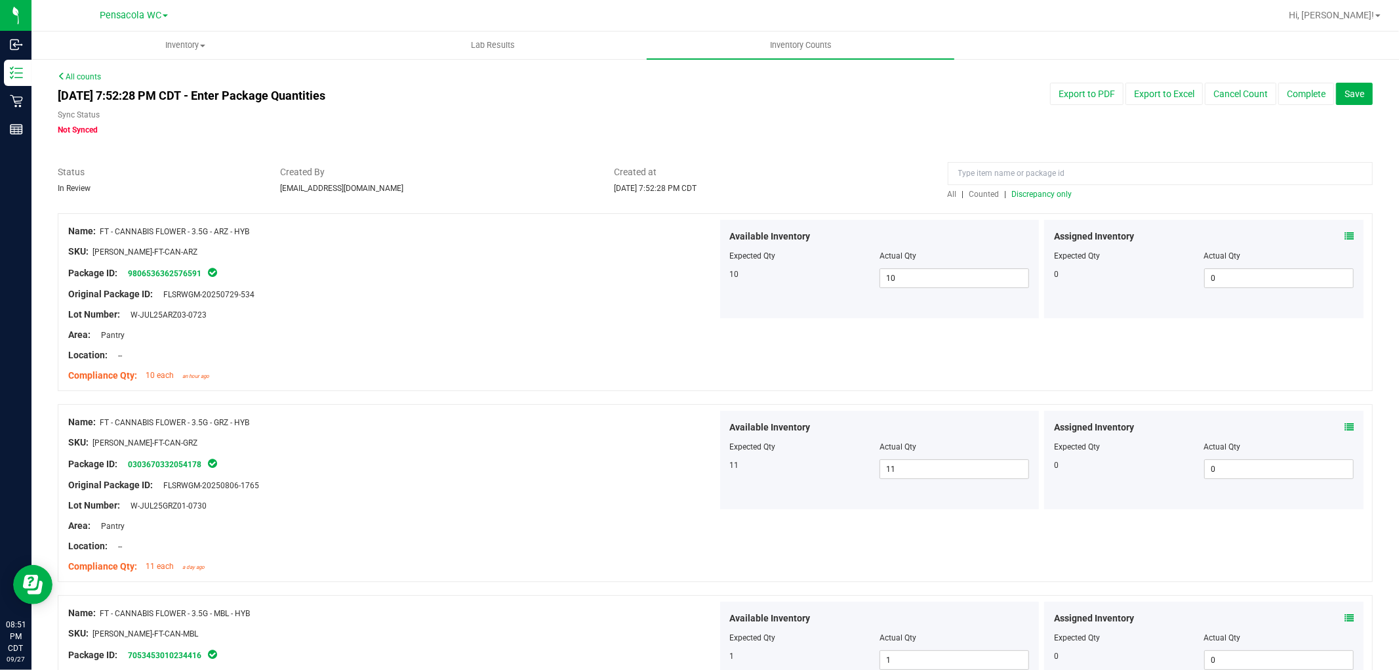
click at [1037, 191] on span "Discrepancy only" at bounding box center [1042, 194] width 60 height 9
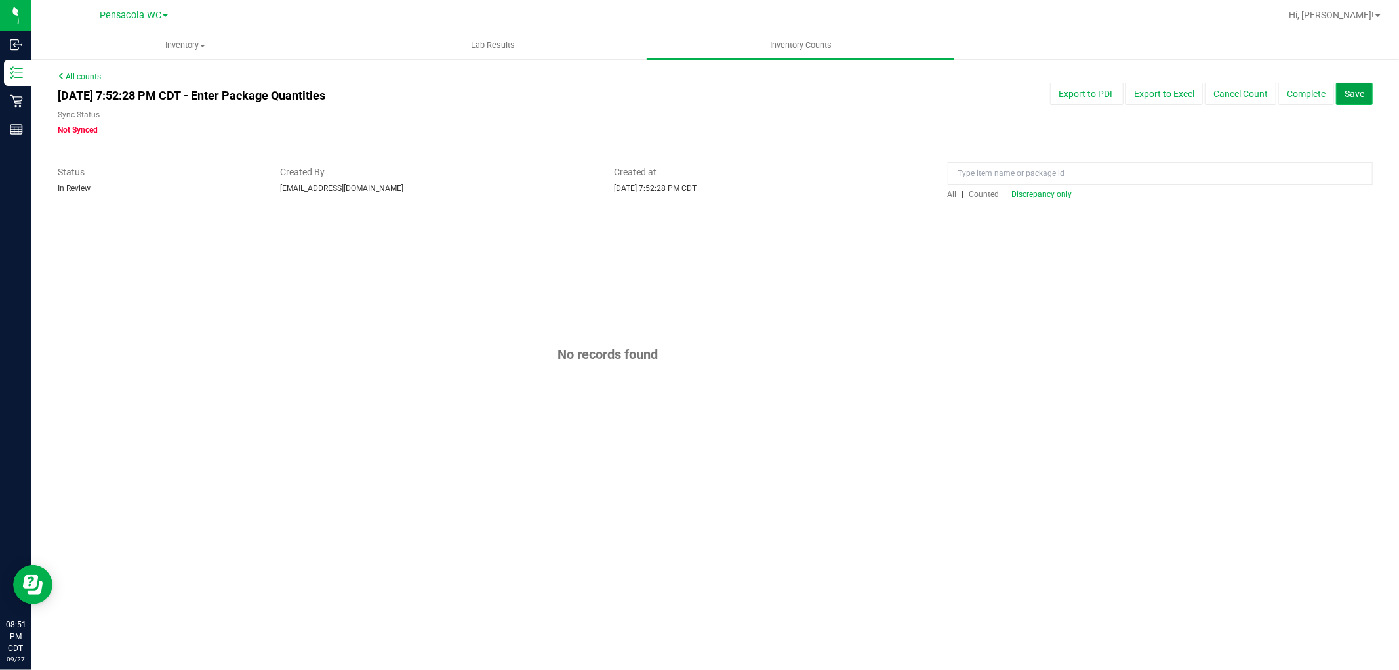
click at [1350, 94] on span "Save" at bounding box center [1355, 94] width 20 height 10
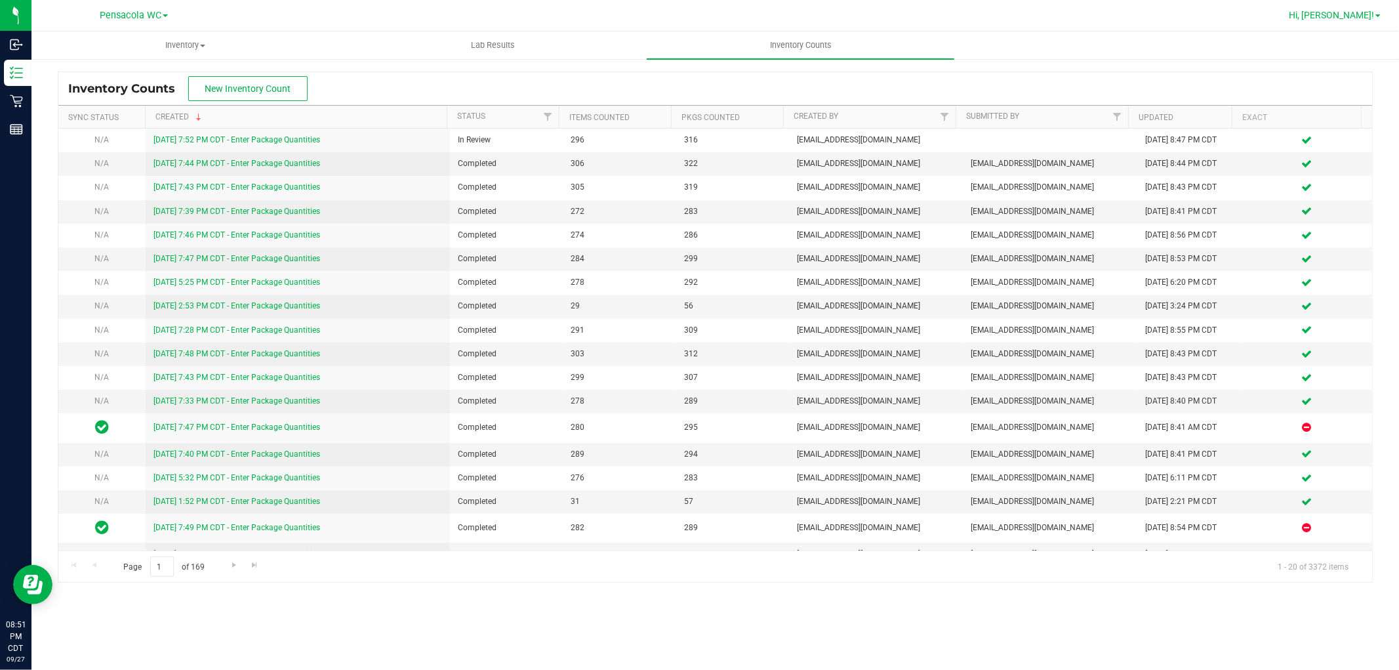
click at [1361, 18] on span "Hi, [PERSON_NAME]!" at bounding box center [1331, 15] width 85 height 10
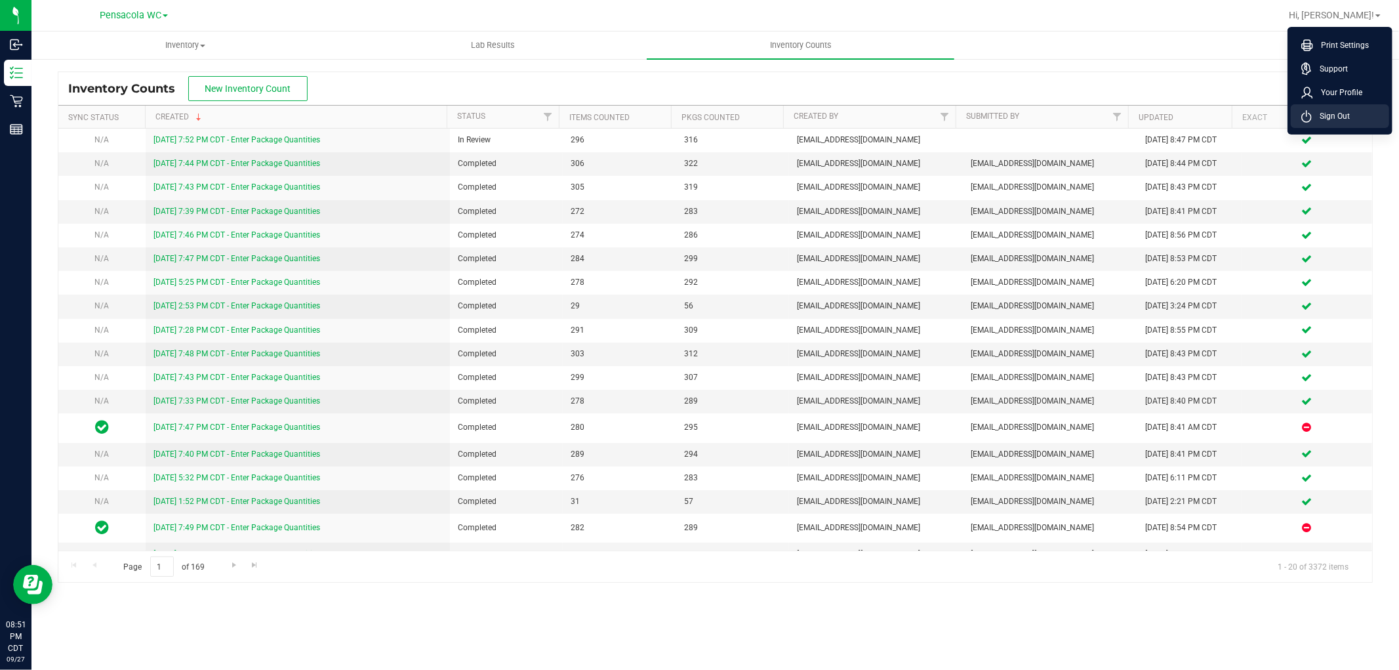
click at [1321, 110] on span "Sign Out" at bounding box center [1331, 116] width 38 height 13
